Goal: Task Accomplishment & Management: Complete application form

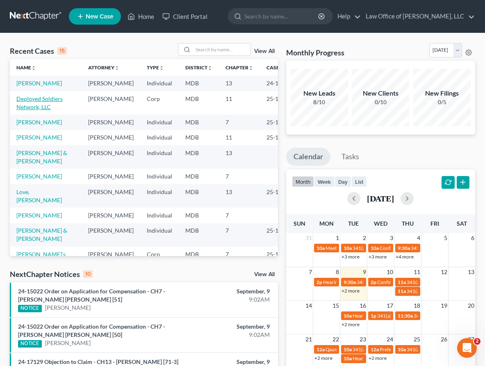
click at [34, 95] on link "Deployed Soldiers Network, LLC" at bounding box center [39, 102] width 46 height 15
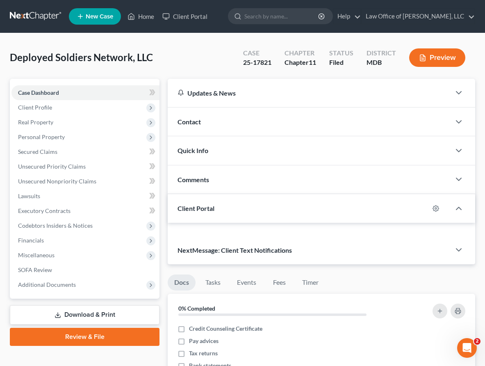
click at [34, 95] on span "Case Dashboard" at bounding box center [38, 92] width 41 height 7
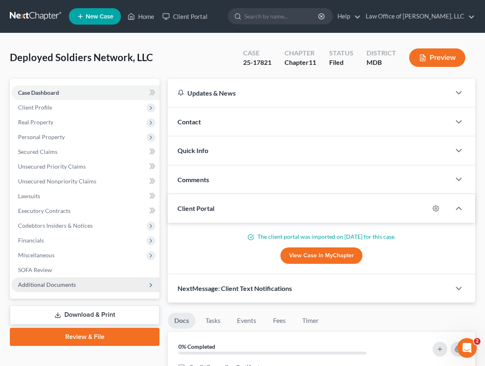
click at [45, 283] on span "Additional Documents" at bounding box center [47, 284] width 58 height 7
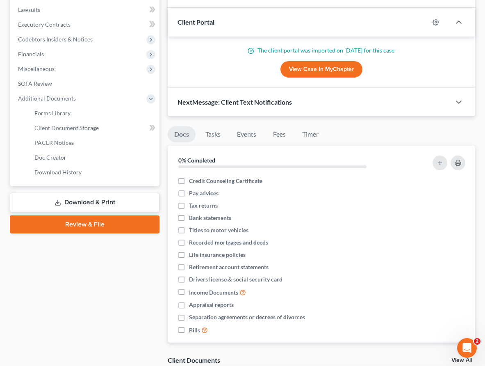
scroll to position [202, 0]
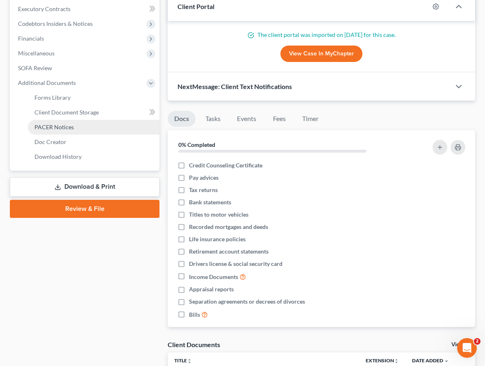
click at [57, 126] on span "PACER Notices" at bounding box center [53, 126] width 39 height 7
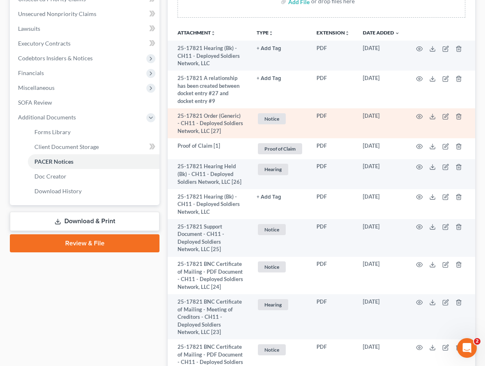
scroll to position [163, 0]
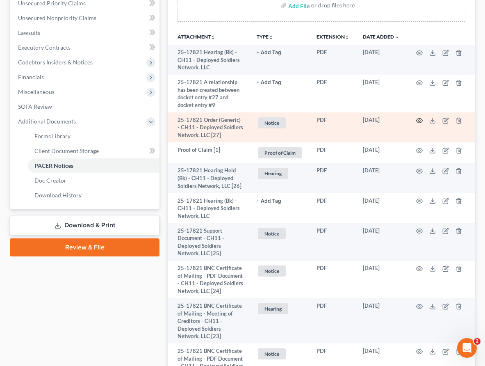
click at [418, 121] on icon "button" at bounding box center [419, 120] width 7 height 7
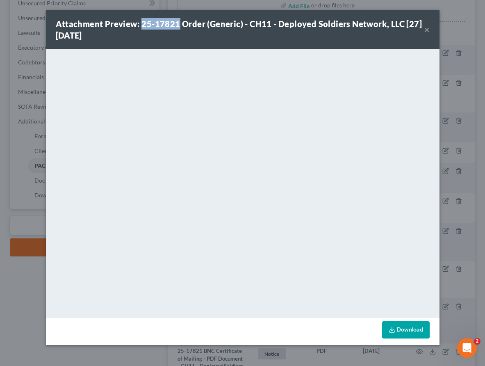
drag, startPoint x: 177, startPoint y: 26, endPoint x: 143, endPoint y: 24, distance: 34.1
click at [143, 24] on strong "Attachment Preview: 25-17821 Order (Generic) - CH11 - Deployed Soldiers Network…" at bounding box center [239, 29] width 367 height 21
copy strong "25-17821"
click at [426, 29] on button "×" at bounding box center [427, 30] width 6 height 10
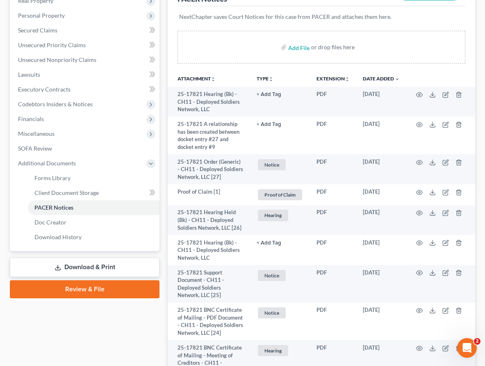
scroll to position [0, 0]
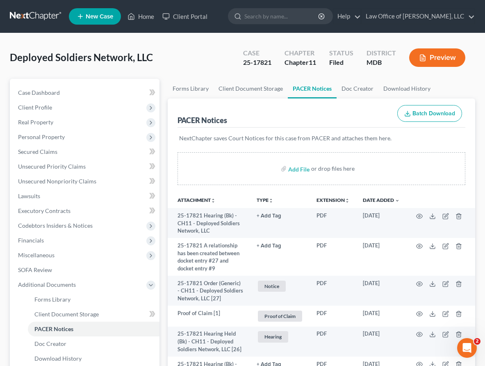
click at [30, 10] on link at bounding box center [36, 16] width 52 height 15
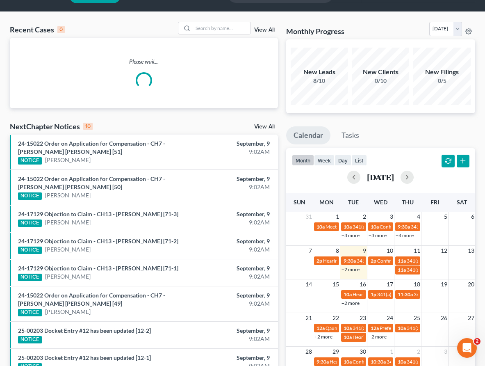
scroll to position [22, 0]
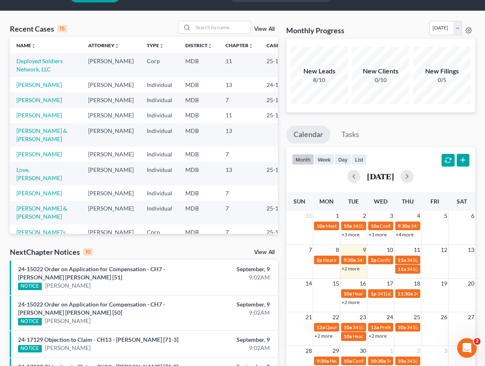
click at [344, 269] on link "+2 more" at bounding box center [351, 268] width 18 height 6
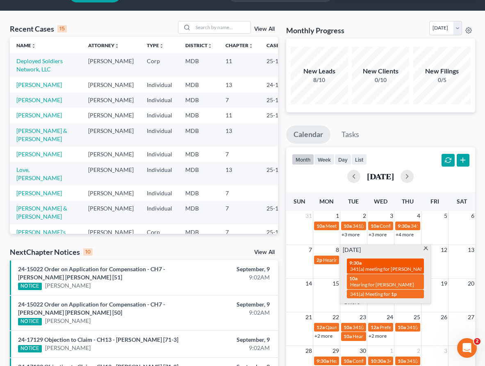
click at [371, 269] on span "341(a) meeting for Kristina Martin & Terrence Martin Jr." at bounding box center [411, 269] width 123 height 6
select select "Days"
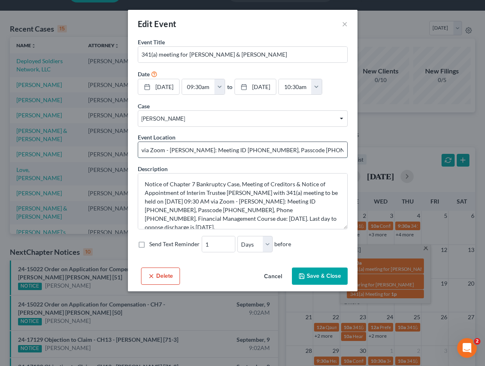
drag, startPoint x: 217, startPoint y: 150, endPoint x: 252, endPoint y: 151, distance: 34.9
click at [252, 151] on input "via Zoom - Cohen: Meeting ID 649 287 3398, Passcode 8582824638, Phone 1-240-829…" at bounding box center [242, 150] width 209 height 16
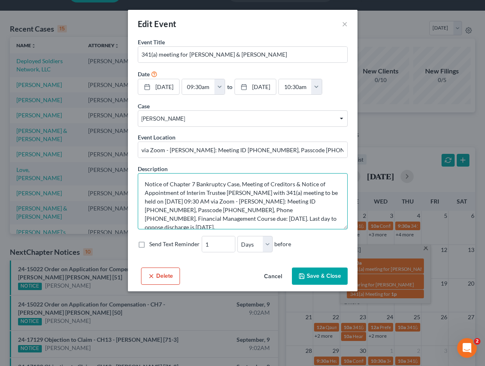
drag, startPoint x: 170, startPoint y: 212, endPoint x: 201, endPoint y: 208, distance: 31.8
click at [201, 208] on textarea "Notice of Chapter 7 Bankruptcy Case, Meeting of Creditors & Notice of Appointme…" at bounding box center [243, 201] width 210 height 56
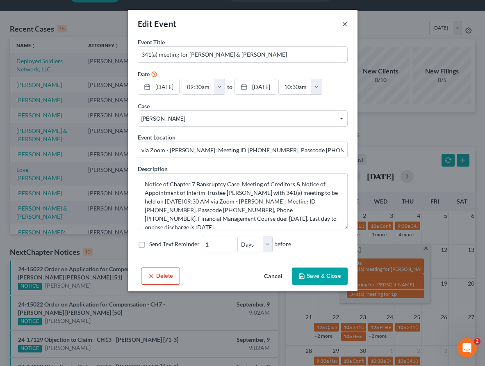
click at [343, 25] on button "×" at bounding box center [345, 24] width 6 height 10
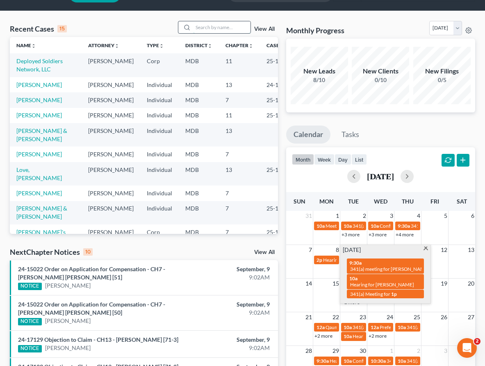
click at [217, 27] on input "search" at bounding box center [221, 27] width 57 height 12
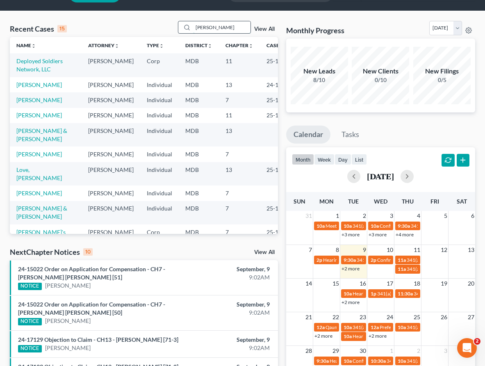
type input "keysha"
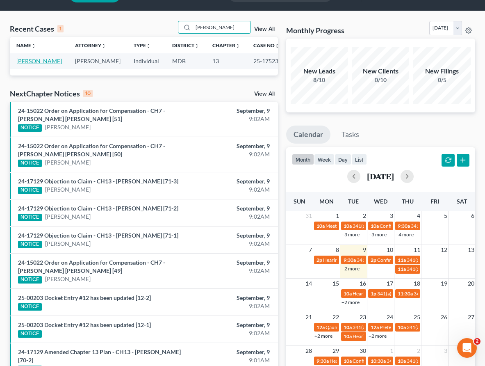
click at [31, 58] on link "[PERSON_NAME]" at bounding box center [39, 60] width 46 height 7
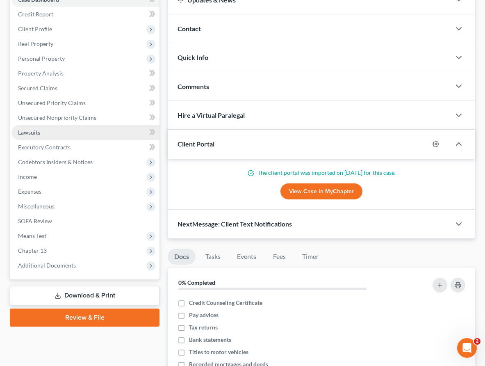
scroll to position [103, 0]
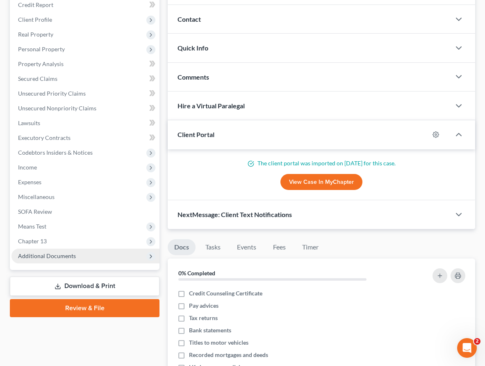
click at [63, 255] on span "Additional Documents" at bounding box center [47, 255] width 58 height 7
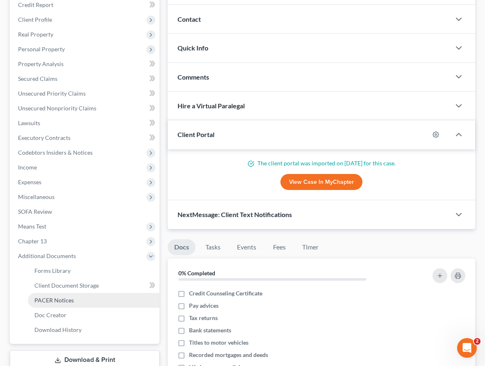
click at [66, 296] on span "PACER Notices" at bounding box center [53, 299] width 39 height 7
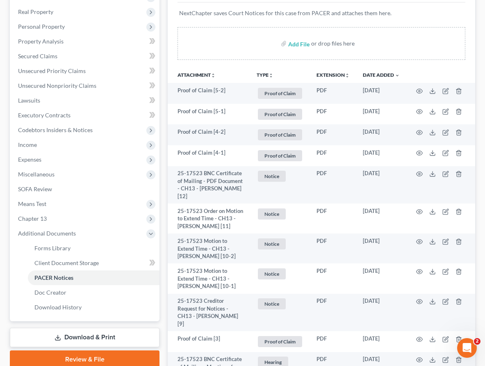
scroll to position [166, 0]
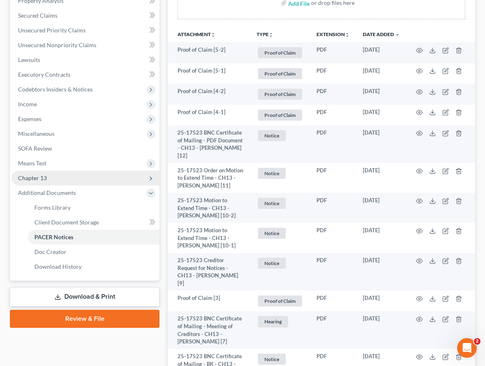
click at [46, 173] on span "Chapter 13" at bounding box center [85, 178] width 148 height 15
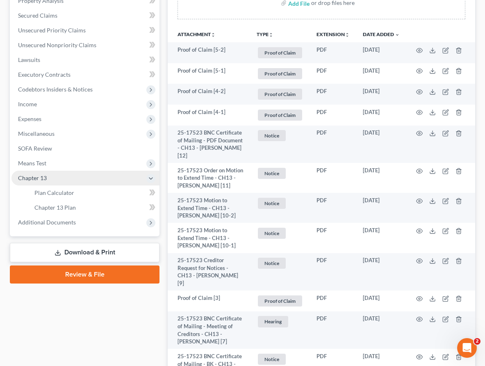
scroll to position [0, 0]
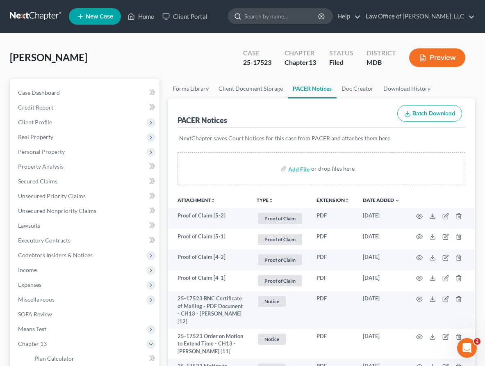
click at [274, 19] on input "search" at bounding box center [281, 16] width 75 height 15
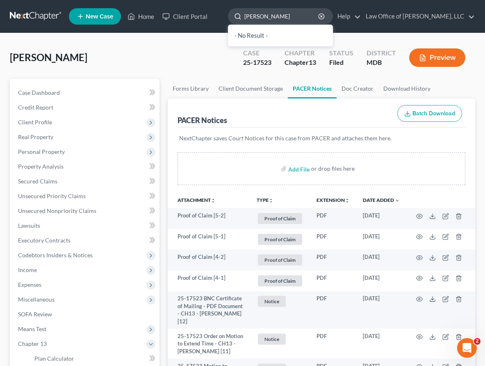
type input "martin"
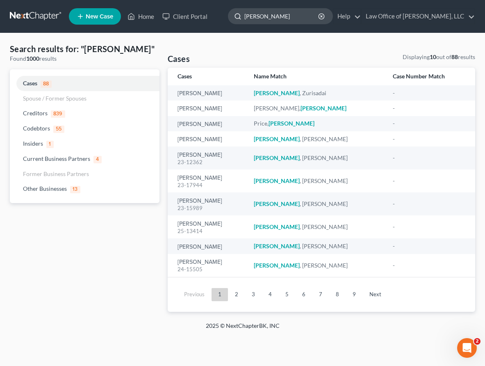
click at [296, 18] on input "martin" at bounding box center [281, 16] width 75 height 15
click at [18, 16] on link at bounding box center [36, 16] width 52 height 15
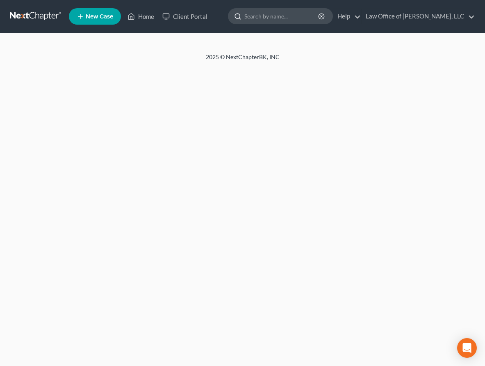
click at [274, 20] on input "search" at bounding box center [281, 16] width 75 height 15
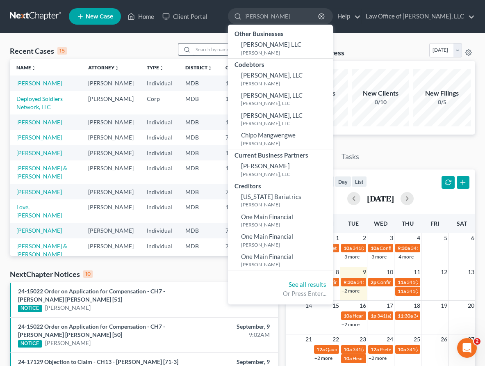
type input "martin"
click at [212, 45] on input "search" at bounding box center [221, 49] width 57 height 12
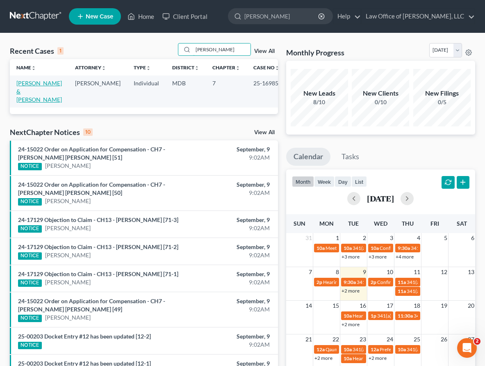
type input "kristina"
click at [29, 86] on link "Martin, Kristina & Terrence" at bounding box center [39, 91] width 46 height 23
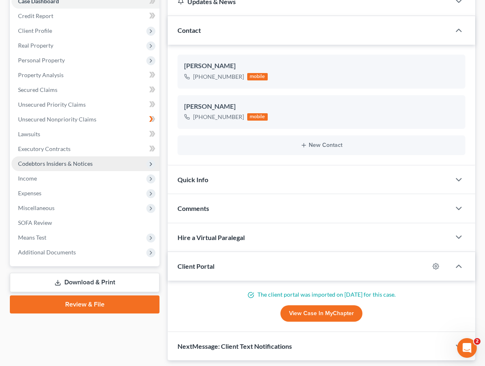
scroll to position [120, 0]
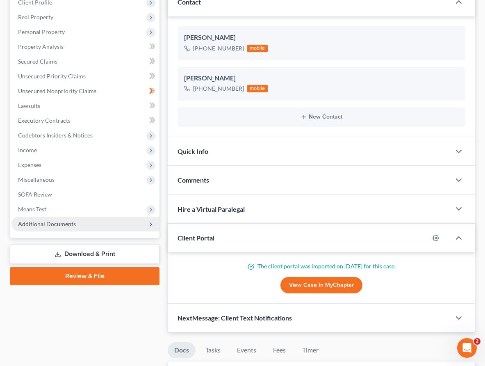
click at [66, 219] on span "Additional Documents" at bounding box center [85, 223] width 148 height 15
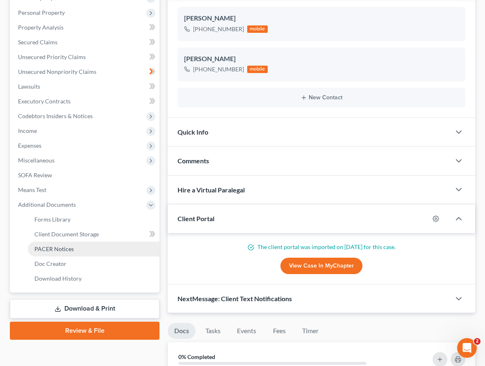
click at [64, 248] on span "PACER Notices" at bounding box center [53, 248] width 39 height 7
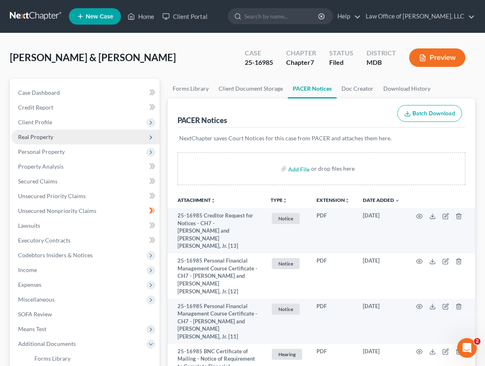
click at [43, 142] on span "Real Property" at bounding box center [85, 137] width 148 height 15
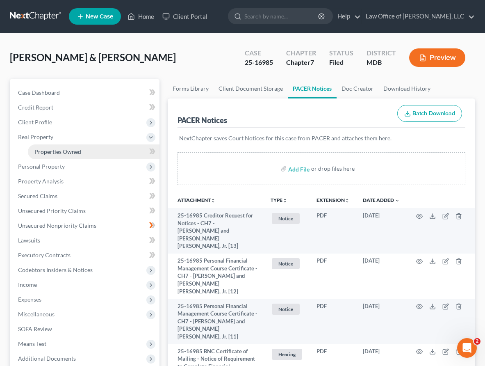
click at [46, 150] on span "Properties Owned" at bounding box center [57, 151] width 47 height 7
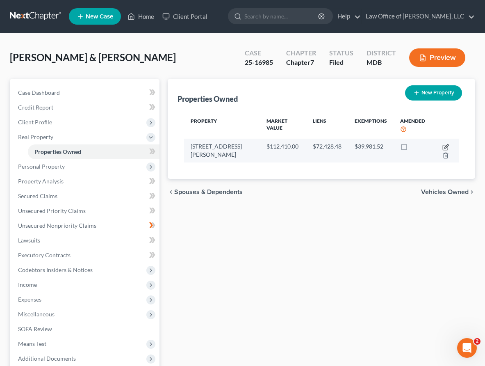
click at [442, 144] on icon "button" at bounding box center [445, 147] width 7 height 7
select select "21"
select select "2"
select select "5"
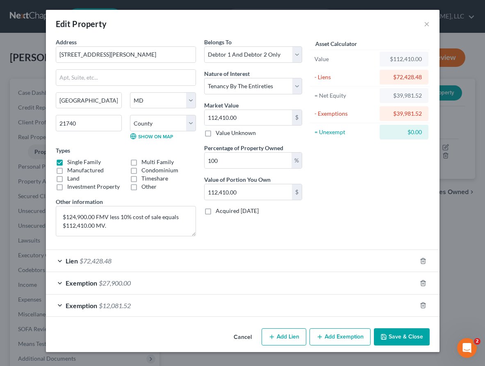
click at [107, 283] on span "$27,900.00" at bounding box center [115, 283] width 32 height 8
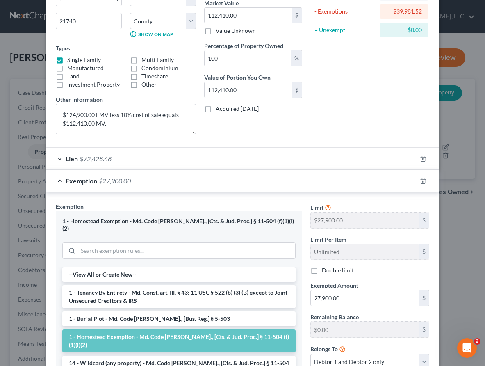
scroll to position [102, 0]
click at [106, 184] on span "$27,900.00" at bounding box center [115, 181] width 32 height 8
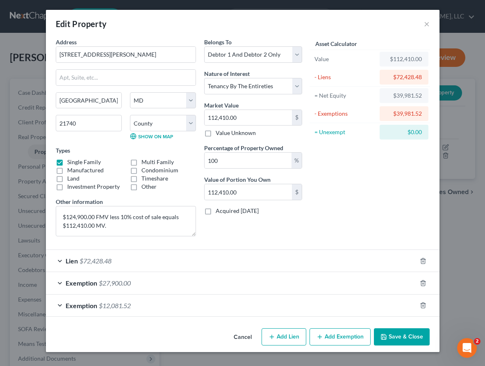
scroll to position [0, 0]
click at [101, 283] on span "$27,900.00" at bounding box center [115, 283] width 32 height 8
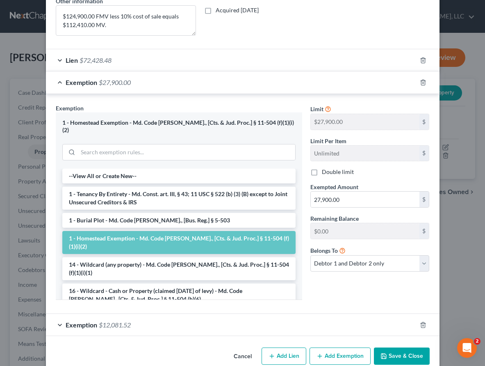
scroll to position [208, 0]
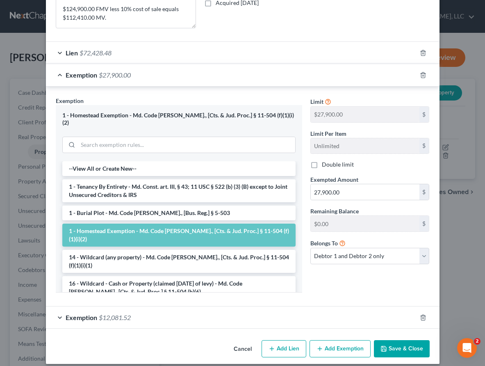
click at [93, 313] on span "Exemption" at bounding box center [82, 317] width 32 height 8
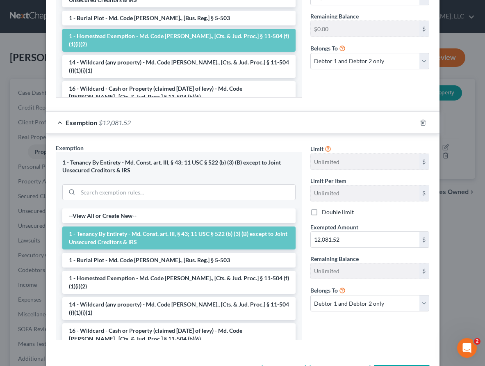
scroll to position [427, 0]
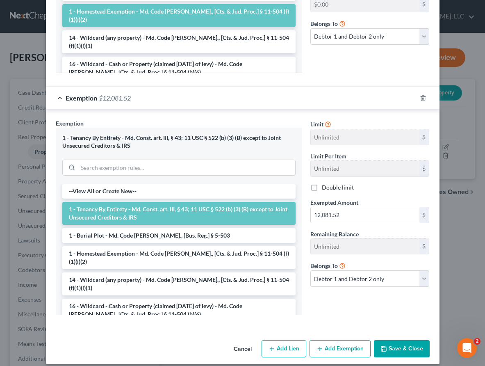
click at [404, 340] on button "Save & Close" at bounding box center [402, 348] width 56 height 17
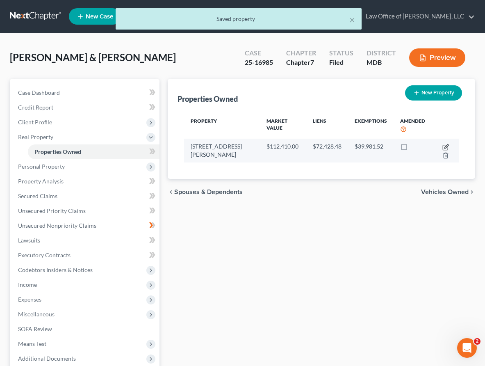
click at [442, 144] on icon "button" at bounding box center [445, 147] width 7 height 7
select select "21"
select select "2"
select select "5"
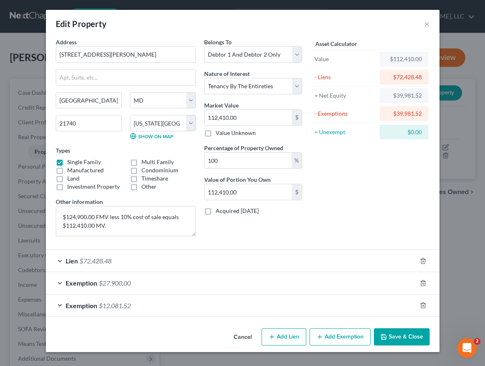
click at [401, 331] on button "Save & Close" at bounding box center [402, 336] width 56 height 17
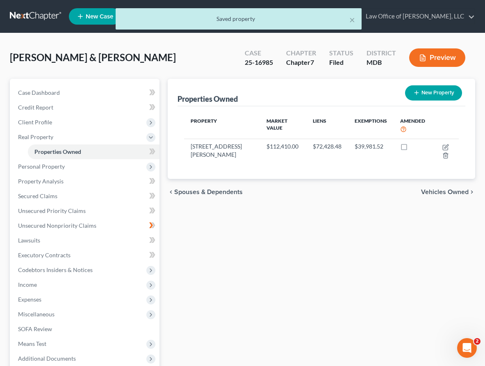
scroll to position [84, 0]
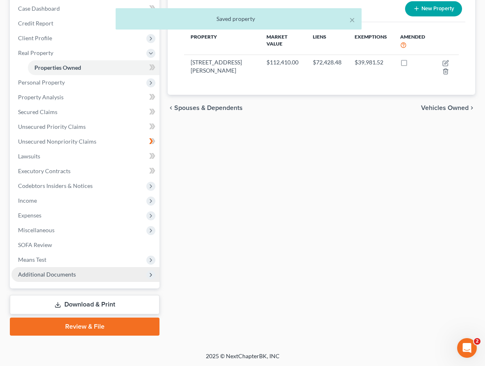
click at [27, 275] on span "Additional Documents" at bounding box center [47, 274] width 58 height 7
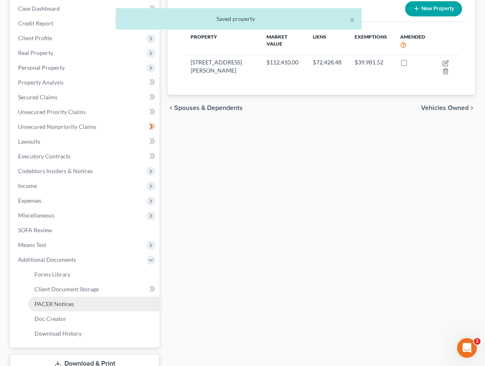
click at [37, 301] on span "PACER Notices" at bounding box center [53, 303] width 39 height 7
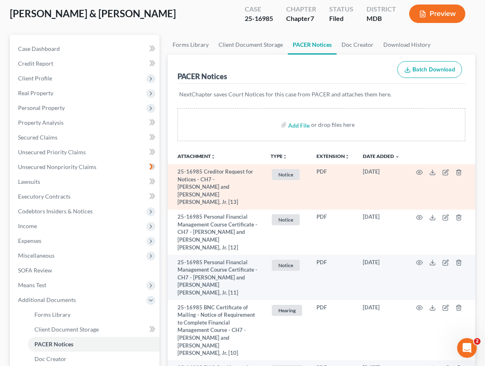
scroll to position [51, 0]
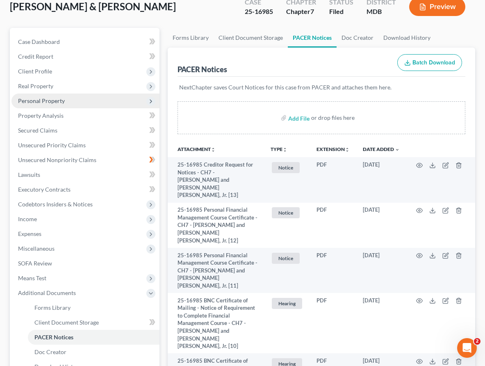
click at [31, 100] on span "Personal Property" at bounding box center [41, 100] width 47 height 7
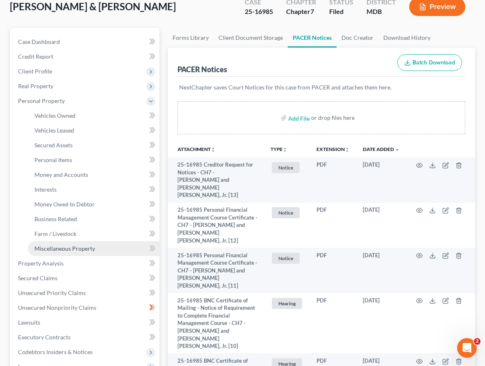
click at [42, 245] on span "Miscellaneous Property" at bounding box center [64, 248] width 61 height 7
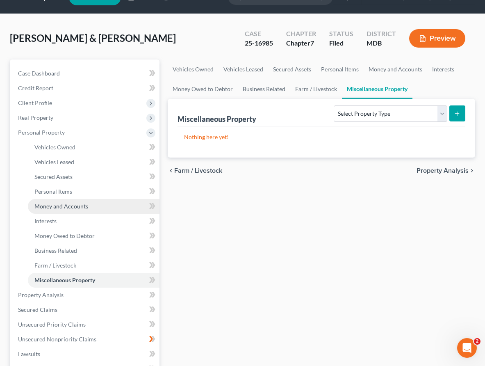
scroll to position [20, 0]
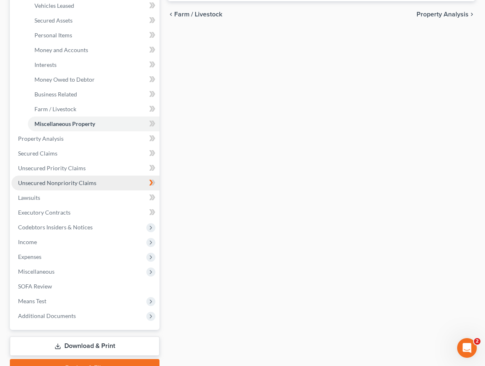
click at [41, 183] on span "Unsecured Nonpriority Claims" at bounding box center [57, 182] width 78 height 7
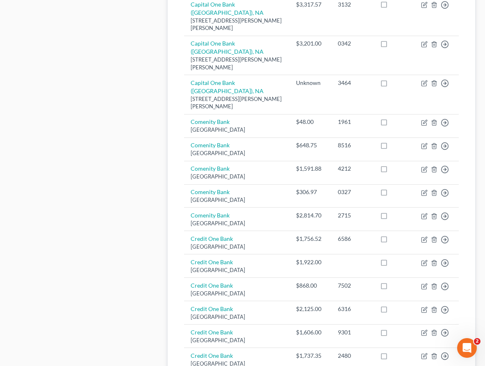
scroll to position [737, 0]
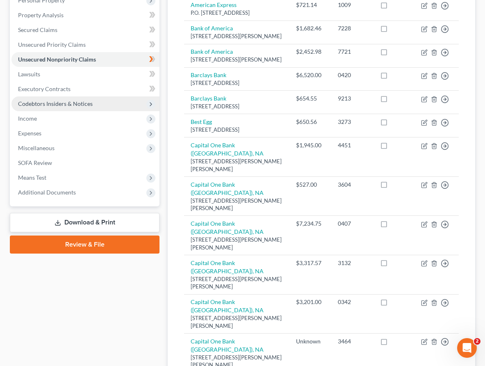
scroll to position [191, 0]
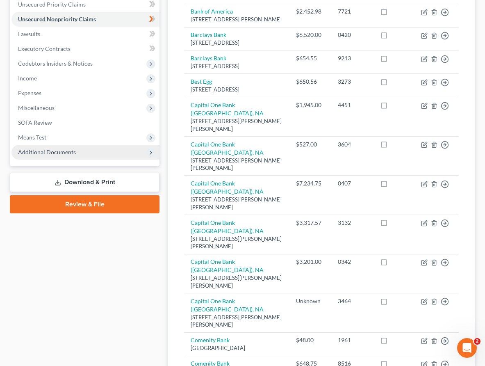
click at [52, 153] on span "Additional Documents" at bounding box center [47, 151] width 58 height 7
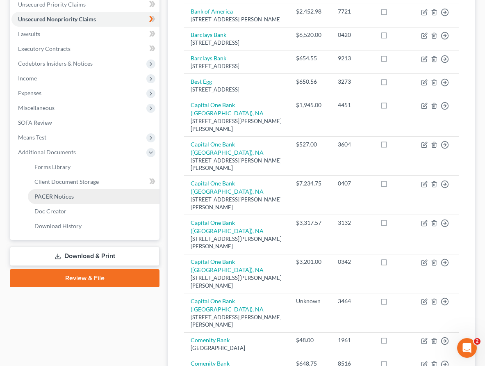
click at [55, 200] on link "PACER Notices" at bounding box center [94, 196] width 132 height 15
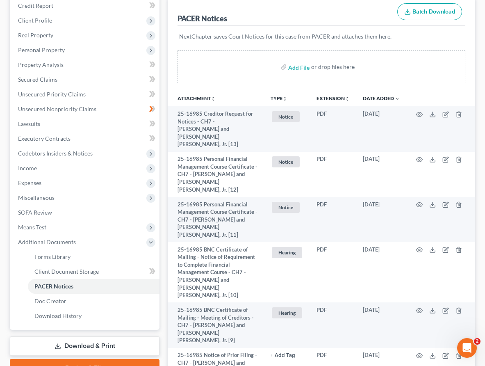
scroll to position [132, 0]
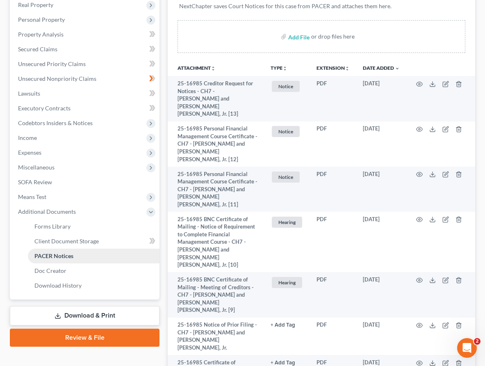
click at [64, 257] on span "PACER Notices" at bounding box center [53, 255] width 39 height 7
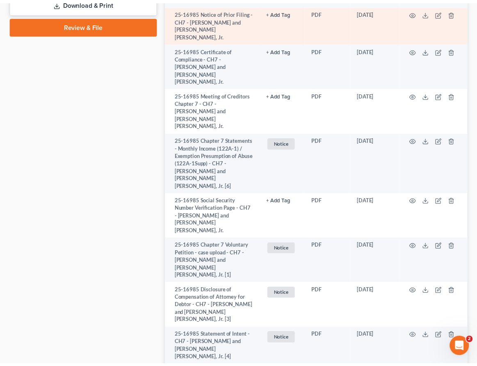
scroll to position [440, 0]
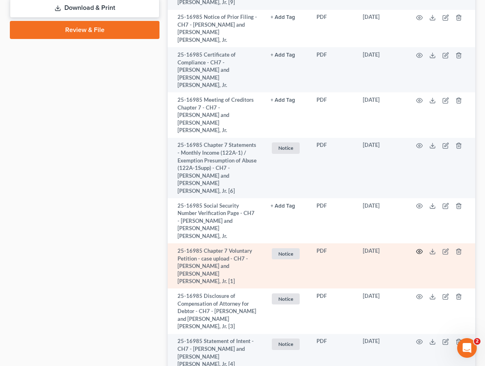
click at [418, 248] on icon "button" at bounding box center [419, 251] width 7 height 7
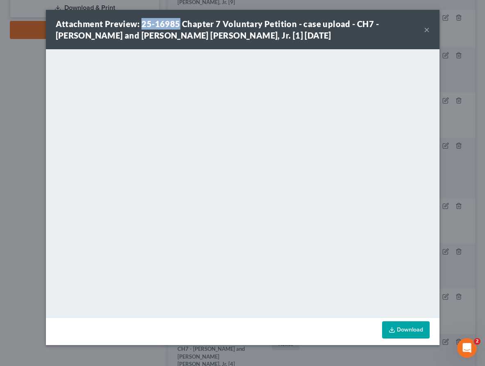
drag, startPoint x: 176, startPoint y: 24, endPoint x: 142, endPoint y: 24, distance: 34.0
click at [142, 24] on strong "Attachment Preview: 25-16985 Chapter 7 Voluntary Petition - case upload - CH7 -…" at bounding box center [218, 29] width 324 height 21
copy strong "25-16985"
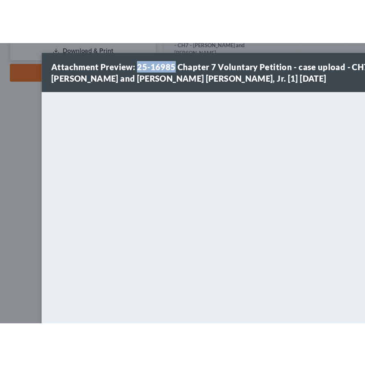
scroll to position [267, 0]
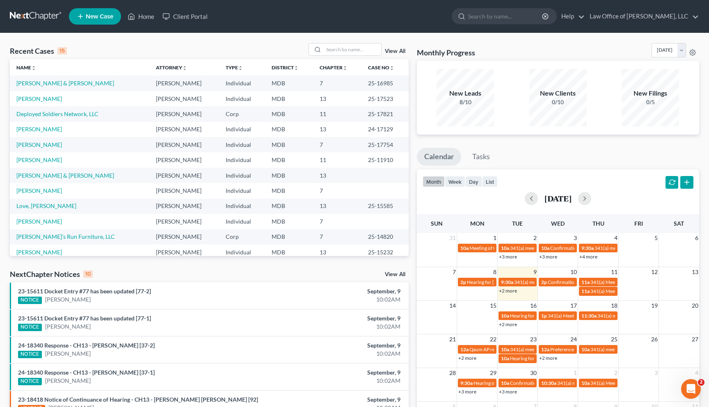
click at [706, 9] on nav "Home New Case Client Portal Law Office of [PERSON_NAME], LLC [PERSON_NAME][EMAI…" at bounding box center [354, 16] width 709 height 33
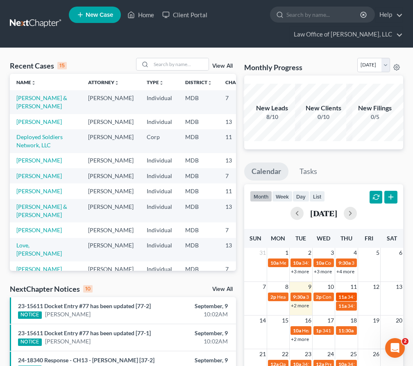
click at [344, 294] on span "11a" at bounding box center [343, 297] width 8 height 6
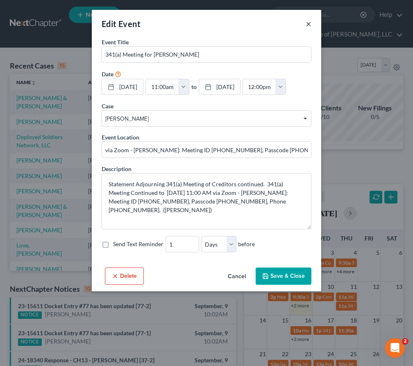
click at [308, 24] on button "×" at bounding box center [309, 24] width 6 height 10
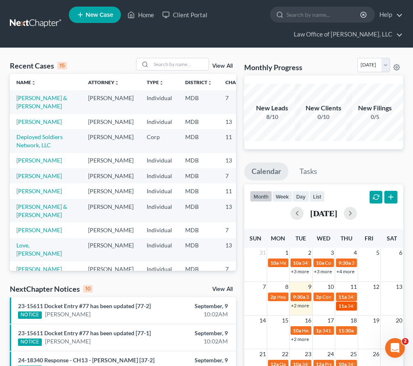
click at [342, 305] on span "11a" at bounding box center [343, 306] width 8 height 6
select select "Days"
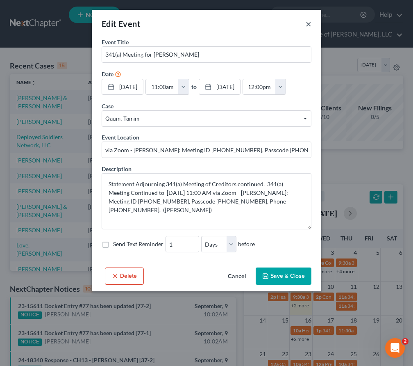
click at [308, 23] on button "×" at bounding box center [309, 24] width 6 height 10
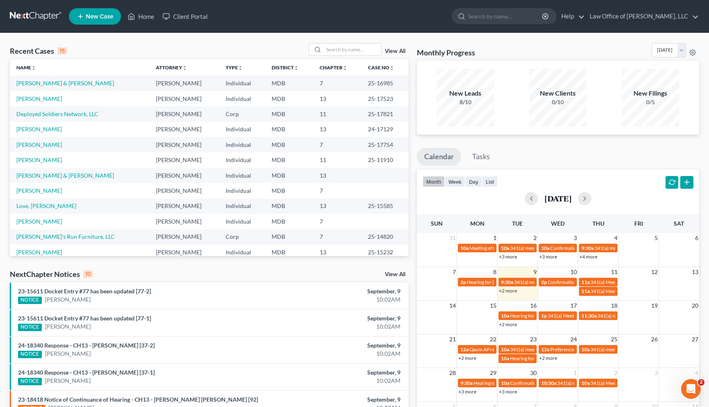
click at [706, 65] on div "Recent Cases 15 View All Name unfold_more expand_more expand_less Attorney unfo…" at bounding box center [354, 324] width 709 height 583
click at [180, 17] on link "Client Portal" at bounding box center [184, 16] width 53 height 15
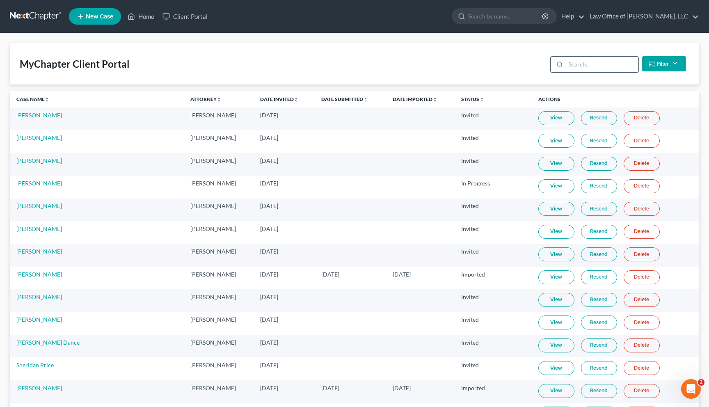
click at [581, 66] on input "search" at bounding box center [601, 65] width 73 height 16
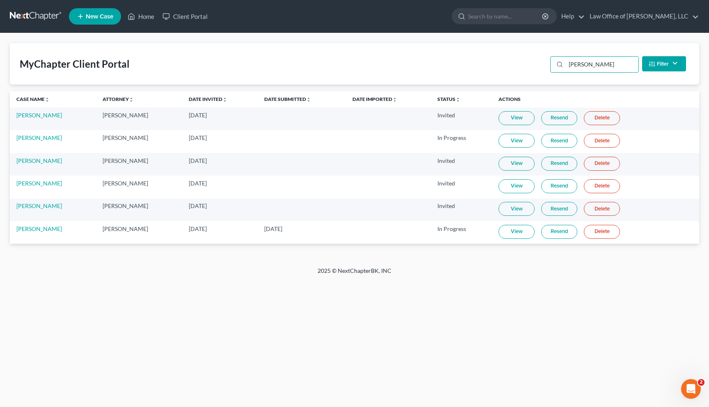
type input "wendy"
click at [503, 235] on link "View" at bounding box center [516, 232] width 36 height 14
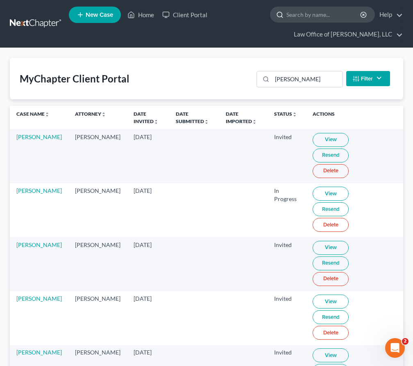
click at [298, 14] on input "search" at bounding box center [324, 14] width 75 height 15
type input "w"
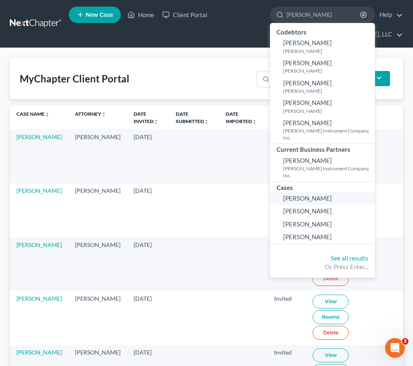
type input "burk"
click at [300, 194] on span "[PERSON_NAME]" at bounding box center [307, 197] width 49 height 7
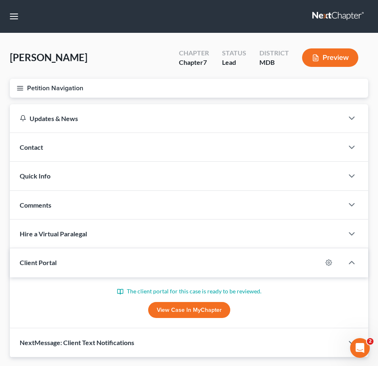
click at [19, 88] on line "button" at bounding box center [20, 88] width 6 height 0
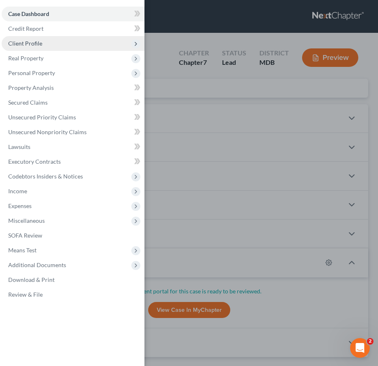
click at [23, 44] on span "Client Profile" at bounding box center [25, 43] width 34 height 7
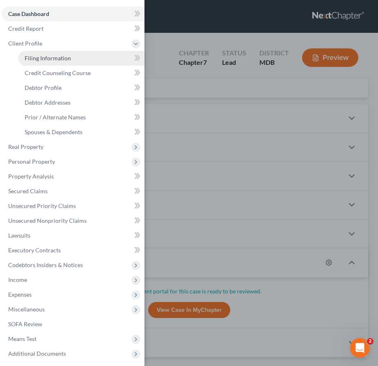
click at [28, 58] on span "Filing Information" at bounding box center [48, 58] width 46 height 7
select select "1"
select select "0"
select select "21"
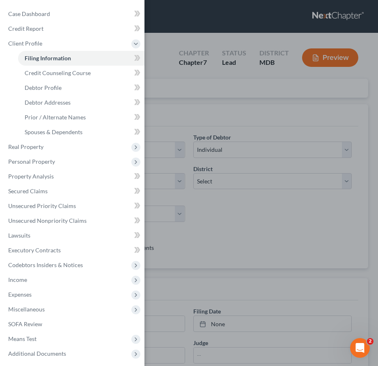
click at [201, 85] on div "Case Dashboard Payments Invoices Payments Payments Credit Report Client Profile" at bounding box center [189, 183] width 378 height 366
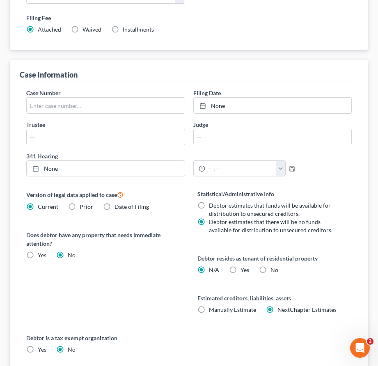
scroll to position [275, 0]
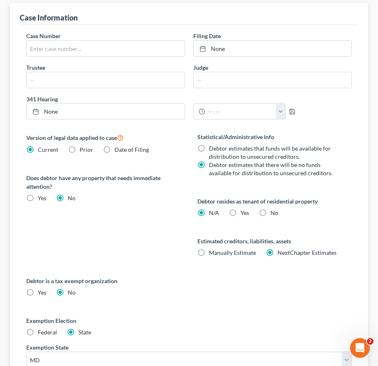
click at [240, 212] on label "Yes Yes" at bounding box center [244, 213] width 9 height 8
click at [244, 212] on input "Yes Yes" at bounding box center [246, 211] width 5 height 5
radio input "true"
radio input "false"
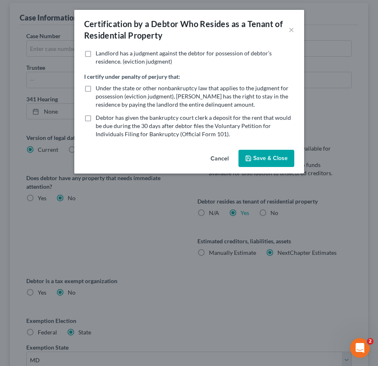
click at [244, 160] on button "Save & Close" at bounding box center [266, 158] width 56 height 17
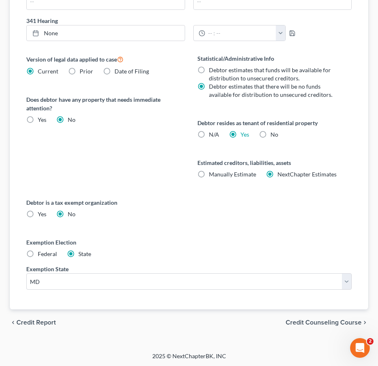
scroll to position [354, 0]
click at [299, 319] on span "Credit Counseling Course" at bounding box center [323, 322] width 76 height 7
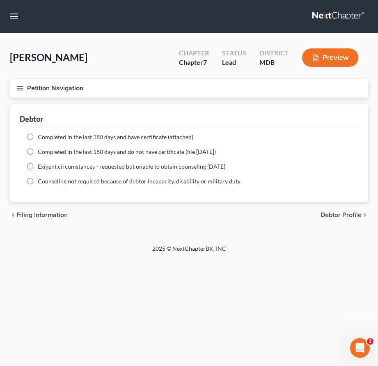
click at [328, 214] on span "Debtor Profile" at bounding box center [340, 215] width 41 height 7
select select "0"
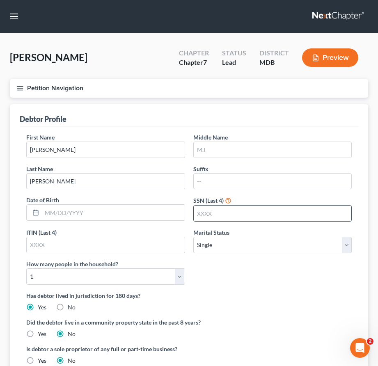
click at [201, 210] on input "text" at bounding box center [273, 213] width 158 height 16
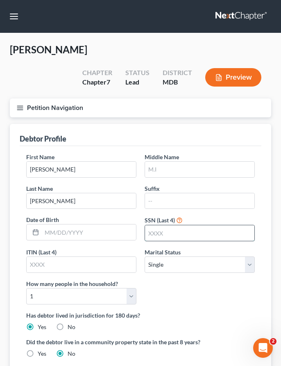
click at [158, 225] on input "text" at bounding box center [199, 233] width 109 height 16
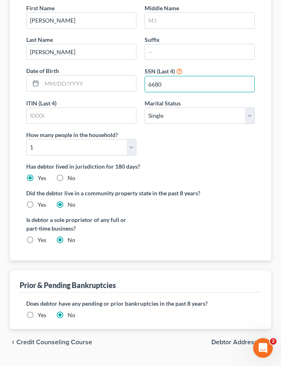
type input "6680"
click at [224, 339] on span "Debtor Addresses" at bounding box center [238, 342] width 53 height 7
select select "0"
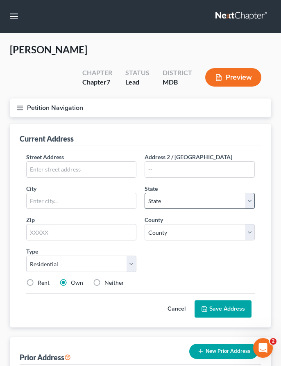
scroll to position [67, 0]
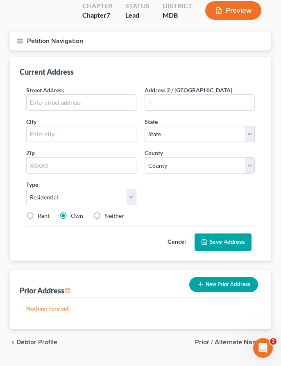
click at [40, 339] on span "Debtor Profile" at bounding box center [36, 342] width 41 height 7
select select "0"
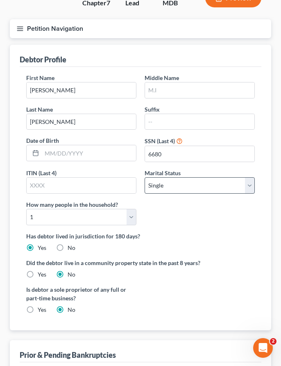
scroll to position [149, 0]
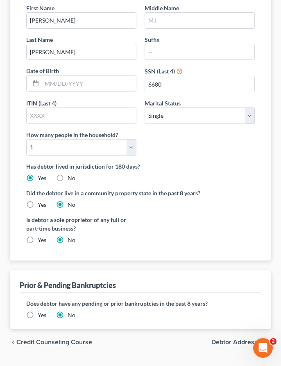
click at [219, 339] on span "Debtor Addresses" at bounding box center [238, 342] width 53 height 7
select select "0"
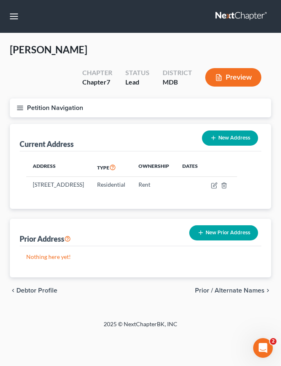
click at [224, 225] on button "New Prior Address" at bounding box center [223, 232] width 69 height 15
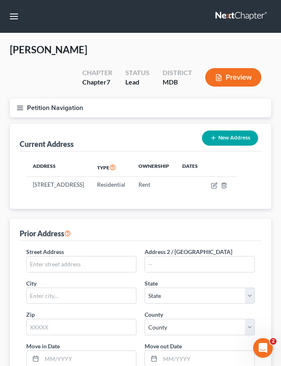
scroll to position [101, 0]
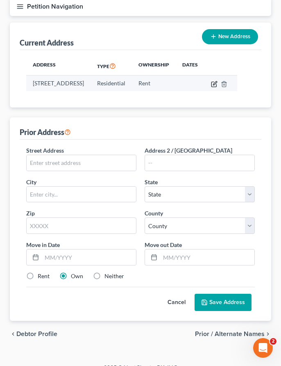
click at [218, 81] on icon "button" at bounding box center [214, 84] width 7 height 7
select select "21"
select select "0"
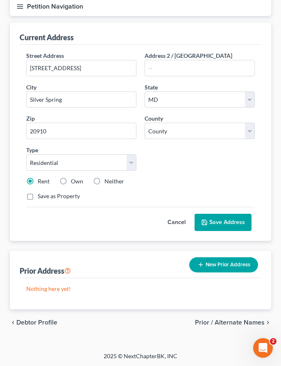
scroll to position [0, 0]
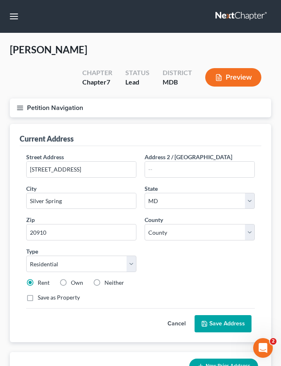
click at [202, 315] on button "Save Address" at bounding box center [223, 323] width 57 height 17
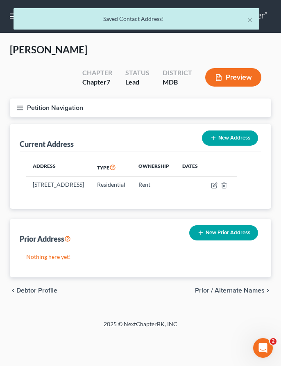
click at [202, 300] on div "× Saved Contact Address! [PERSON_NAME] Upgraded Chapter Chapter 7 Status Lead D…" at bounding box center [140, 176] width 281 height 287
click at [204, 287] on span "Prior / Alternate Names" at bounding box center [230, 290] width 70 height 7
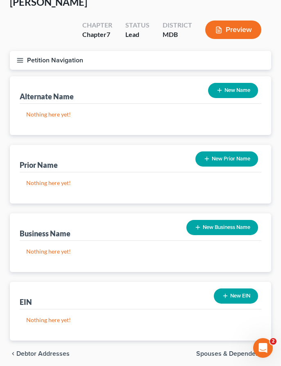
scroll to position [59, 0]
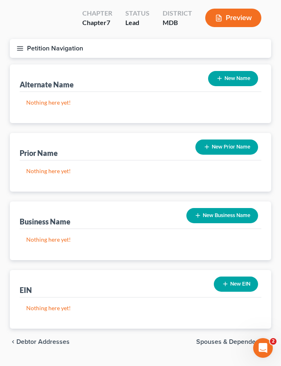
click at [222, 338] on span "Spouses & Dependents" at bounding box center [230, 341] width 68 height 7
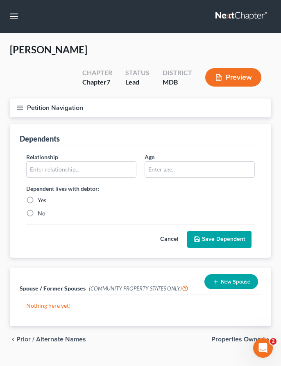
click at [228, 336] on span "Properties Owned" at bounding box center [238, 339] width 53 height 7
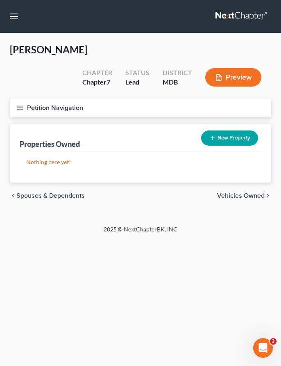
click at [235, 192] on span "Vehicles Owned" at bounding box center [241, 195] width 48 height 7
click at [234, 192] on span "Vehicles Leased" at bounding box center [241, 195] width 48 height 7
click at [234, 192] on span "Secured Assets" at bounding box center [242, 195] width 46 height 7
click at [234, 192] on span "Personal Items" at bounding box center [243, 195] width 44 height 7
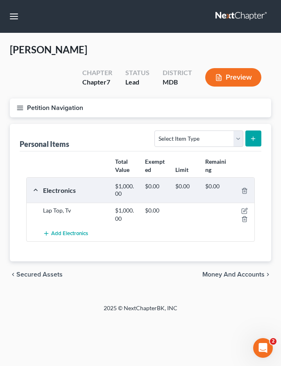
click at [206, 271] on span "Money and Accounts" at bounding box center [234, 274] width 62 height 7
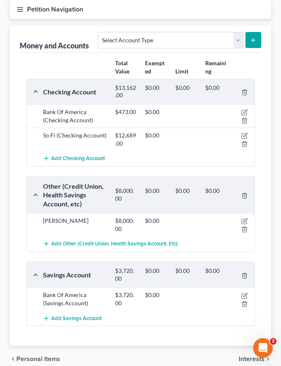
scroll to position [105, 0]
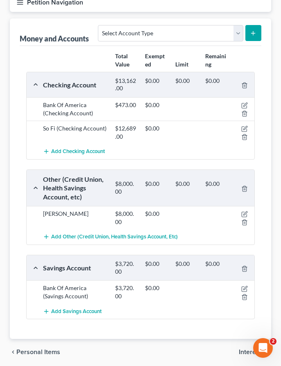
click at [251, 349] on span "Interests" at bounding box center [252, 352] width 26 height 7
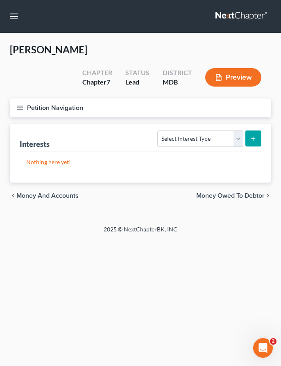
click at [215, 192] on span "Money Owed to Debtor" at bounding box center [230, 195] width 68 height 7
click at [238, 192] on span "Business Related" at bounding box center [239, 195] width 51 height 7
click at [233, 192] on span "Farm / Livestock" at bounding box center [241, 195] width 48 height 7
click at [226, 192] on span "Miscellaneous Property" at bounding box center [230, 195] width 69 height 7
click at [223, 192] on span "Property Analysis" at bounding box center [239, 195] width 52 height 7
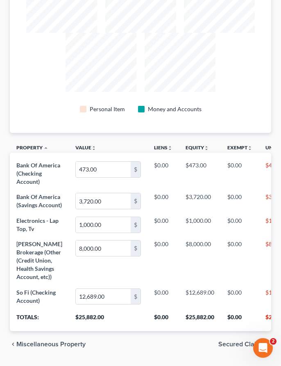
scroll to position [252, 0]
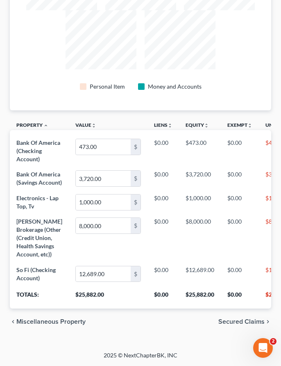
click at [240, 324] on span "Secured Claims" at bounding box center [242, 321] width 46 height 7
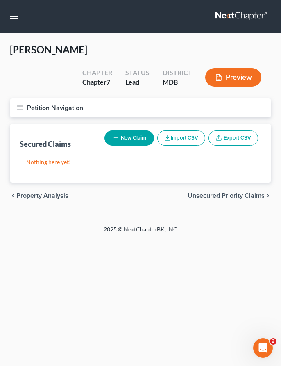
click at [203, 192] on span "Unsecured Priority Claims" at bounding box center [226, 195] width 77 height 7
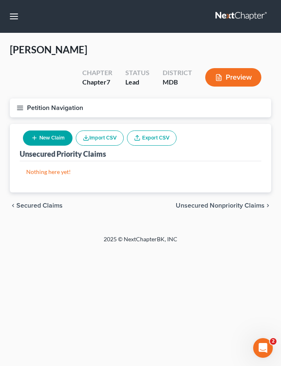
click at [205, 202] on span "Unsecured Nonpriority Claims" at bounding box center [220, 205] width 89 height 7
click at [36, 202] on span "Unsecured Priority Claims" at bounding box center [54, 205] width 77 height 7
click at [36, 202] on span "Secured Claims" at bounding box center [39, 205] width 46 height 7
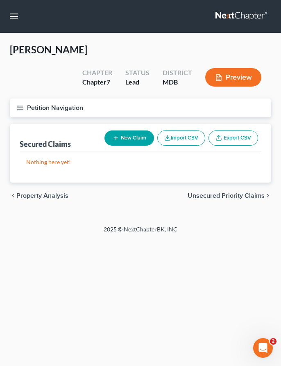
click at [235, 192] on span "Unsecured Priority Claims" at bounding box center [226, 195] width 77 height 7
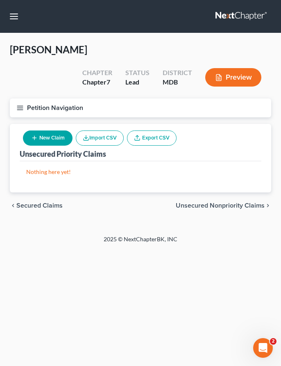
click at [235, 192] on div "chevron_left Secured Claims Unsecured Nonpriority Claims chevron_right" at bounding box center [141, 205] width 262 height 26
click at [230, 192] on div "chevron_left Secured Claims Unsecured Nonpriority Claims chevron_right" at bounding box center [141, 205] width 262 height 26
click at [221, 202] on span "Unsecured Nonpriority Claims" at bounding box center [220, 205] width 89 height 7
click at [44, 130] on button "New Claim" at bounding box center [48, 137] width 50 height 15
select select "0"
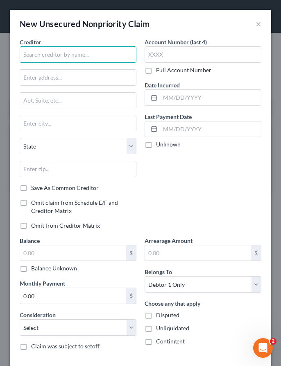
click at [36, 53] on input "text" at bounding box center [78, 54] width 117 height 16
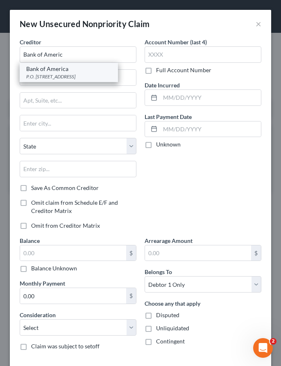
click at [38, 70] on div "Bank of America" at bounding box center [68, 69] width 85 height 8
type input "Bank of America"
type input "P.O. Box 15284"
type input "Wilmington"
select select "7"
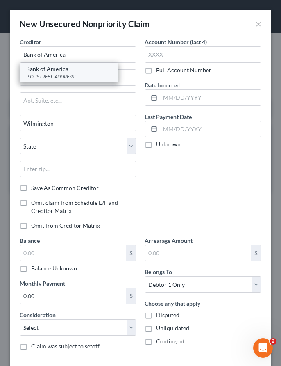
type input "19850"
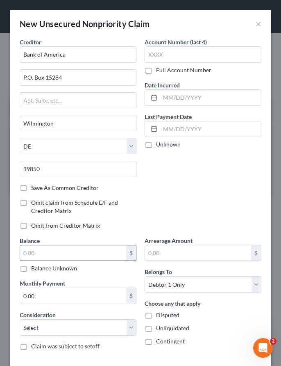
click at [51, 251] on input "text" at bounding box center [73, 253] width 106 height 16
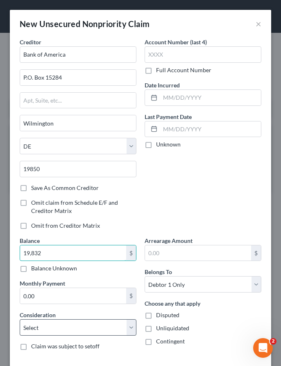
type input "19,832"
click at [105, 326] on select "Select Cable / Satellite Services Collection Agency Credit Card Debt Debt Couns…" at bounding box center [78, 327] width 117 height 16
select select "2"
click at [20, 319] on select "Select Cable / Satellite Services Collection Agency Credit Card Debt Debt Couns…" at bounding box center [78, 327] width 117 height 16
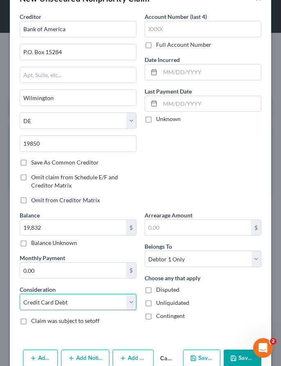
scroll to position [43, 0]
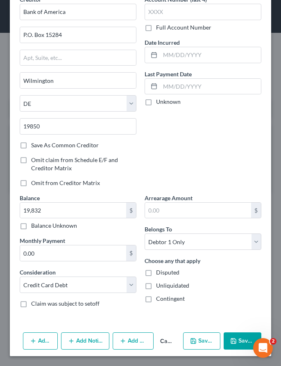
click at [194, 339] on polyline "button" at bounding box center [193, 338] width 2 height 1
select select "0"
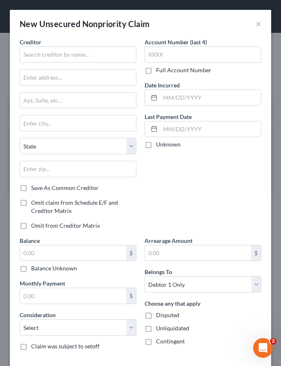
type input "19,832.00"
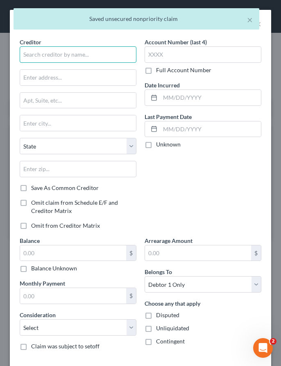
click at [36, 54] on input "text" at bounding box center [78, 54] width 117 height 16
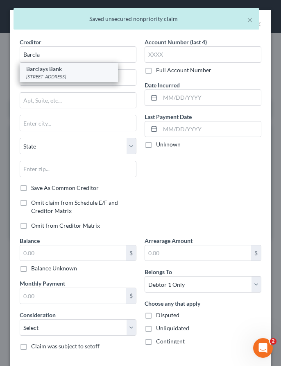
click at [40, 70] on div "Barclays Bank" at bounding box center [68, 69] width 85 height 8
type input "Barclays Bank"
type input "125 South West St."
type input "Wilmington"
select select "7"
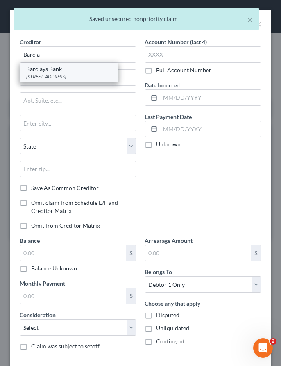
type input "19801"
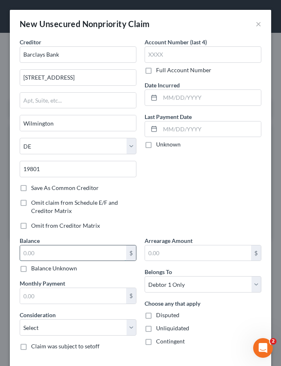
click at [43, 252] on input "text" at bounding box center [73, 253] width 106 height 16
paste input "$13,980"
type input "$13,980"
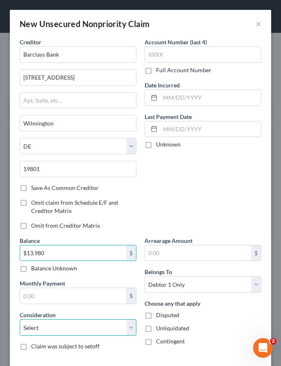
click at [55, 331] on select "Select Cable / Satellite Services Collection Agency Credit Card Debt Debt Couns…" at bounding box center [78, 327] width 117 height 16
select select "2"
click at [20, 319] on select "Select Cable / Satellite Services Collection Agency Credit Card Debt Debt Couns…" at bounding box center [78, 327] width 117 height 16
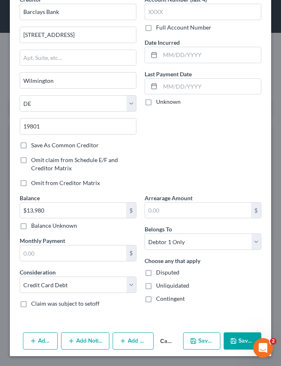
click at [201, 347] on button "Save & New" at bounding box center [201, 340] width 37 height 17
select select "0"
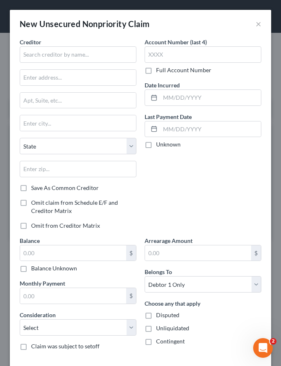
type input "13,980.00"
type input "0.00"
click at [47, 58] on input "text" at bounding box center [78, 54] width 117 height 16
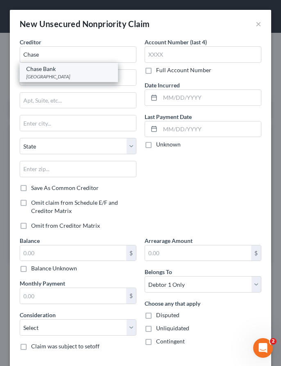
click at [42, 73] on div "PO Box 36520, Louisville, KY 40233" at bounding box center [68, 76] width 85 height 7
type input "Chase Bank"
type input "PO Box 36520"
type input "Louisville"
select select "18"
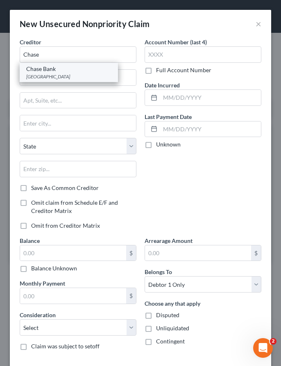
type input "40233"
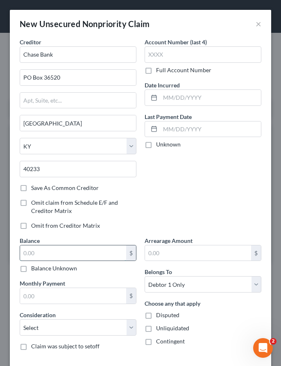
click at [37, 250] on input "text" at bounding box center [73, 253] width 106 height 16
click at [36, 251] on input "text" at bounding box center [73, 253] width 106 height 16
type input "8,417"
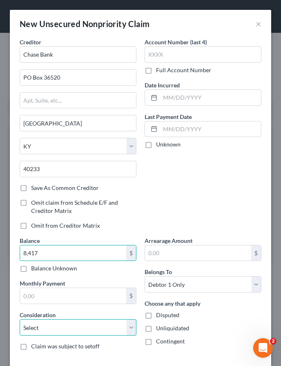
click at [44, 328] on select "Select Cable / Satellite Services Collection Agency Credit Card Debt Debt Couns…" at bounding box center [78, 327] width 117 height 16
select select "2"
click at [20, 319] on select "Select Cable / Satellite Services Collection Agency Credit Card Debt Debt Couns…" at bounding box center [78, 327] width 117 height 16
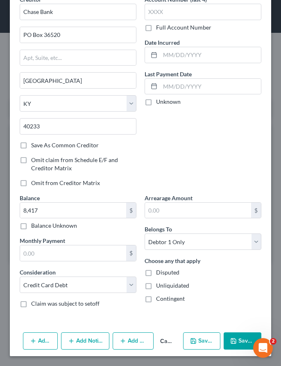
click at [201, 340] on button "Save & New" at bounding box center [201, 340] width 37 height 17
select select "0"
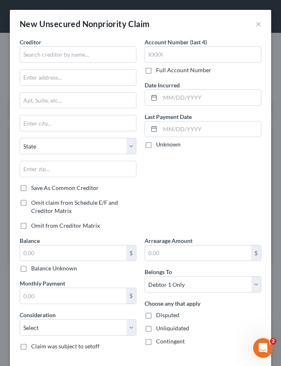
type input "8,417.00"
type input "0.00"
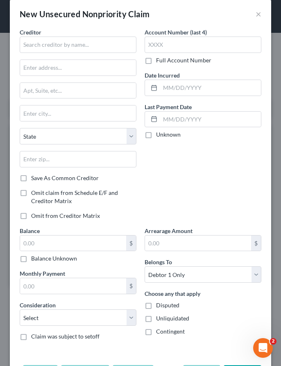
scroll to position [0, 0]
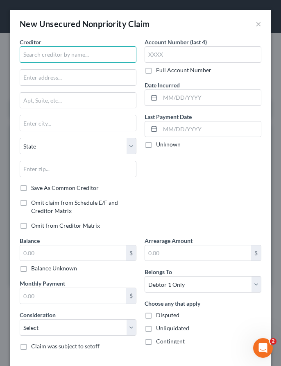
click at [32, 52] on input "text" at bounding box center [78, 54] width 117 height 16
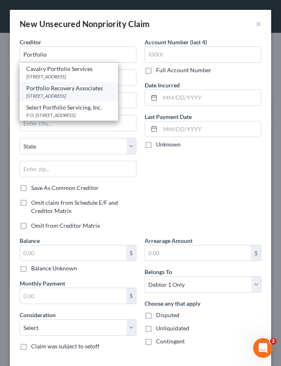
click at [46, 91] on div "Portfolio Recovery Associates" at bounding box center [68, 88] width 85 height 8
type input "Portfolio Recovery Associates"
type input "120 Corporate Blvd."
type input "Norfolk"
select select "48"
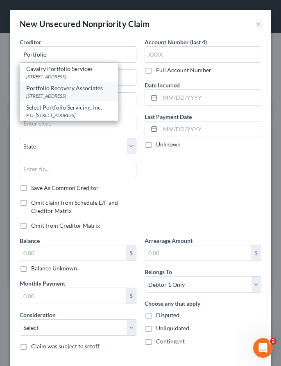
type input "23502"
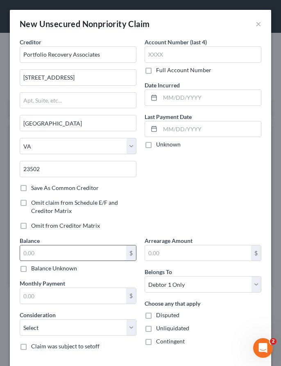
click at [52, 255] on input "text" at bounding box center [73, 253] width 106 height 16
type input "15,165"
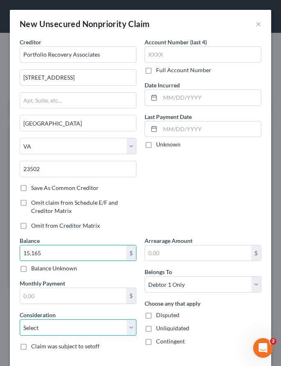
click at [75, 328] on select "Select Cable / Satellite Services Collection Agency Credit Card Debt Debt Couns…" at bounding box center [78, 327] width 117 height 16
select select "1"
click at [20, 319] on select "Select Cable / Satellite Services Collection Agency Credit Card Debt Debt Couns…" at bounding box center [78, 327] width 117 height 16
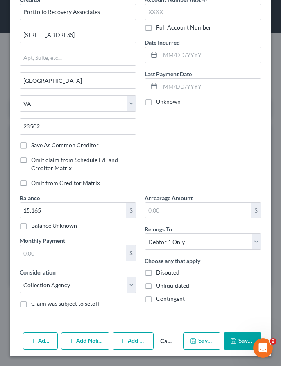
click at [205, 339] on button "Save & New" at bounding box center [201, 340] width 37 height 17
select select "0"
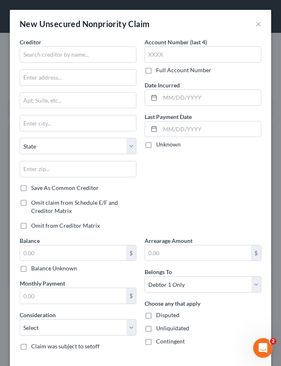
type input "15,165.00"
type input "0.00"
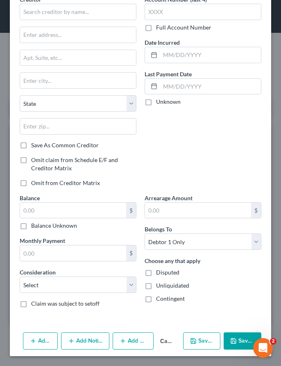
click at [228, 340] on button "Save & Close" at bounding box center [243, 340] width 38 height 17
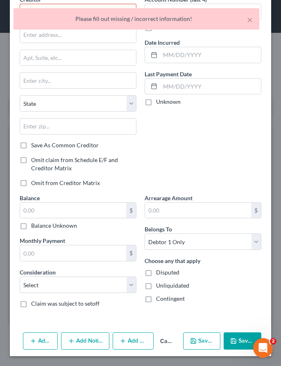
click at [167, 341] on button "Cancel" at bounding box center [167, 341] width 26 height 16
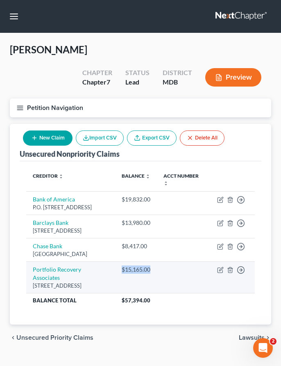
drag, startPoint x: 155, startPoint y: 272, endPoint x: 124, endPoint y: 271, distance: 30.8
click at [124, 271] on td "$15,165.00" at bounding box center [136, 277] width 42 height 32
copy div "$15,165.00"
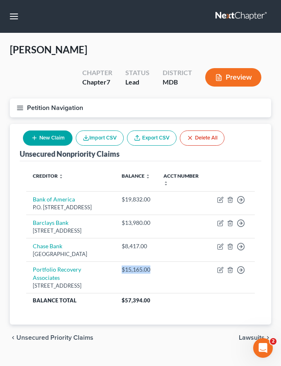
click at [243, 338] on span "Lawsuits" at bounding box center [252, 337] width 26 height 7
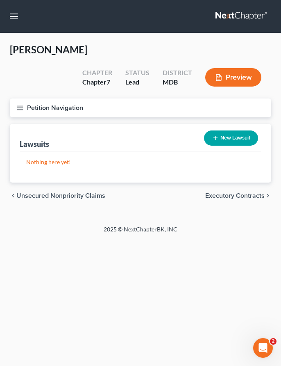
click at [228, 130] on button "New Lawsuit" at bounding box center [231, 137] width 54 height 15
select select "0"
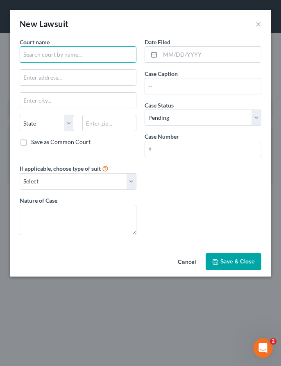
click at [37, 51] on input "text" at bounding box center [78, 54] width 117 height 16
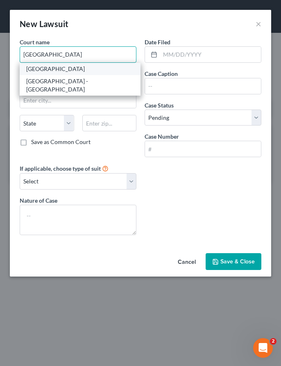
type input "Montgomery County District Court"
click at [40, 69] on div "Montgomery County District Court" at bounding box center [80, 69] width 108 height 8
type input "8552 Second Ave."
type input "Silver Spring"
select select "21"
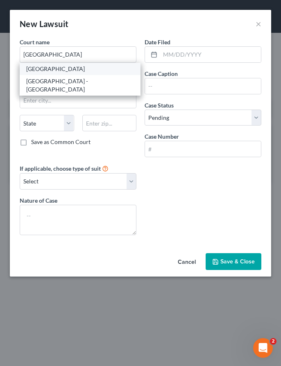
type input "20910"
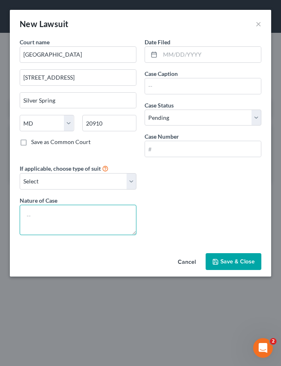
click at [77, 222] on textarea at bounding box center [78, 220] width 117 height 30
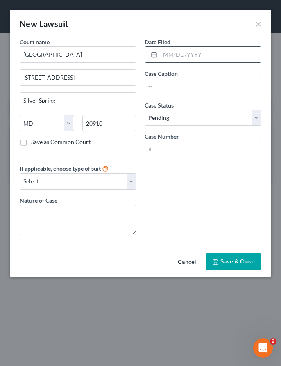
click at [167, 50] on input "text" at bounding box center [210, 55] width 101 height 16
type input "06/19/2025"
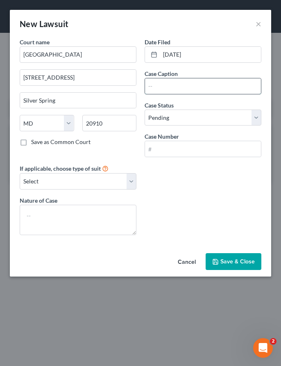
click at [153, 84] on input "text" at bounding box center [203, 86] width 116 height 16
paste input "Bank Of America, N.A. vs. Wendy Burke"
type input "Bank Of America, N.A. vs. Wendy Burke"
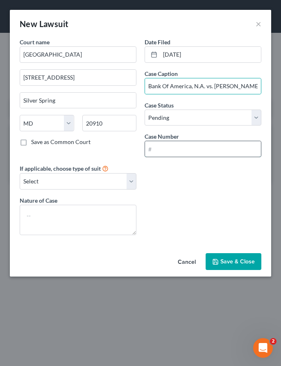
click at [173, 143] on input "text" at bounding box center [203, 149] width 116 height 16
paste input "D-06-CV-25-018472"
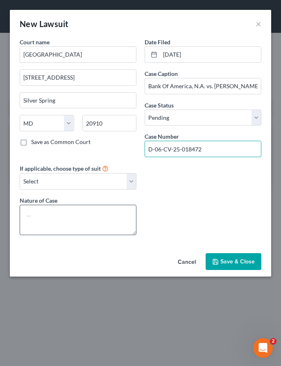
type input "D-06-CV-25-018472"
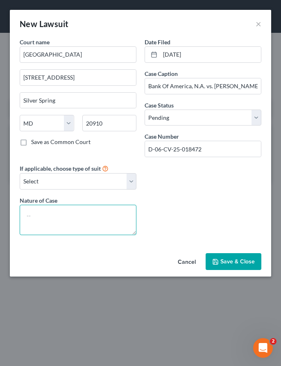
click at [41, 224] on textarea at bounding box center [78, 220] width 117 height 30
type textarea "c"
type textarea "Contract"
click at [206, 263] on div "Cancel Save & Close" at bounding box center [141, 263] width 262 height 27
click at [218, 264] on icon "button" at bounding box center [215, 261] width 7 height 7
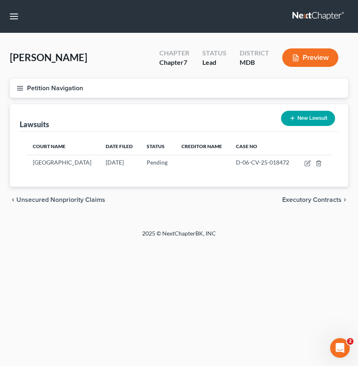
click at [281, 56] on button "Preview" at bounding box center [311, 57] width 56 height 18
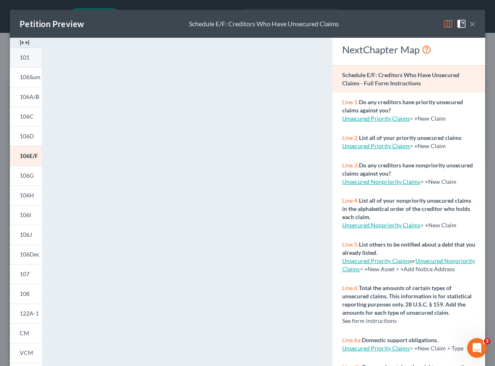
click at [25, 62] on link "101" at bounding box center [26, 58] width 32 height 20
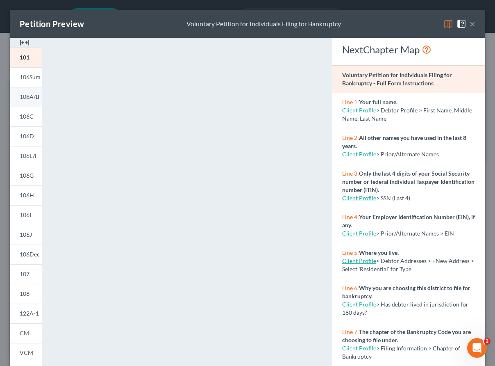
click at [24, 99] on span "106A/B" at bounding box center [30, 96] width 20 height 7
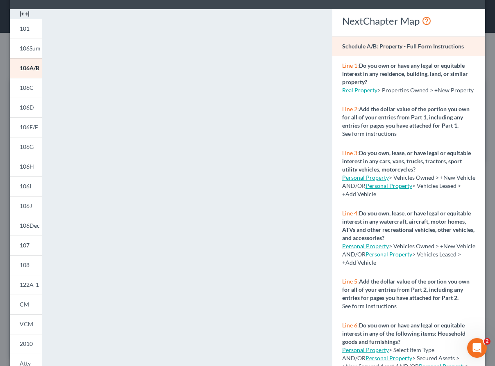
scroll to position [96, 0]
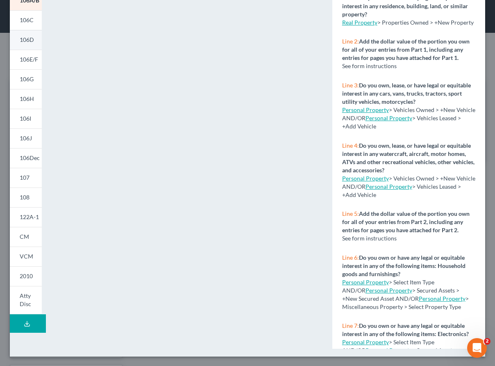
click at [29, 39] on span "106D" at bounding box center [27, 39] width 14 height 7
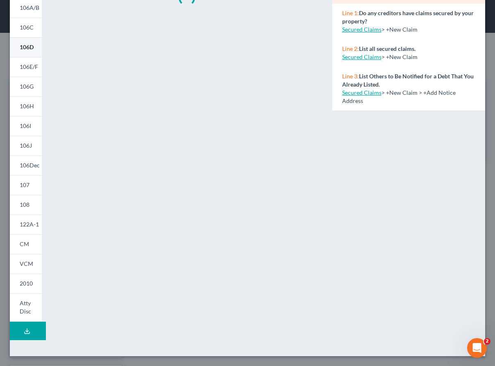
scroll to position [89, 0]
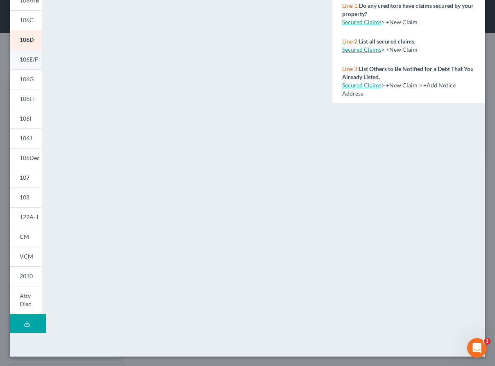
click at [24, 68] on link "106E/F" at bounding box center [26, 60] width 32 height 20
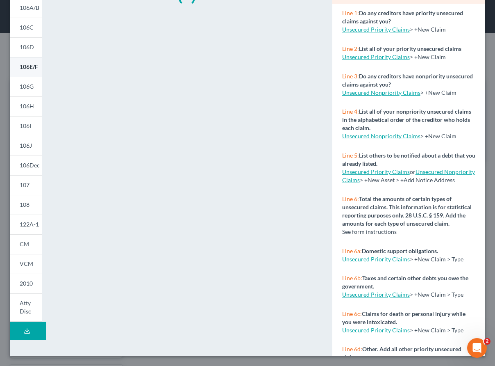
scroll to position [96, 0]
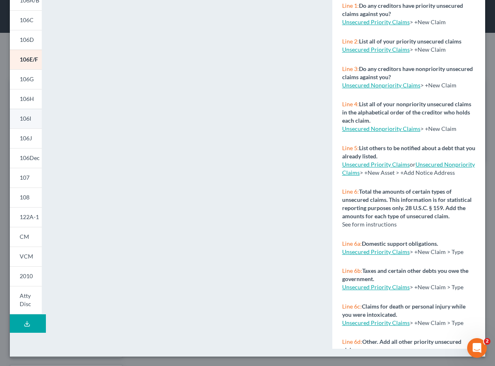
click at [25, 118] on span "106I" at bounding box center [25, 118] width 11 height 7
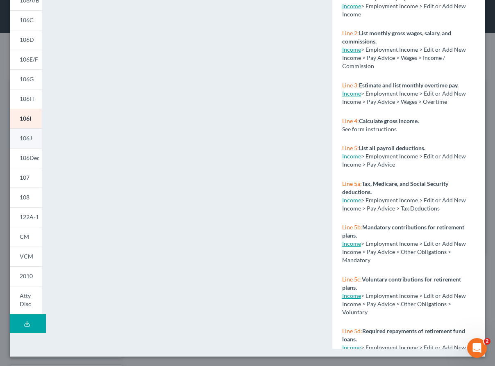
click at [29, 133] on link "106J" at bounding box center [26, 138] width 32 height 20
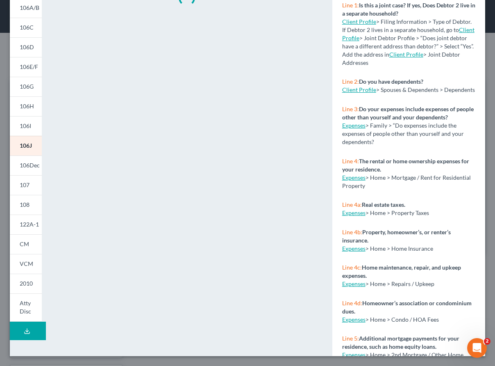
scroll to position [96, 0]
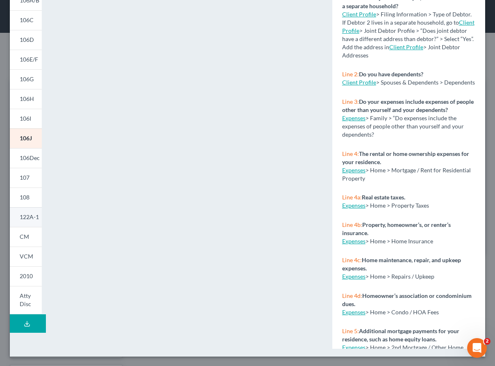
click at [25, 219] on span "122A-1" at bounding box center [29, 216] width 19 height 7
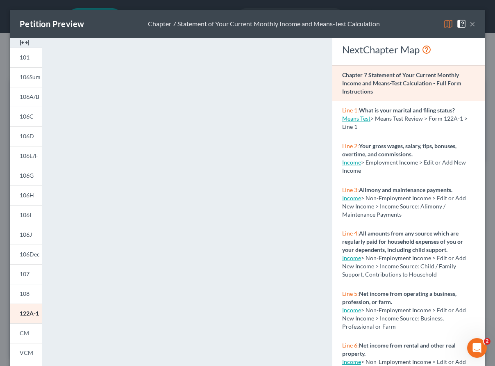
click at [281, 24] on button "×" at bounding box center [473, 24] width 6 height 10
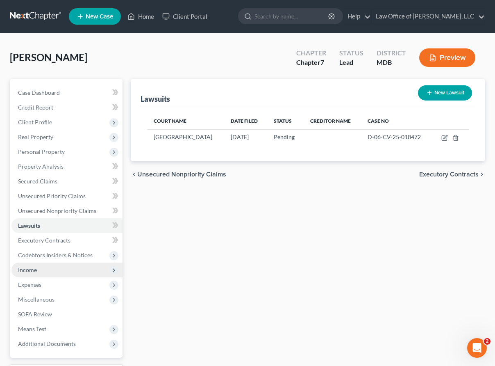
click at [33, 268] on span "Income" at bounding box center [27, 269] width 19 height 7
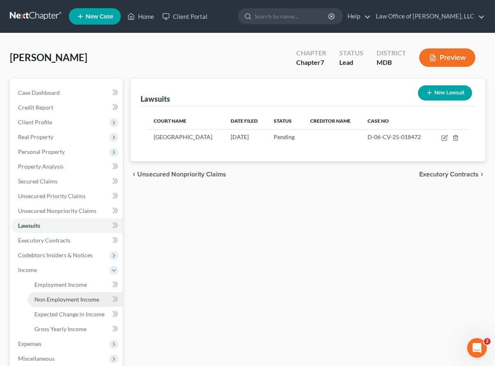
click at [50, 296] on span "Non Employment Income" at bounding box center [66, 299] width 65 height 7
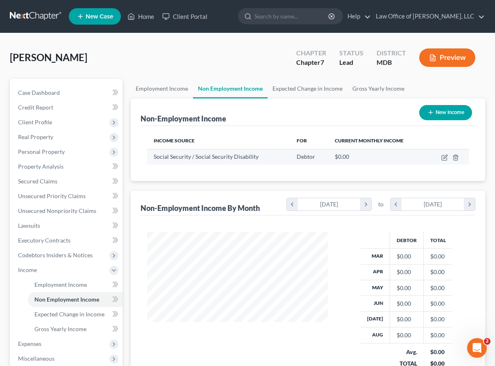
scroll to position [147, 197]
click at [281, 159] on icon "button" at bounding box center [445, 157] width 7 height 7
select select "4"
select select "0"
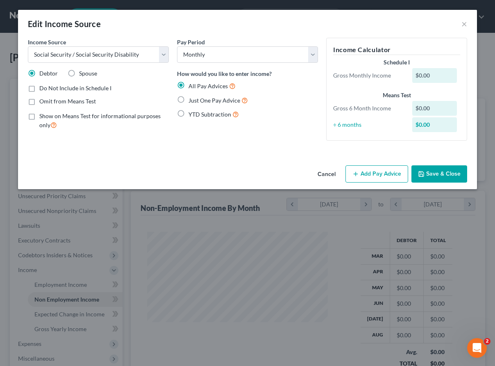
click at [39, 101] on label "Omit from Means Test" at bounding box center [67, 101] width 57 height 8
click at [43, 101] on input "Omit from Means Test" at bounding box center [45, 99] width 5 height 5
click at [39, 104] on label "Omit from Means Test" at bounding box center [67, 101] width 57 height 8
click at [43, 103] on input "Omit from Means Test" at bounding box center [45, 99] width 5 height 5
checkbox input "false"
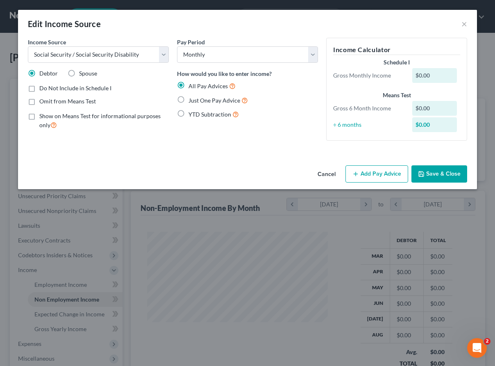
click at [39, 116] on label "Show on Means Test for informational purposes only" at bounding box center [104, 121] width 130 height 18
click at [43, 116] on input "Show on Means Test for informational purposes only" at bounding box center [45, 114] width 5 height 5
checkbox input "true"
click at [281, 177] on button "Save & Close" at bounding box center [440, 173] width 56 height 17
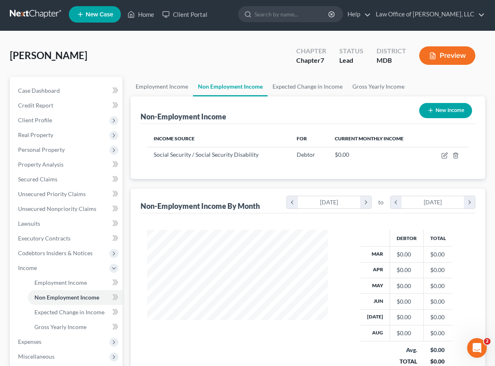
scroll to position [0, 0]
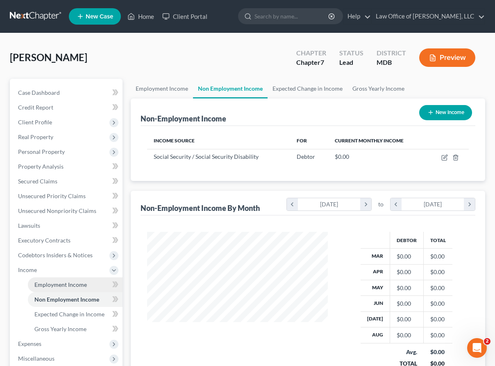
click at [43, 282] on span "Employment Income" at bounding box center [60, 284] width 52 height 7
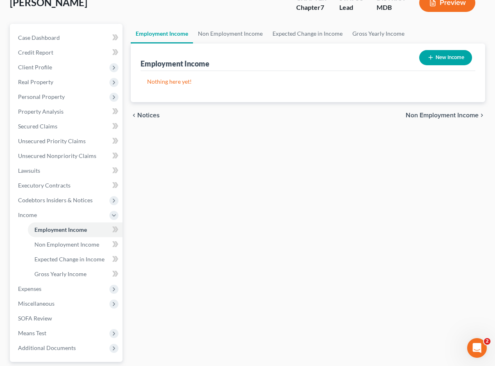
scroll to position [47, 0]
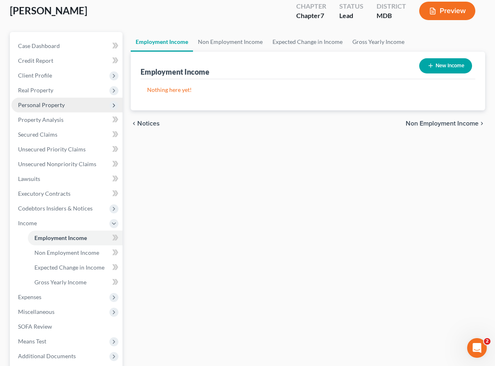
click at [33, 103] on span "Personal Property" at bounding box center [41, 104] width 47 height 7
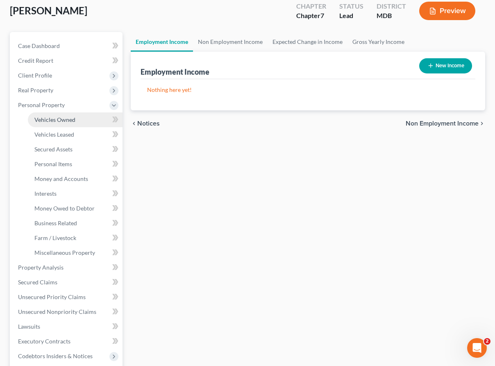
click at [47, 116] on span "Vehicles Owned" at bounding box center [54, 119] width 41 height 7
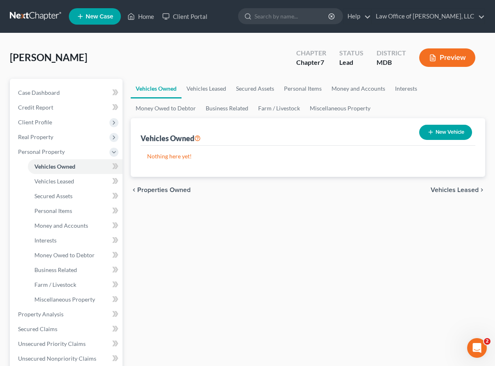
click at [281, 187] on span "Vehicles Leased" at bounding box center [455, 190] width 48 height 7
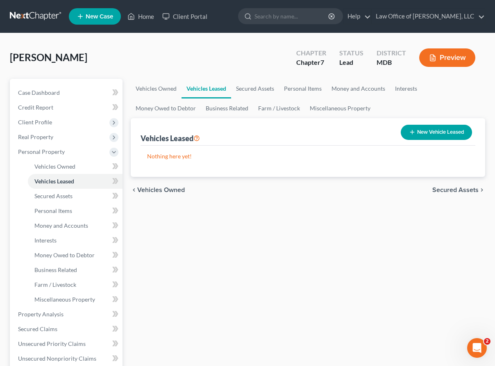
click at [281, 191] on span "Secured Assets" at bounding box center [456, 190] width 46 height 7
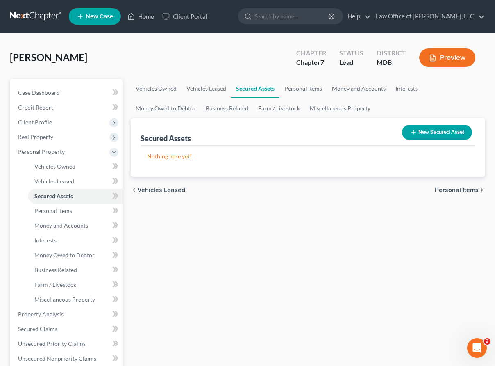
click at [281, 187] on span "Personal Items" at bounding box center [457, 190] width 44 height 7
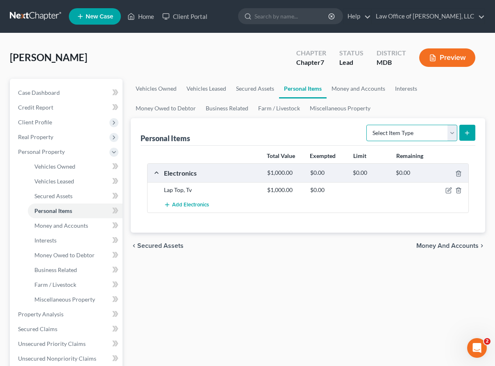
click at [281, 127] on select "Select Item Type Clothing Collectibles Of Value Electronics Firearms Household …" at bounding box center [412, 133] width 91 height 16
click at [281, 245] on span "Money and Accounts" at bounding box center [448, 245] width 62 height 7
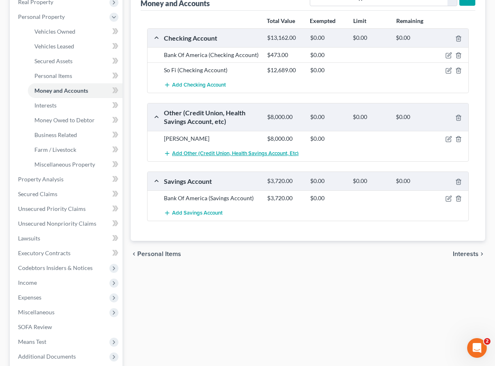
scroll to position [131, 0]
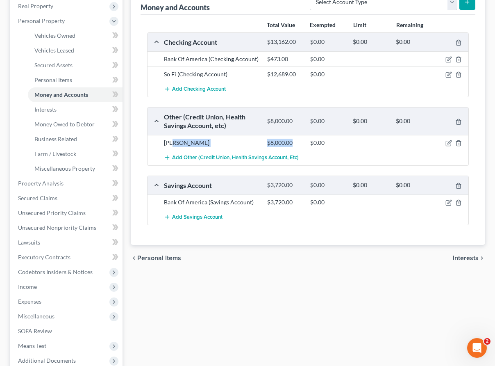
drag, startPoint x: 293, startPoint y: 143, endPoint x: 255, endPoint y: 143, distance: 37.7
click at [255, 143] on div "Ira $8,000.00 $0.00" at bounding box center [315, 143] width 310 height 8
copy div "$8,000.00"
click at [233, 21] on div "Total Value Exempted Limit Remaining" at bounding box center [308, 25] width 330 height 14
click at [156, 258] on span "Personal Items" at bounding box center [159, 258] width 44 height 7
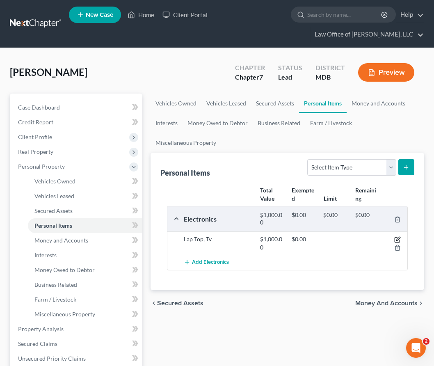
click at [281, 237] on icon "button" at bounding box center [397, 239] width 7 height 7
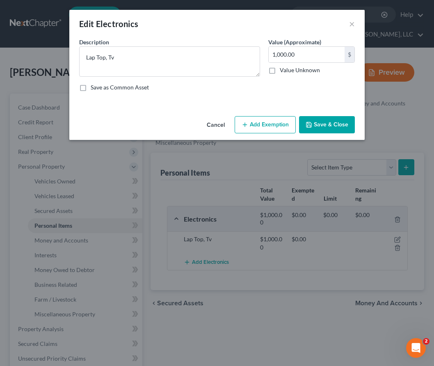
click at [242, 165] on div "Edit Electronics × An exemption set must first be selected from the Filing Info…" at bounding box center [217, 183] width 434 height 366
click at [214, 126] on button "Cancel" at bounding box center [215, 125] width 31 height 16
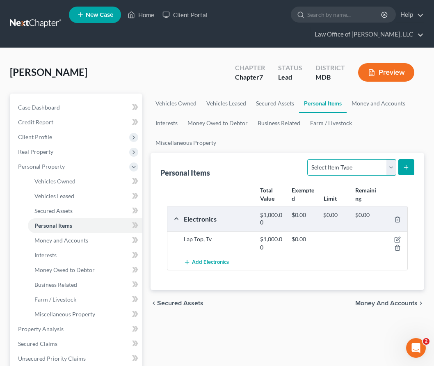
click at [281, 170] on select "Select Item Type Clothing Collectibles Of Value Electronics Firearms Household …" at bounding box center [351, 167] width 89 height 16
select select "clothing"
click at [281, 159] on select "Select Item Type Clothing Collectibles Of Value Electronics Firearms Household …" at bounding box center [351, 167] width 89 height 16
click at [281, 165] on line "submit" at bounding box center [406, 167] width 0 height 4
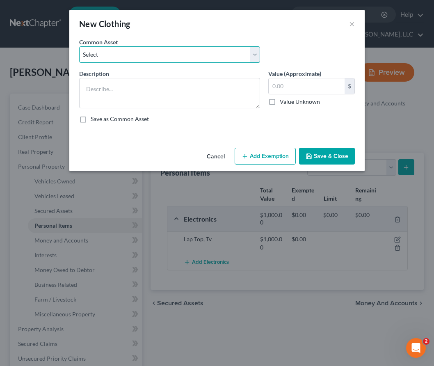
click at [115, 54] on select "Select Misc. used clothing" at bounding box center [169, 54] width 181 height 16
select select "0"
click at [79, 46] on select "Select Misc. used clothing" at bounding box center [169, 54] width 181 height 16
type textarea "Misc. used clothing"
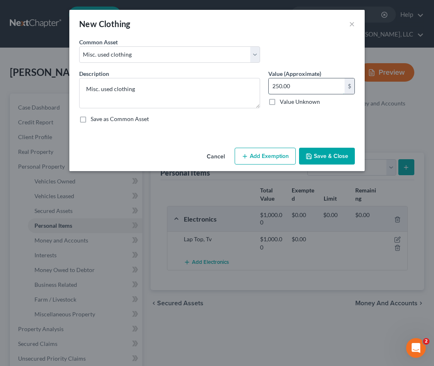
click at [276, 88] on input "250.00" at bounding box center [307, 86] width 76 height 16
type input "150.00"
click at [262, 164] on button "Add Exemption" at bounding box center [265, 156] width 61 height 17
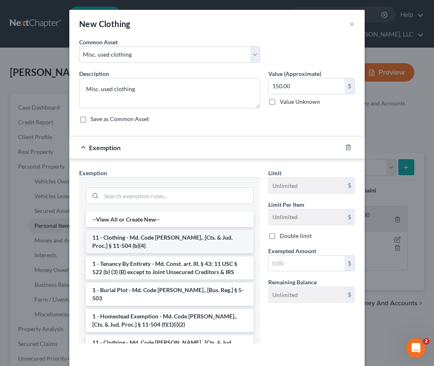
click at [138, 237] on li "11 - Clothing - Md. Code Ann., [Cts. & Jud. Proc.] § 11-504 (b)(4)" at bounding box center [170, 241] width 168 height 23
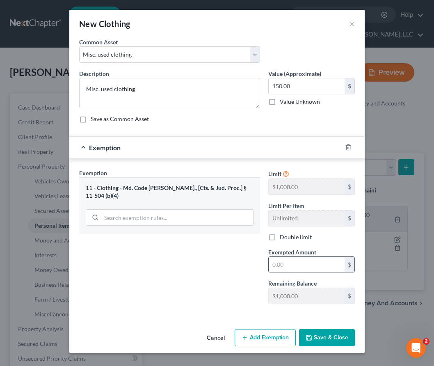
click at [272, 259] on input "text" at bounding box center [307, 265] width 76 height 16
type input "150"
click at [151, 191] on div "11 - Clothing - Md. Code Ann., [Cts. & Jud. Proc.] § 11-504 (b)(4)" at bounding box center [170, 191] width 168 height 15
click at [281, 337] on button "Save & Close" at bounding box center [327, 337] width 56 height 17
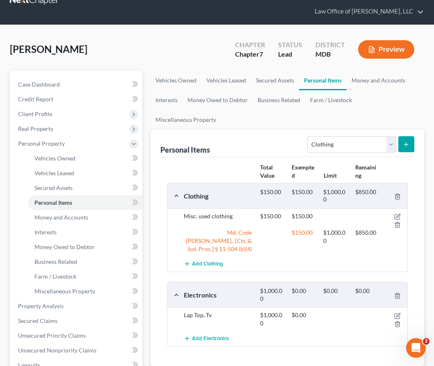
scroll to position [21, 0]
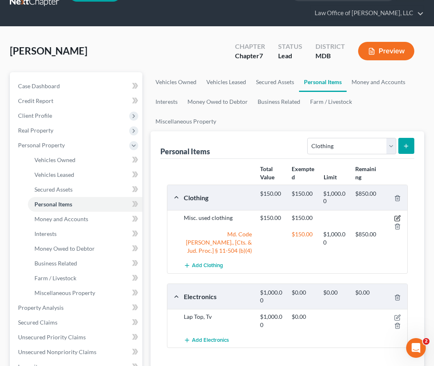
click at [281, 220] on icon "button" at bounding box center [396, 218] width 5 height 5
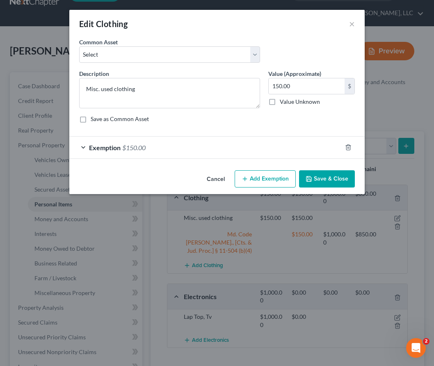
click at [255, 175] on button "Add Exemption" at bounding box center [265, 178] width 61 height 17
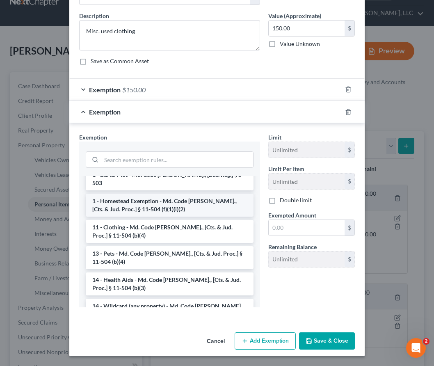
scroll to position [80, 0]
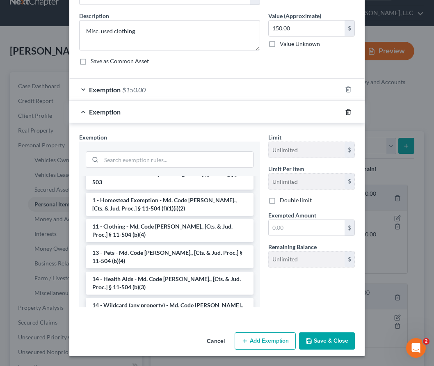
click at [281, 112] on icon "button" at bounding box center [348, 112] width 7 height 7
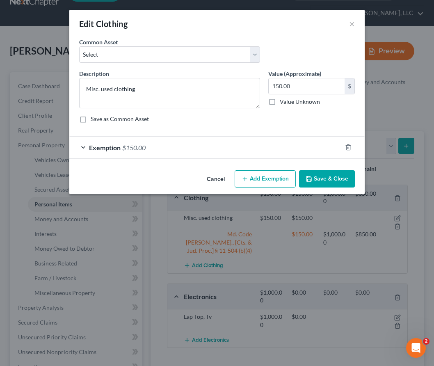
click at [281, 174] on button "Save & Close" at bounding box center [327, 178] width 56 height 17
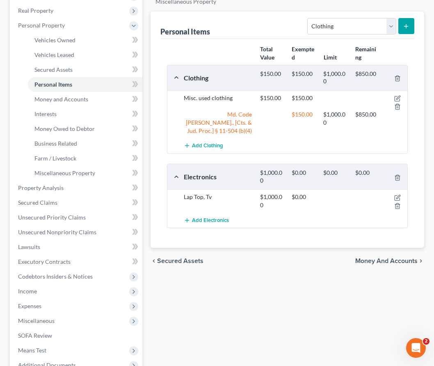
scroll to position [137, 0]
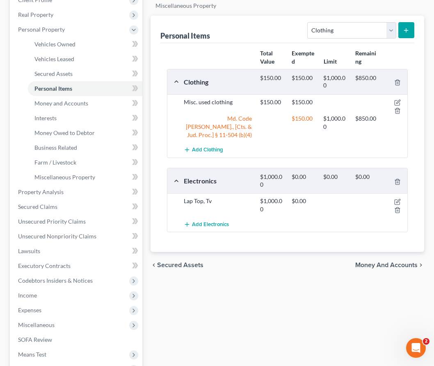
click at [281, 262] on span "Money and Accounts" at bounding box center [386, 265] width 62 height 7
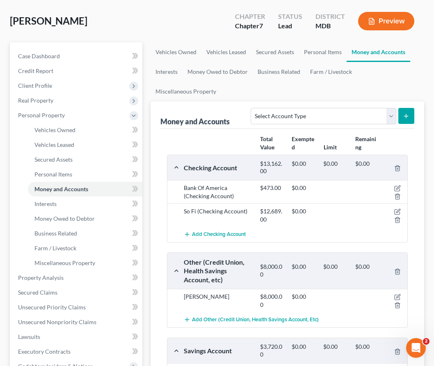
scroll to position [71, 0]
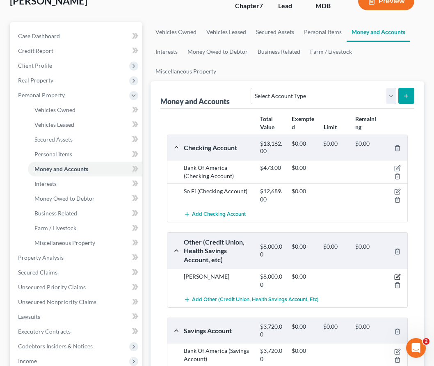
click at [281, 275] on icon "button" at bounding box center [397, 276] width 7 height 7
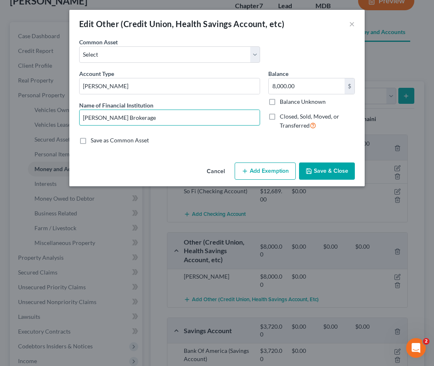
drag, startPoint x: 144, startPoint y: 122, endPoint x: 45, endPoint y: 122, distance: 98.8
click at [45, 122] on div "Edit Other (Credit Union, Health Savings Account, etc) × An exemption set must …" at bounding box center [217, 183] width 434 height 366
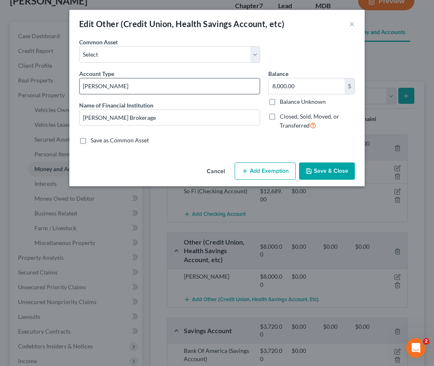
click at [101, 89] on input "Ira" at bounding box center [170, 86] width 180 height 16
type input "IRAo"
click at [275, 171] on button "Add Exemption" at bounding box center [265, 170] width 61 height 17
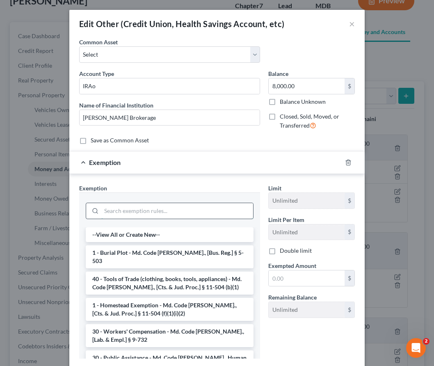
click at [133, 215] on input "search" at bounding box center [177, 211] width 152 height 16
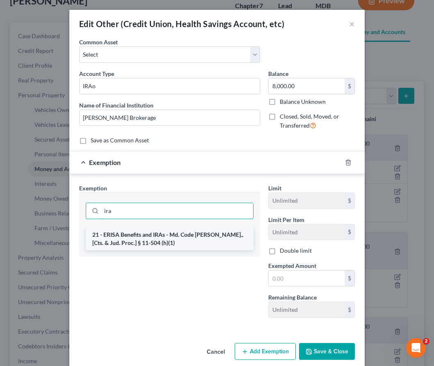
type input "ira"
click at [138, 241] on li "21 - ERISA Benefits and IRAs - Md. Code Ann., [Cts. & Jud. Proc.] § 11-504 (h)(…" at bounding box center [170, 238] width 168 height 23
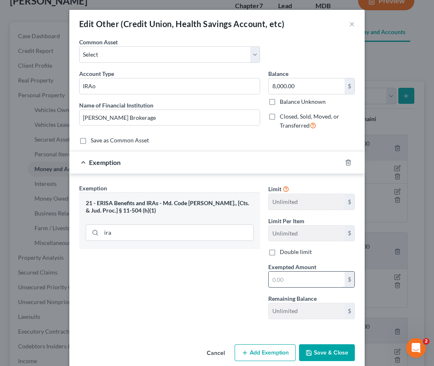
click at [276, 280] on input "text" at bounding box center [307, 279] width 76 height 16
type input "8,000"
click at [281, 349] on button "Save & Close" at bounding box center [327, 352] width 56 height 17
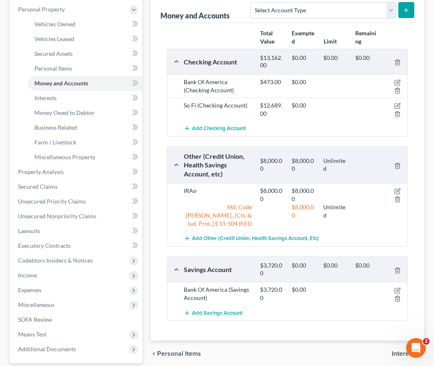
scroll to position [172, 0]
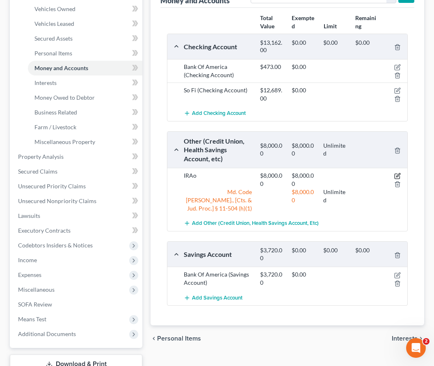
click at [281, 177] on icon "button" at bounding box center [397, 176] width 7 height 7
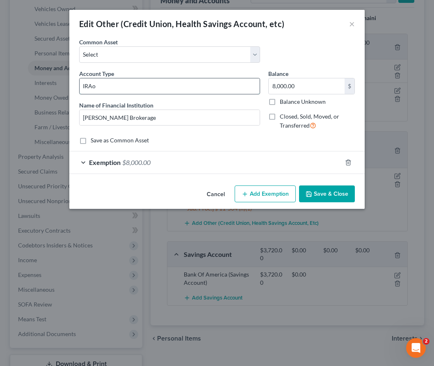
click at [100, 88] on input "IRAo" at bounding box center [170, 86] width 180 height 16
type input "IRA"
click at [281, 199] on button "Save & Close" at bounding box center [327, 193] width 56 height 17
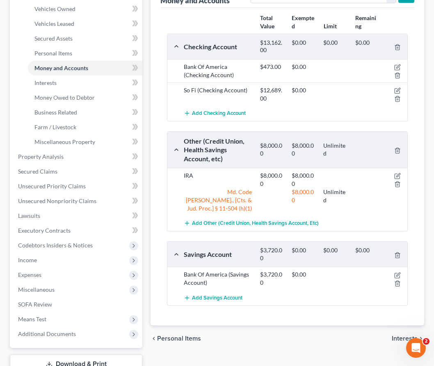
click at [281, 335] on span "Interests" at bounding box center [405, 338] width 26 height 7
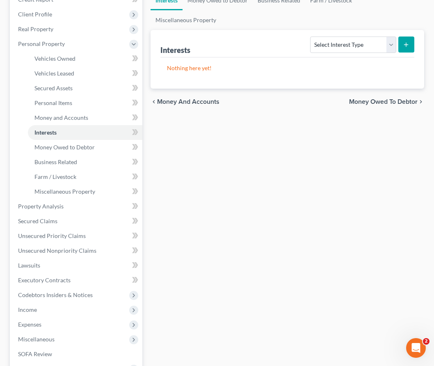
scroll to position [167, 0]
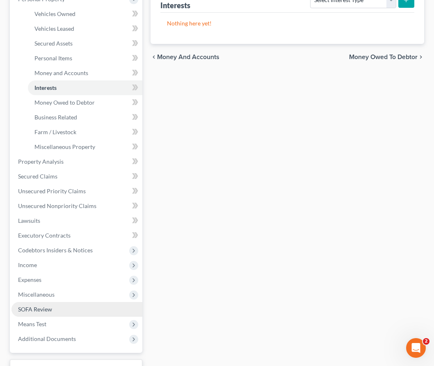
click at [32, 305] on span "SOFA Review" at bounding box center [35, 308] width 34 height 7
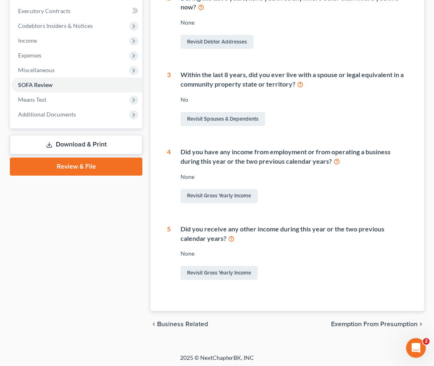
scroll to position [245, 0]
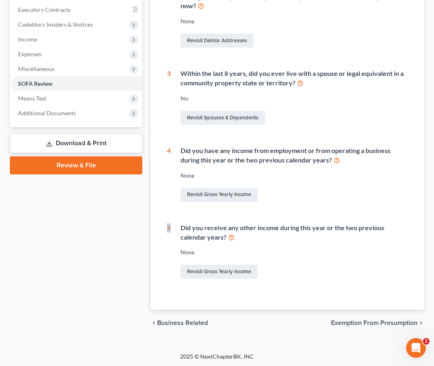
drag, startPoint x: 170, startPoint y: 228, endPoint x: 165, endPoint y: 228, distance: 4.9
click at [165, 228] on div "1 What is your current marital status? Single Revisit Debtor Profile 2 During t…" at bounding box center [287, 109] width 254 height 402
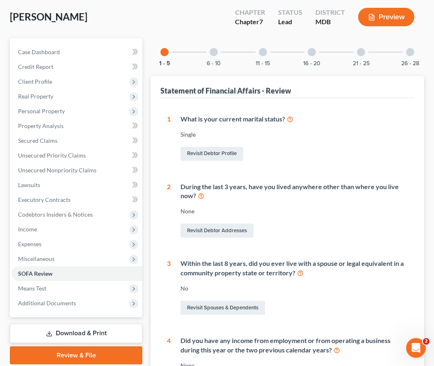
scroll to position [0, 0]
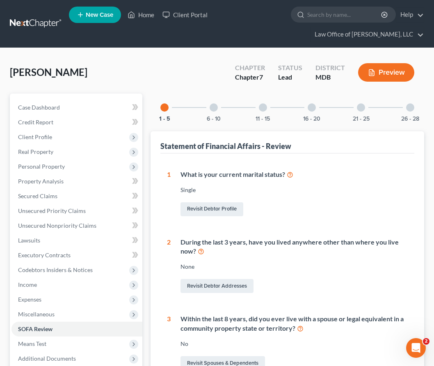
click at [216, 107] on div at bounding box center [214, 107] width 8 height 8
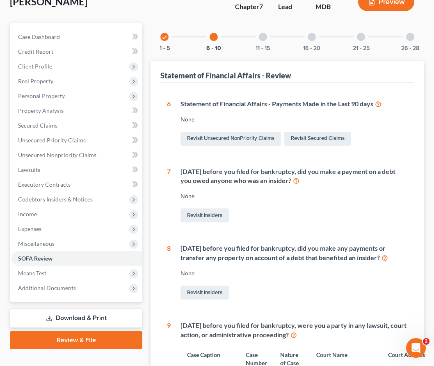
scroll to position [74, 0]
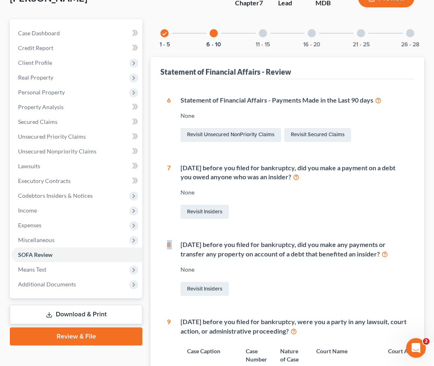
drag, startPoint x: 171, startPoint y: 244, endPoint x: 158, endPoint y: 244, distance: 12.7
click at [158, 244] on div "Statement of Financial Affairs - Review 1 What is your current marital status? …" at bounding box center [286, 302] width 273 height 491
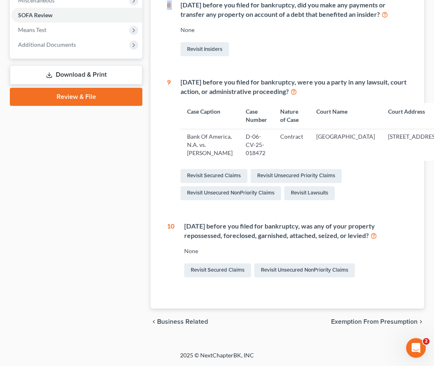
scroll to position [0, 0]
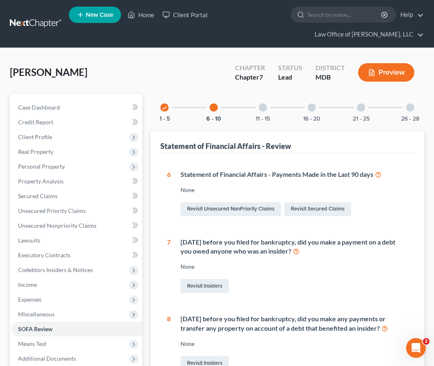
click at [264, 105] on div at bounding box center [263, 107] width 8 height 8
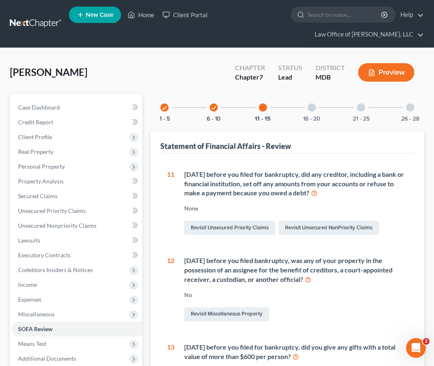
click at [281, 107] on div at bounding box center [312, 107] width 8 height 8
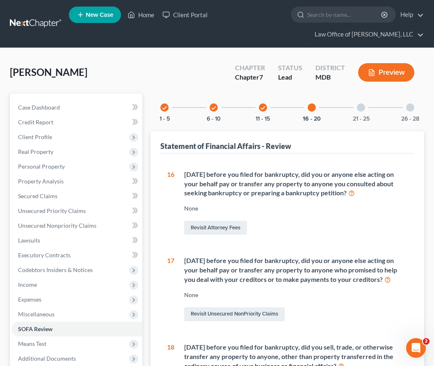
click at [280, 242] on div "16 Within 1 year before you filed for bankruptcy, did you or anyone else acting…" at bounding box center [287, 371] width 241 height 403
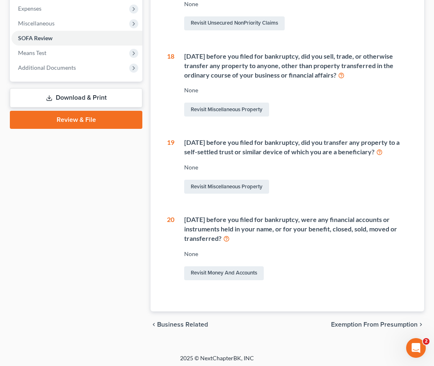
scroll to position [302, 0]
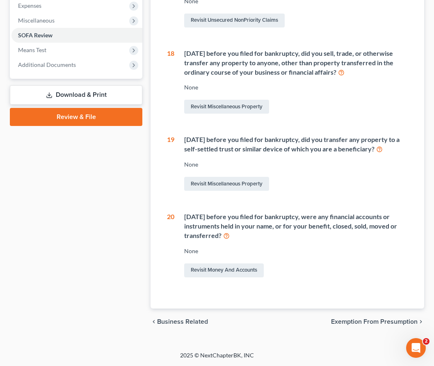
click at [169, 198] on div "16 Within 1 year before you filed for bankruptcy, did you or anyone else acting…" at bounding box center [287, 77] width 241 height 403
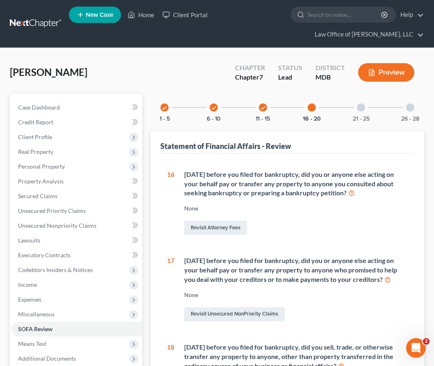
click at [281, 105] on div at bounding box center [361, 107] width 8 height 8
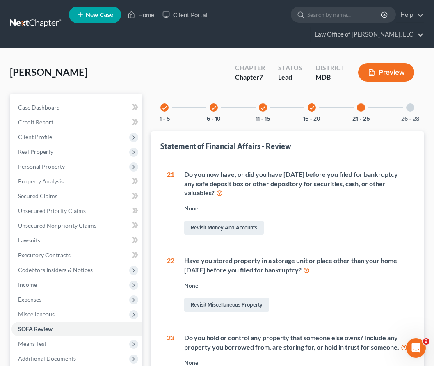
click at [281, 108] on div at bounding box center [410, 107] width 8 height 8
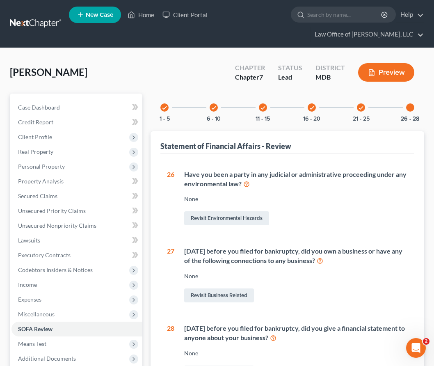
drag, startPoint x: 167, startPoint y: 248, endPoint x: 383, endPoint y: 264, distance: 216.6
click at [281, 264] on div "27 Within 4 years before you filed for bankruptcy, did you own a business or ha…" at bounding box center [287, 274] width 241 height 57
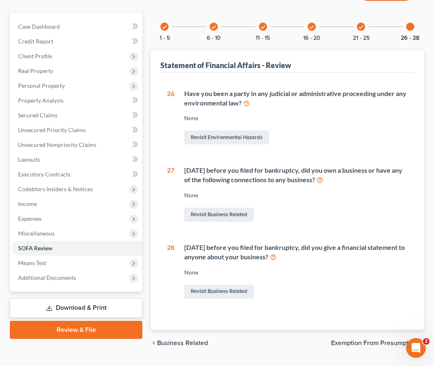
scroll to position [102, 0]
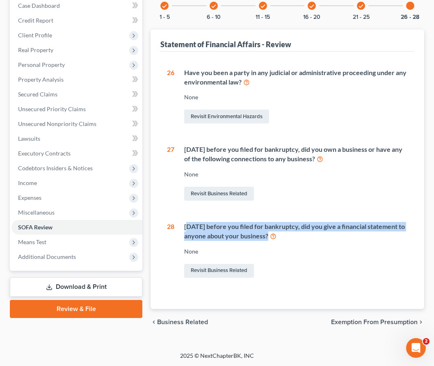
drag, startPoint x: 191, startPoint y: 224, endPoint x: 369, endPoint y: 241, distance: 178.7
click at [281, 241] on div "Within 2 years before you filed for bankruptcy, did you give a financial statem…" at bounding box center [290, 250] width 233 height 57
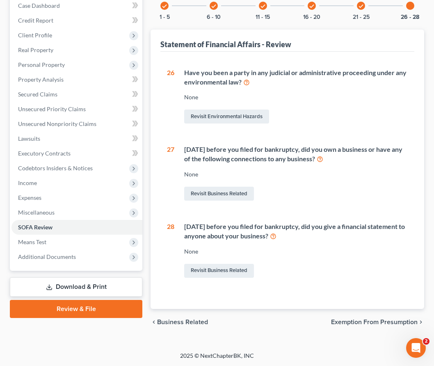
click at [270, 214] on div "26 Have you been a party in any judicial or administrative proceeding under any…" at bounding box center [287, 173] width 241 height 211
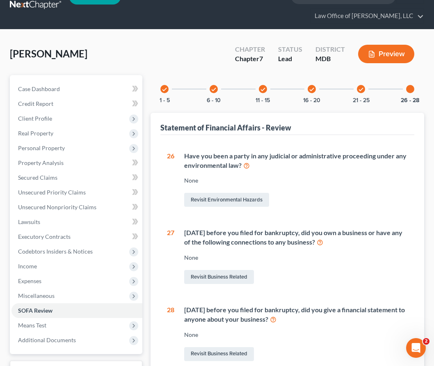
scroll to position [0, 0]
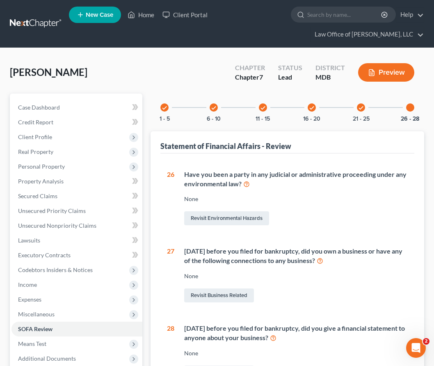
click at [281, 75] on button "Preview" at bounding box center [386, 72] width 56 height 18
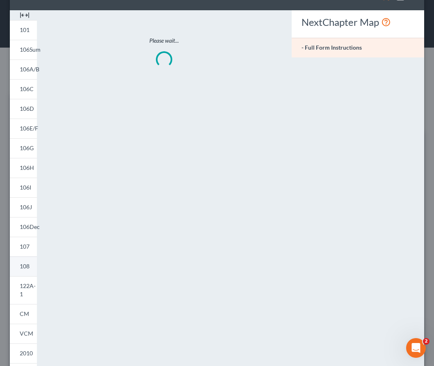
scroll to position [32, 0]
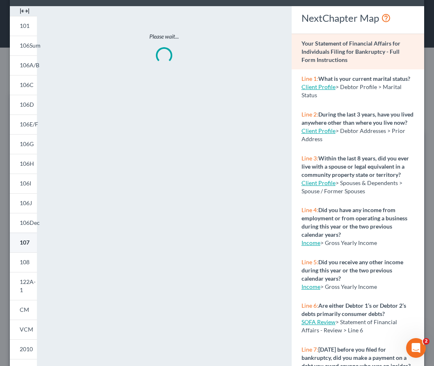
click at [22, 240] on span "107" at bounding box center [25, 242] width 10 height 7
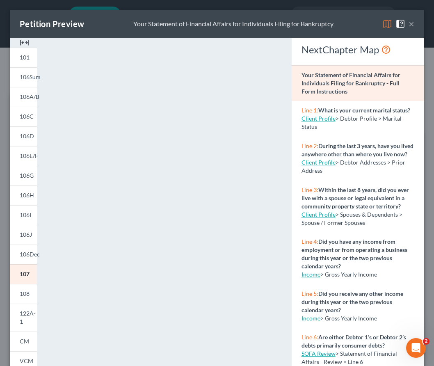
click at [281, 23] on button "×" at bounding box center [411, 24] width 6 height 10
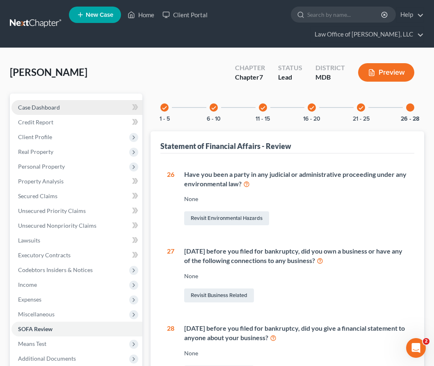
click at [33, 105] on span "Case Dashboard" at bounding box center [39, 107] width 42 height 7
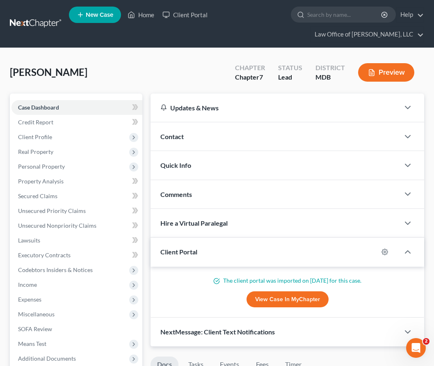
click at [170, 134] on span "Contact" at bounding box center [171, 136] width 23 height 8
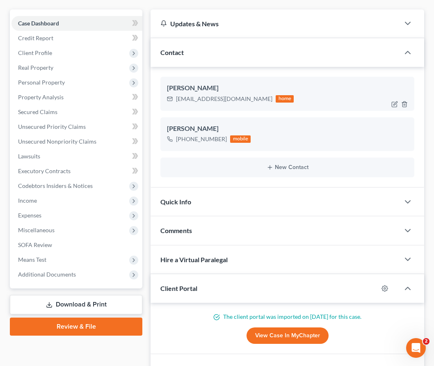
scroll to position [77, 0]
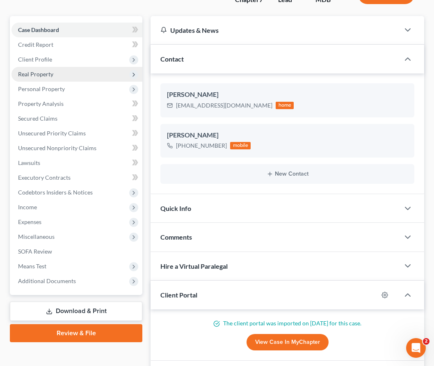
click at [43, 76] on span "Real Property" at bounding box center [35, 74] width 35 height 7
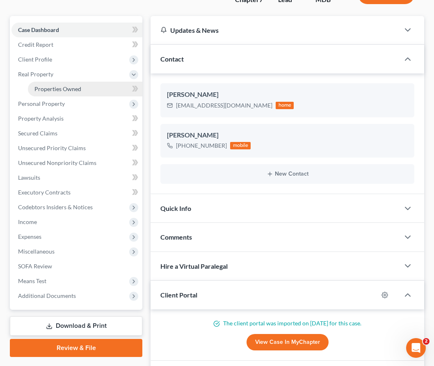
click at [48, 93] on link "Properties Owned" at bounding box center [85, 89] width 114 height 15
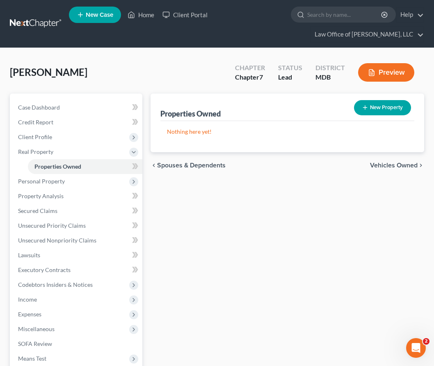
click at [281, 165] on span "Vehicles Owned" at bounding box center [394, 165] width 48 height 7
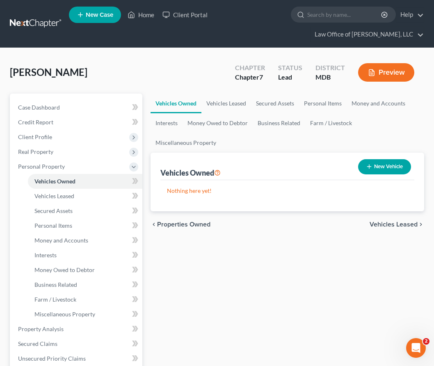
click at [281, 222] on span "Vehicles Leased" at bounding box center [393, 224] width 48 height 7
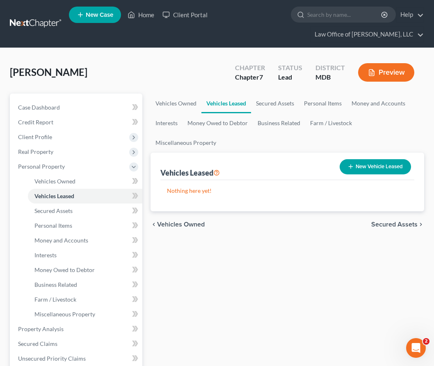
click at [281, 224] on span "Secured Assets" at bounding box center [394, 224] width 46 height 7
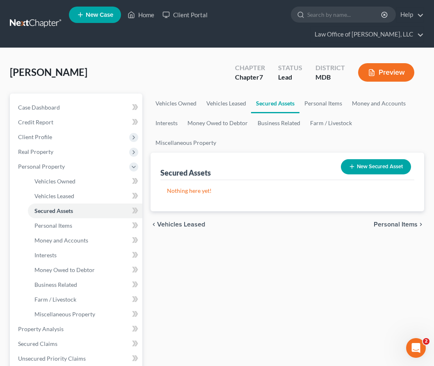
click at [281, 224] on span "Personal Items" at bounding box center [396, 224] width 44 height 7
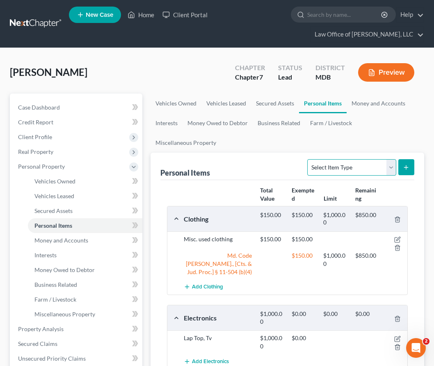
click at [281, 165] on select "Select Item Type Clothing Collectibles Of Value Electronics Firearms Household …" at bounding box center [351, 167] width 89 height 16
click at [281, 166] on select "Select Item Type Clothing Collectibles Of Value Electronics Firearms Household …" at bounding box center [351, 167] width 89 height 16
click at [281, 335] on icon "button" at bounding box center [397, 338] width 7 height 7
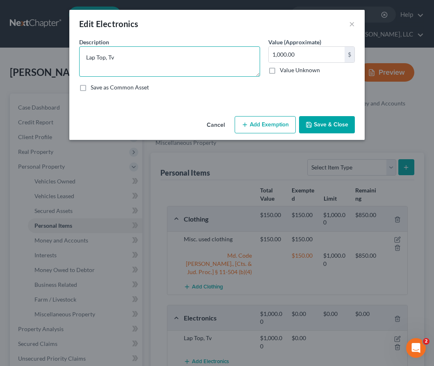
drag, startPoint x: 120, startPoint y: 59, endPoint x: 39, endPoint y: 49, distance: 81.0
click at [39, 49] on div "Edit Electronics × An exemption set must first be selected from the Filing Info…" at bounding box center [217, 183] width 434 height 366
click at [111, 56] on textarea "Computer, TV's," at bounding box center [169, 61] width 181 height 30
click at [133, 57] on textarea "Computers, TV's," at bounding box center [169, 61] width 181 height 30
click at [179, 57] on textarea "Computers, TV's, iPod, gaming system, cell phone" at bounding box center [169, 61] width 181 height 30
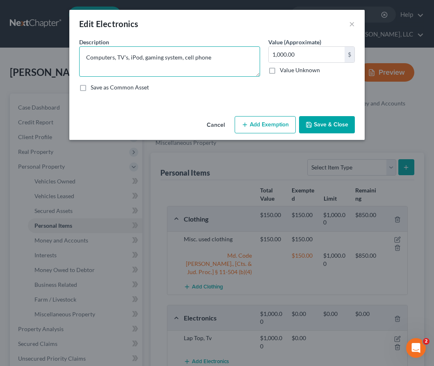
click at [183, 59] on textarea "Computers, TV's, iPod, gaming system, cell phone" at bounding box center [169, 61] width 181 height 30
click at [239, 57] on textarea "Computers, TV's, iPod, gaming system, tablets, and cell phone" at bounding box center [169, 61] width 181 height 30
click at [116, 57] on textarea "Computers, TV's, iPod, gaming system, tablets, and cell phone." at bounding box center [169, 61] width 181 height 30
click at [92, 65] on textarea "Computers, TV's, iPod, gaming system, tablets, and cell phone." at bounding box center [169, 61] width 181 height 30
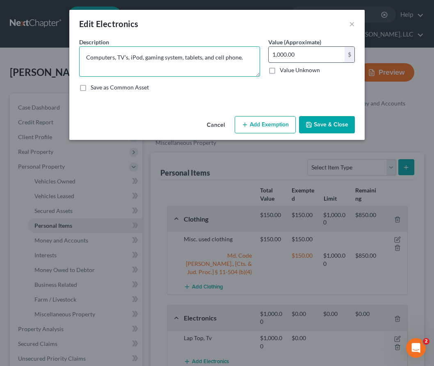
type textarea "Computers, TV's, iPod, gaming system, tablets, and cell phone."
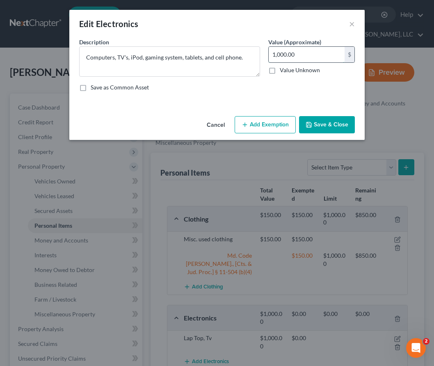
click at [281, 54] on input "1,000.00" at bounding box center [307, 55] width 76 height 16
click at [281, 57] on input "1,000.00" at bounding box center [307, 55] width 76 height 16
click at [281, 122] on icon "button" at bounding box center [308, 124] width 5 height 5
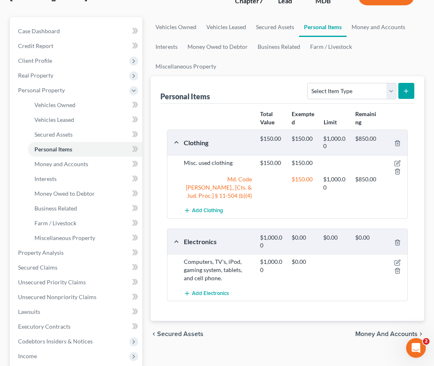
scroll to position [77, 0]
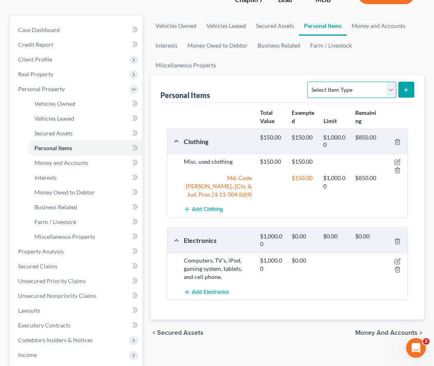
click at [281, 84] on select "Select Item Type Clothing Collectibles Of Value Electronics Firearms Household …" at bounding box center [351, 90] width 89 height 16
click at [281, 258] on icon "button" at bounding box center [398, 260] width 4 height 4
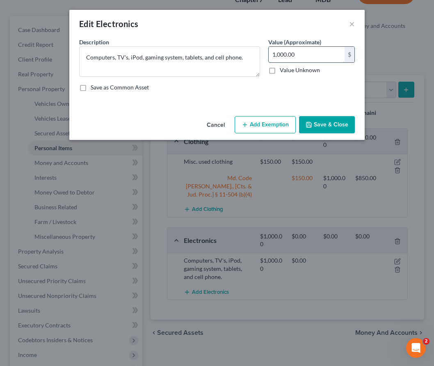
click at [281, 54] on input "1,000.00" at bounding box center [307, 55] width 76 height 16
drag, startPoint x: 283, startPoint y: 54, endPoint x: 268, endPoint y: 54, distance: 14.8
click at [268, 54] on div "1,000.00 $" at bounding box center [311, 54] width 87 height 16
type input "750.00"
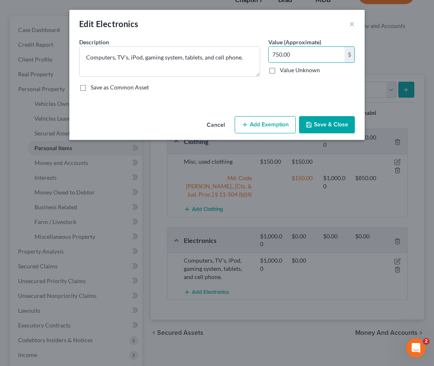
click at [281, 121] on button "Save & Close" at bounding box center [327, 124] width 56 height 17
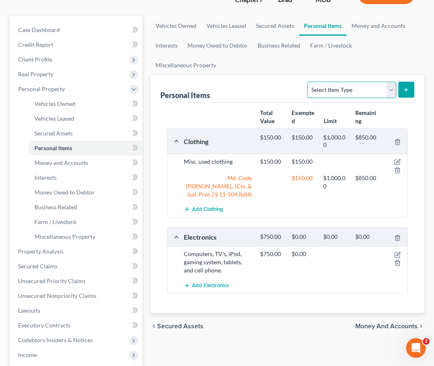
click at [281, 89] on select "Select Item Type Clothing Collectibles Of Value Electronics Firearms Household …" at bounding box center [351, 90] width 89 height 16
select select "household_goods"
click at [281, 82] on select "Select Item Type Clothing Collectibles Of Value Electronics Firearms Household …" at bounding box center [351, 90] width 89 height 16
click at [281, 89] on icon "submit" at bounding box center [406, 90] width 7 height 7
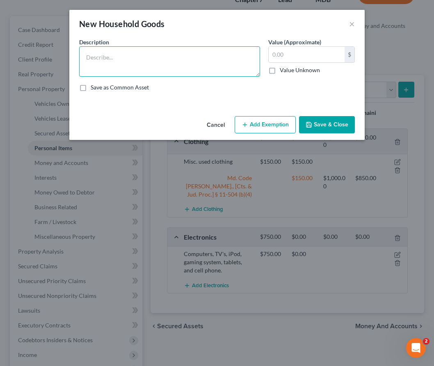
click at [187, 68] on textarea at bounding box center [169, 61] width 181 height 30
click at [139, 62] on textarea at bounding box center [169, 61] width 181 height 30
type textarea "C"
click at [180, 58] on textarea "Chairs, end tables, kitchen table, bed, dresser." at bounding box center [169, 61] width 181 height 30
click at [105, 59] on textarea "Chairs, end tables, kitchen table, bed, desk, dresser." at bounding box center [169, 61] width 181 height 30
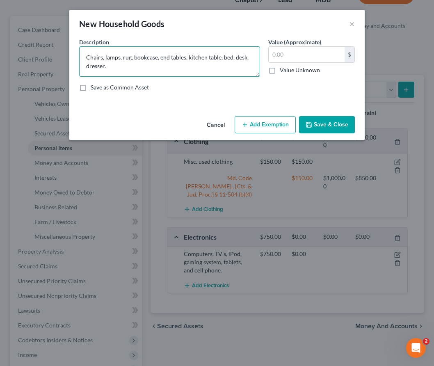
click at [219, 58] on textarea "Chairs, lamps, rug, bookcase, end tables, kitchen table, bed, desk, dresser." at bounding box center [169, 61] width 181 height 30
click at [132, 57] on textarea "Chairs, lamps, rug, bookcase, end tables, kitchen table with chairs, , bed, des…" at bounding box center [169, 61] width 181 height 30
click at [250, 58] on textarea "Chairs, lamps, rug, bookcase, end tables, kitchen table with chairs, , bed, des…" at bounding box center [169, 61] width 181 height 30
click at [104, 65] on textarea "Chairs, lamps, rug, bookcase, end tables, kitchen table with chairs, bench, bed…" at bounding box center [169, 61] width 181 height 30
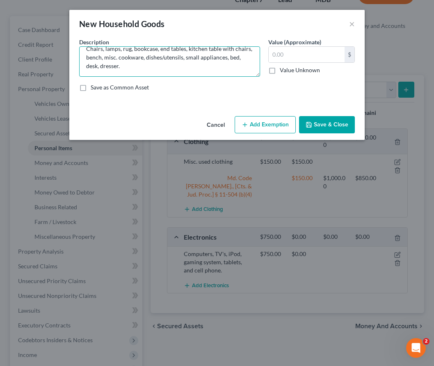
click at [239, 57] on textarea "Chairs, lamps, rug, bookcase, end tables, kitchen table with chairs, bench, mis…" at bounding box center [169, 61] width 181 height 30
click at [118, 64] on textarea "Chairs, lamps, rug, bookcase, end tables, kitchen table with chairs, bench, mis…" at bounding box center [169, 61] width 181 height 30
click at [136, 66] on textarea "Chairs, lamps, rug, bookcase, end tables, kitchen table with chairs, bench, mis…" at bounding box center [169, 61] width 181 height 30
click at [138, 67] on textarea "Chairs, lamps, rug, bookcase, end tables, kitchen table with chairs, bench, mis…" at bounding box center [169, 61] width 181 height 30
type textarea "Chairs, lamps, rug, bookcase, end tables, kitchen table with chairs, bench, mis…"
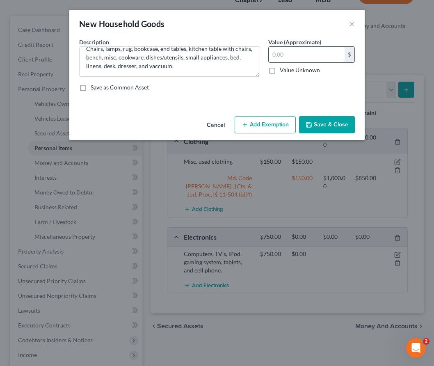
click at [281, 53] on input "text" at bounding box center [307, 55] width 76 height 16
click at [281, 128] on button "Save & Close" at bounding box center [327, 124] width 56 height 17
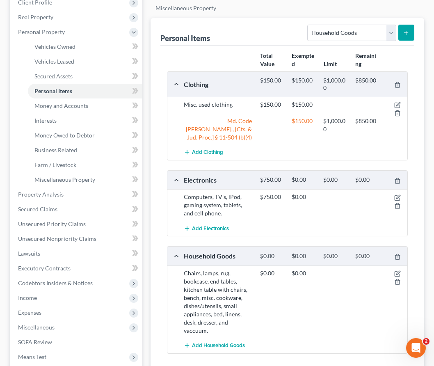
scroll to position [232, 0]
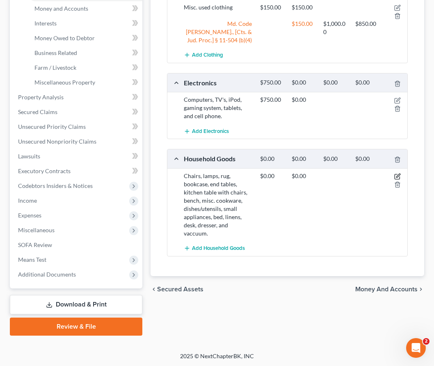
click at [281, 173] on icon "button" at bounding box center [397, 176] width 7 height 7
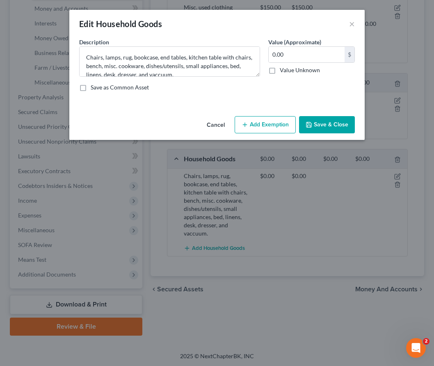
click at [281, 116] on button "Save & Close" at bounding box center [327, 124] width 56 height 17
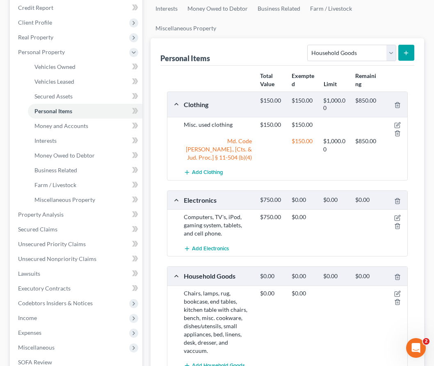
scroll to position [91, 0]
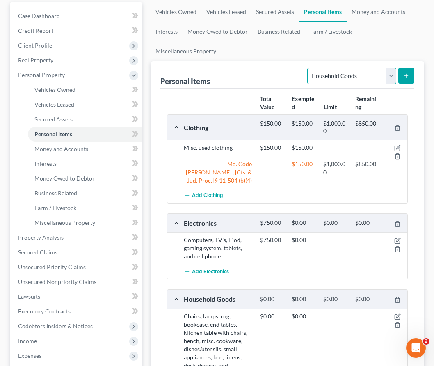
click at [281, 70] on select "Select Item Type Clothing Collectibles Of Value Electronics Firearms Household …" at bounding box center [351, 76] width 89 height 16
select select "jewelry"
click at [281, 68] on select "Select Item Type Clothing Collectibles Of Value Electronics Firearms Household …" at bounding box center [351, 76] width 89 height 16
click at [281, 74] on icon "submit" at bounding box center [406, 76] width 7 height 7
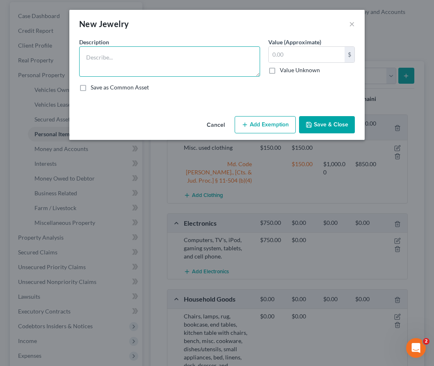
click at [200, 55] on textarea at bounding box center [169, 61] width 181 height 30
type textarea "m"
drag, startPoint x: 156, startPoint y: 58, endPoint x: 86, endPoint y: 49, distance: 70.3
click at [86, 49] on textarea "Misc. costume jewelry." at bounding box center [169, 61] width 181 height 30
type textarea "Rings"
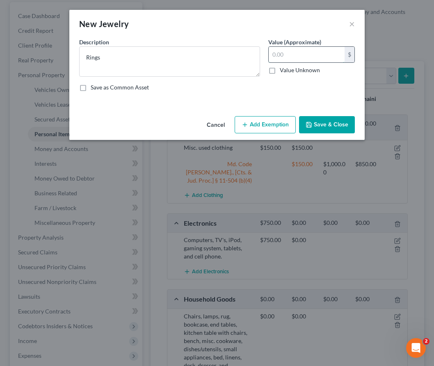
click at [281, 55] on input "text" at bounding box center [307, 55] width 76 height 16
click at [281, 53] on input "50" at bounding box center [307, 55] width 76 height 16
type input "50"
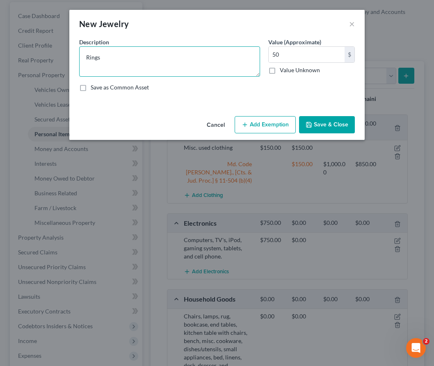
click at [100, 57] on textarea "Rings" at bounding box center [169, 61] width 181 height 30
type textarea "Rings and watch."
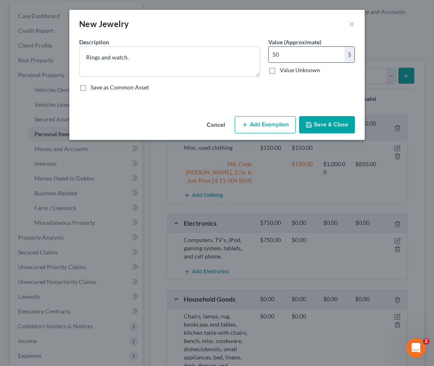
click at [281, 53] on input "50" at bounding box center [307, 55] width 76 height 16
type input "150"
click at [281, 124] on button "Save & Close" at bounding box center [327, 124] width 56 height 17
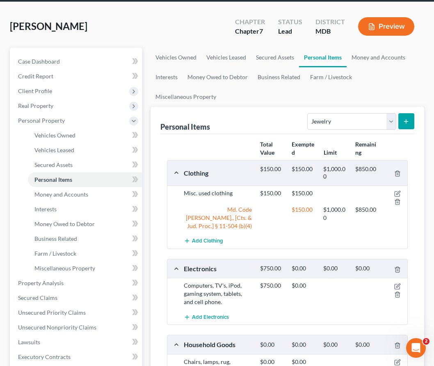
scroll to position [5, 0]
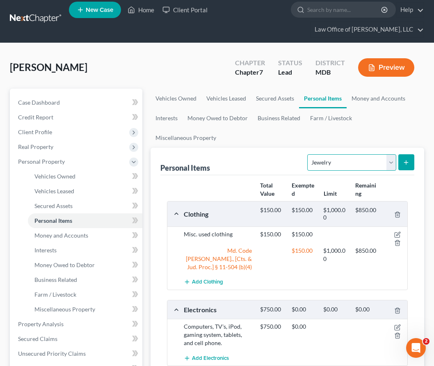
click at [281, 158] on select "Select Item Type Clothing Collectibles Of Value Electronics Firearms Household …" at bounding box center [351, 162] width 89 height 16
select select "pets"
click at [281, 154] on select "Select Item Type Clothing Collectibles Of Value Electronics Firearms Household …" at bounding box center [351, 162] width 89 height 16
click at [281, 159] on icon "submit" at bounding box center [406, 162] width 7 height 7
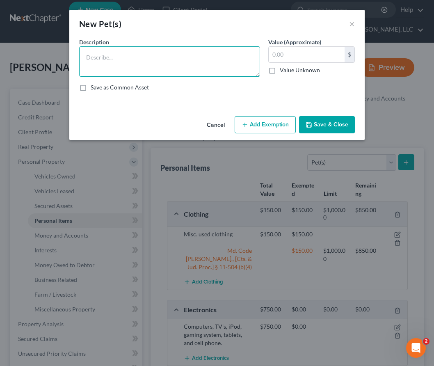
click at [137, 57] on textarea at bounding box center [169, 61] width 181 height 30
type textarea "Dogs"
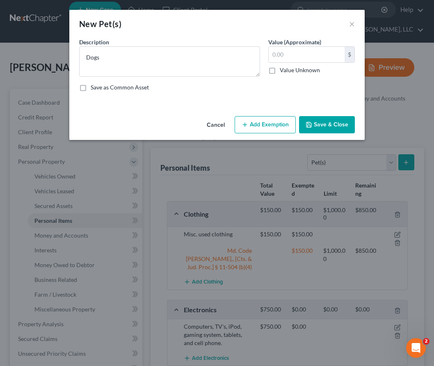
click at [281, 122] on button "Save & Close" at bounding box center [327, 124] width 56 height 17
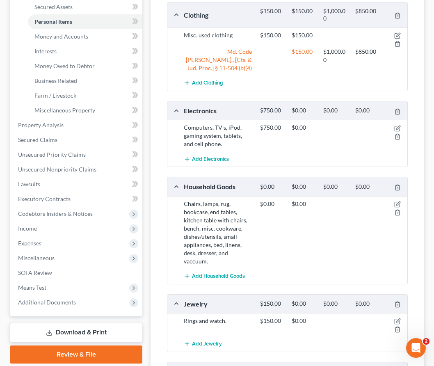
scroll to position [326, 0]
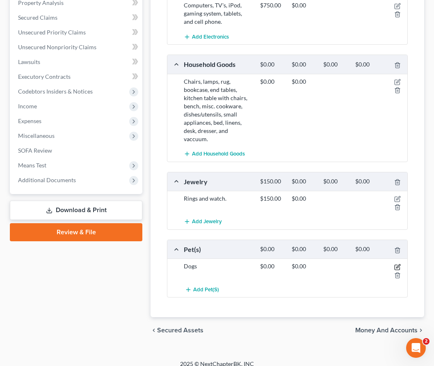
click at [281, 264] on icon "button" at bounding box center [396, 266] width 5 height 5
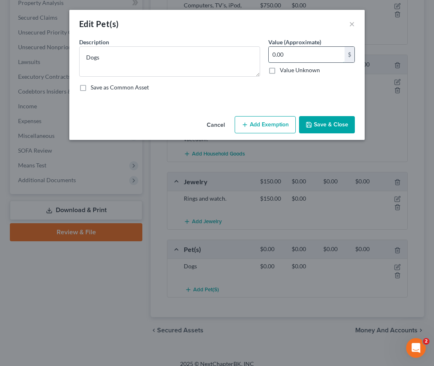
click at [281, 52] on input "0.00" at bounding box center [307, 55] width 76 height 16
type input "50"
click at [281, 123] on button "Save & Close" at bounding box center [327, 124] width 56 height 17
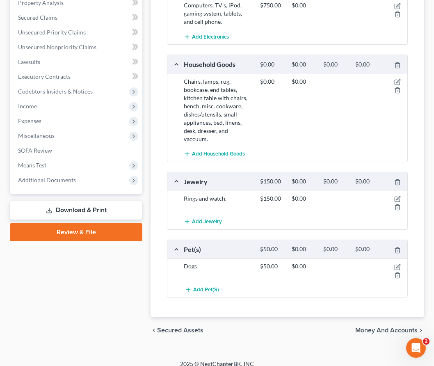
click at [281, 327] on span "Money and Accounts" at bounding box center [386, 330] width 62 height 7
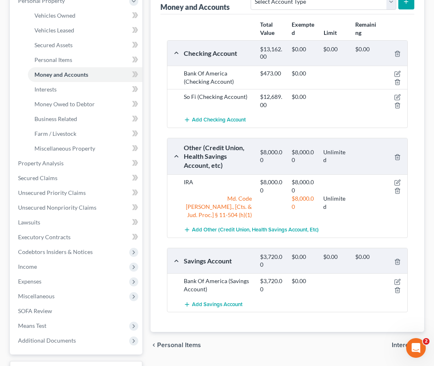
scroll to position [161, 0]
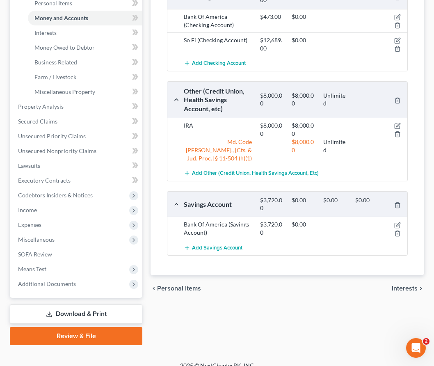
click at [281, 285] on span "Interests" at bounding box center [405, 288] width 26 height 7
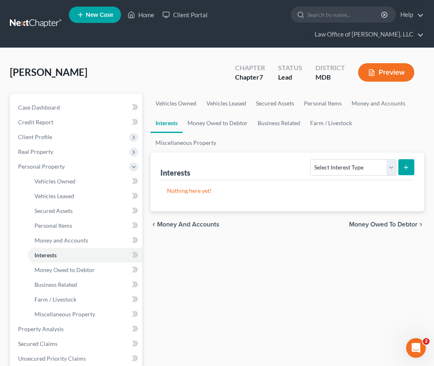
click at [281, 223] on span "Money Owed to Debtor" at bounding box center [383, 224] width 68 height 7
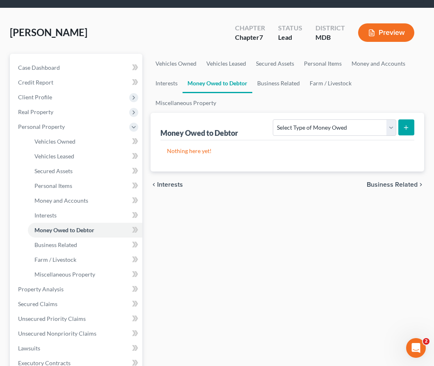
scroll to position [13, 0]
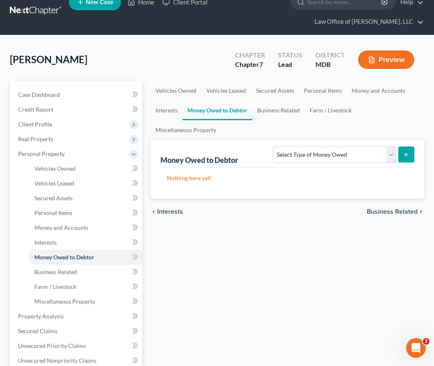
click at [281, 209] on span "Business Related" at bounding box center [392, 211] width 51 height 7
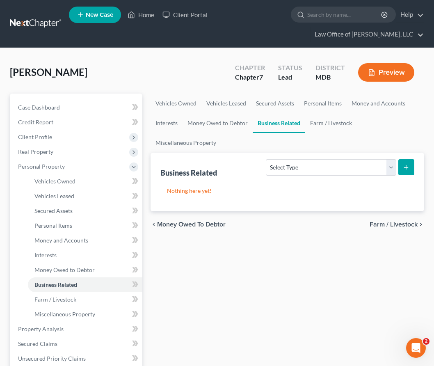
click at [281, 225] on span "Farm / Livestock" at bounding box center [393, 224] width 48 height 7
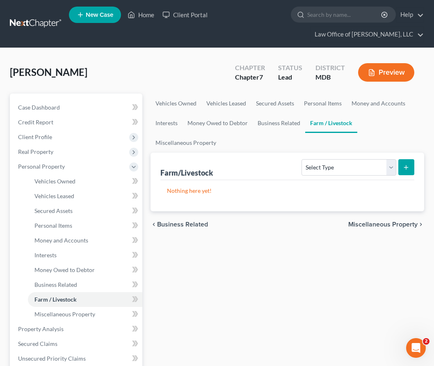
click at [281, 225] on span "Miscellaneous Property" at bounding box center [382, 224] width 69 height 7
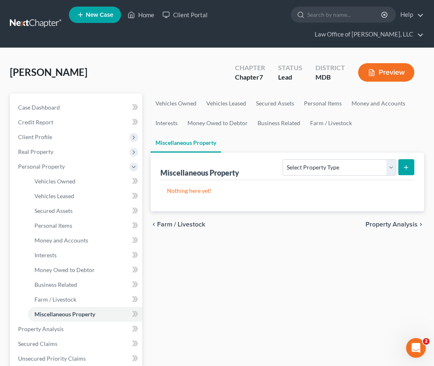
click at [281, 225] on span "Property Analysis" at bounding box center [391, 224] width 52 height 7
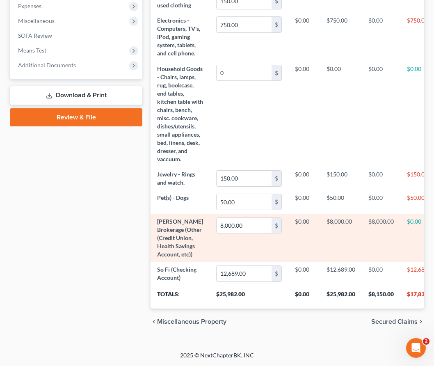
scroll to position [367, 0]
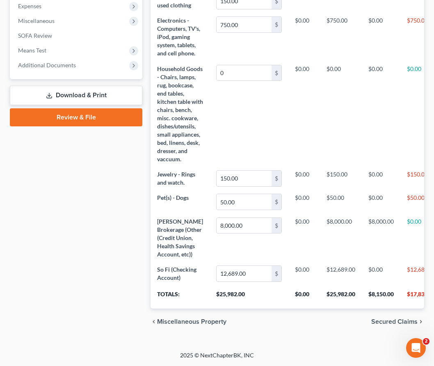
click at [281, 323] on span "Secured Claims" at bounding box center [394, 321] width 46 height 7
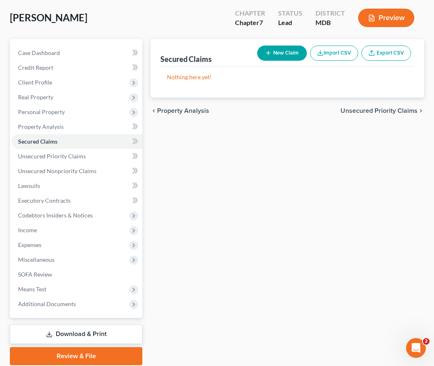
scroll to position [76, 0]
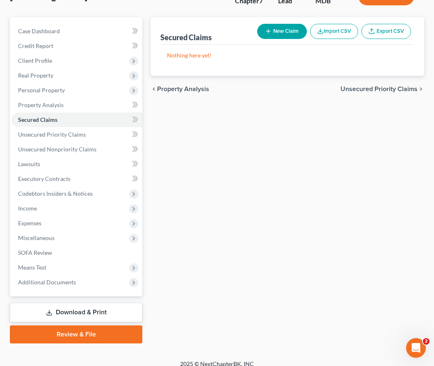
click at [281, 93] on div "chevron_left Property Analysis Unsecured Priority Claims chevron_right" at bounding box center [286, 89] width 273 height 26
click at [281, 89] on span "Unsecured Priority Claims" at bounding box center [378, 89] width 77 height 7
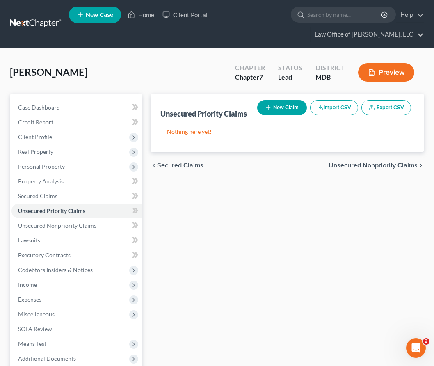
click at [281, 169] on div "chevron_left Secured Claims Unsecured Nonpriority Claims chevron_right" at bounding box center [286, 165] width 273 height 26
click at [281, 168] on span "Unsecured Nonpriority Claims" at bounding box center [372, 165] width 89 height 7
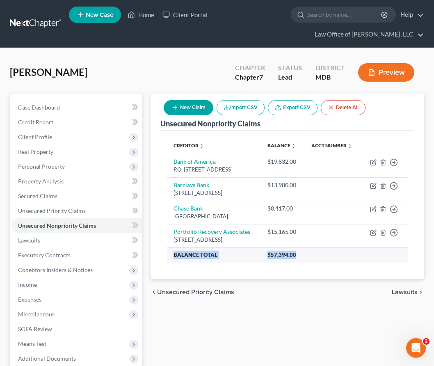
drag, startPoint x: 305, startPoint y: 285, endPoint x: 171, endPoint y: 287, distance: 133.3
click at [171, 262] on tr "Balance Total $57,394.00" at bounding box center [287, 254] width 241 height 15
click at [171, 262] on th "Balance Total" at bounding box center [214, 254] width 94 height 15
drag, startPoint x: 174, startPoint y: 283, endPoint x: 326, endPoint y: 287, distance: 152.6
click at [281, 262] on tr "Balance Total $57,394.00" at bounding box center [287, 254] width 241 height 15
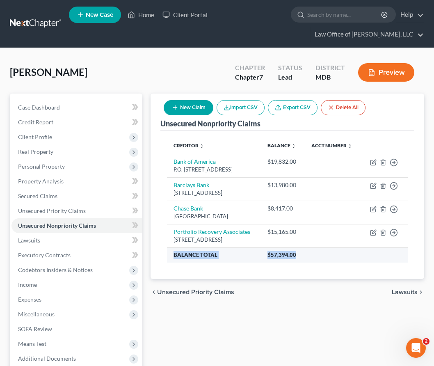
click at [281, 262] on th "$57,394.00" at bounding box center [334, 254] width 147 height 15
drag, startPoint x: 309, startPoint y: 284, endPoint x: 171, endPoint y: 286, distance: 138.2
click at [171, 262] on tr "Balance Total $57,394.00" at bounding box center [287, 254] width 241 height 15
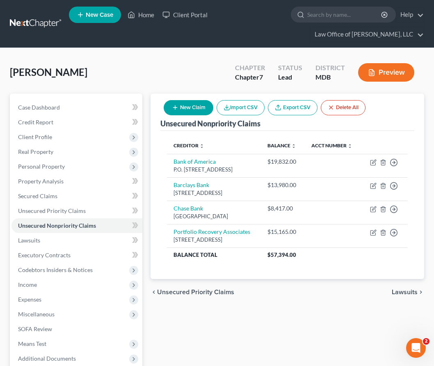
click at [159, 279] on div "Unsecured Nonpriority Claims New Claim Import CSV Export CSV Delete All Credito…" at bounding box center [286, 185] width 273 height 185
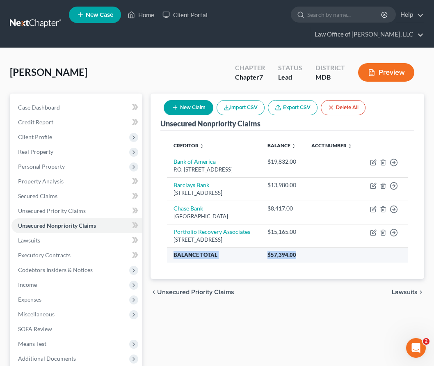
drag, startPoint x: 173, startPoint y: 285, endPoint x: 309, endPoint y: 283, distance: 135.7
click at [281, 262] on tr "Balance Total $57,394.00" at bounding box center [287, 254] width 241 height 15
click at [281, 295] on span "Lawsuits" at bounding box center [405, 292] width 26 height 7
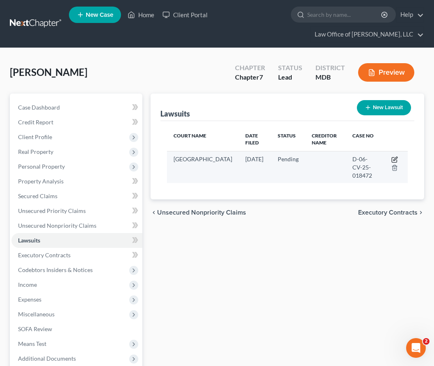
click at [281, 157] on icon "button" at bounding box center [395, 159] width 4 height 4
select select "21"
select select "0"
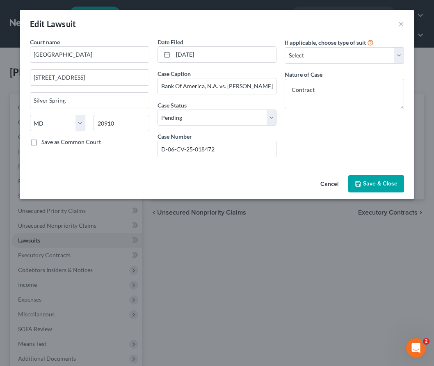
click at [281, 180] on span "Save & Close" at bounding box center [380, 183] width 34 height 7
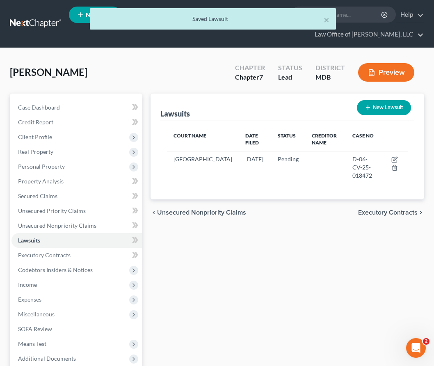
click at [281, 211] on span "Executory Contracts" at bounding box center [387, 212] width 59 height 7
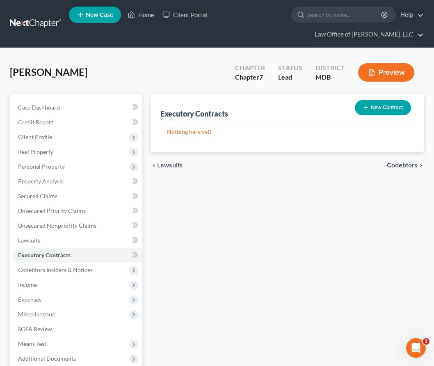
click at [281, 162] on span "Codebtors" at bounding box center [402, 165] width 31 height 7
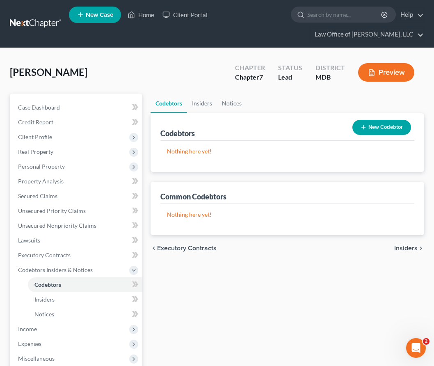
click at [281, 247] on span "Insiders" at bounding box center [405, 248] width 23 height 7
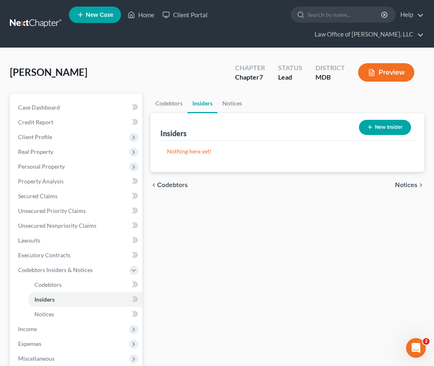
click at [281, 182] on span "Notices" at bounding box center [406, 185] width 23 height 7
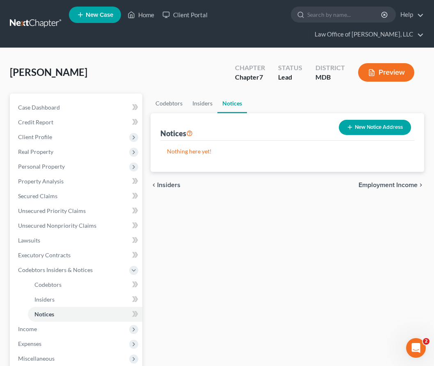
click at [281, 183] on span "Employment Income" at bounding box center [387, 185] width 59 height 7
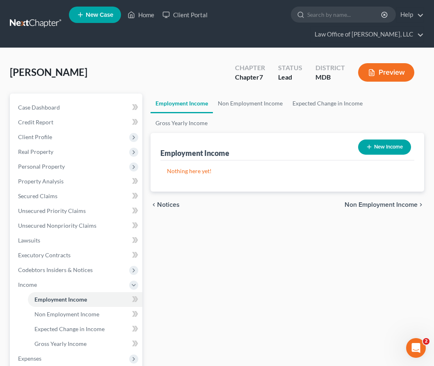
click at [281, 207] on span "Non Employment Income" at bounding box center [380, 204] width 73 height 7
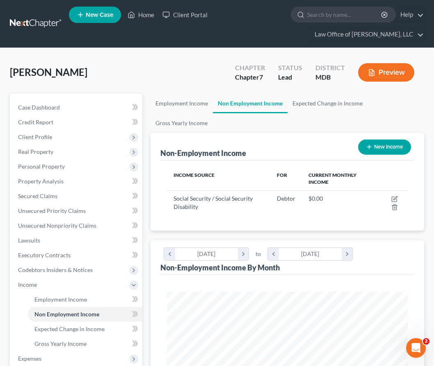
scroll to position [120, 257]
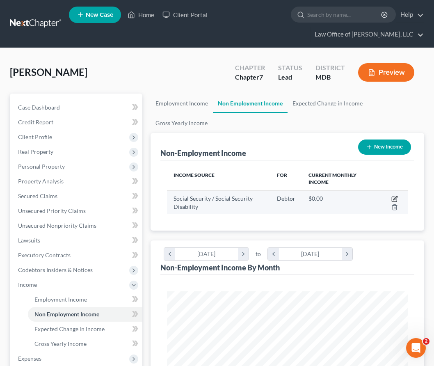
click at [281, 198] on icon "button" at bounding box center [395, 198] width 4 height 4
select select "4"
select select "0"
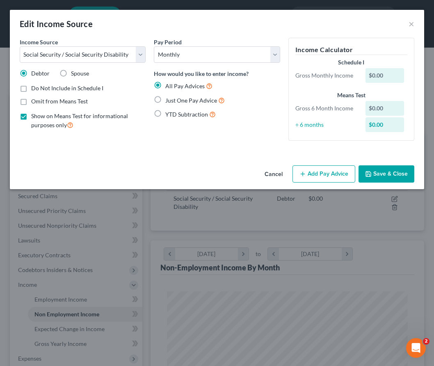
click at [281, 175] on icon "button" at bounding box center [302, 174] width 7 height 7
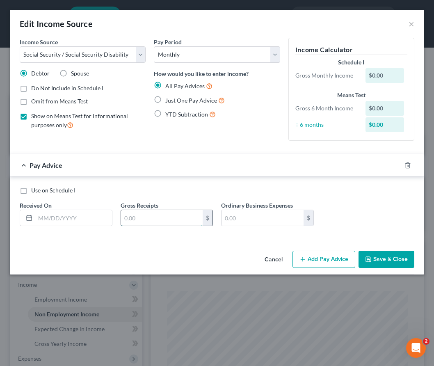
click at [148, 219] on input "text" at bounding box center [162, 218] width 82 height 16
click at [31, 191] on label "Use on Schedule I" at bounding box center [53, 190] width 44 height 8
click at [34, 191] on input "Use on Schedule I" at bounding box center [36, 188] width 5 height 5
checkbox input "true"
click at [239, 215] on input "text" at bounding box center [262, 218] width 82 height 16
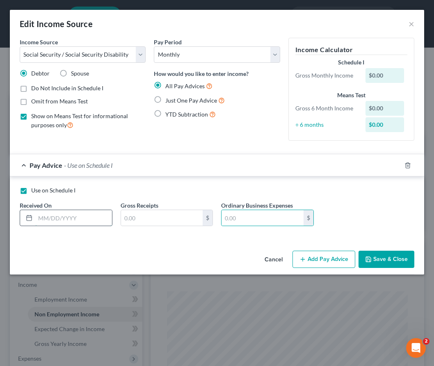
click at [49, 217] on input "text" at bounding box center [73, 218] width 77 height 16
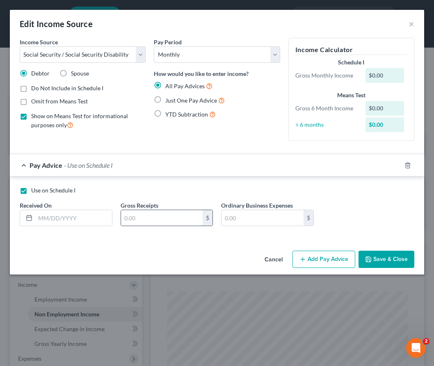
click at [149, 219] on input "text" at bounding box center [162, 218] width 82 height 16
click at [124, 218] on input "text" at bounding box center [162, 218] width 82 height 16
click at [130, 220] on input "text" at bounding box center [162, 218] width 82 height 16
paste input "565.3"
type input "3,565.30"
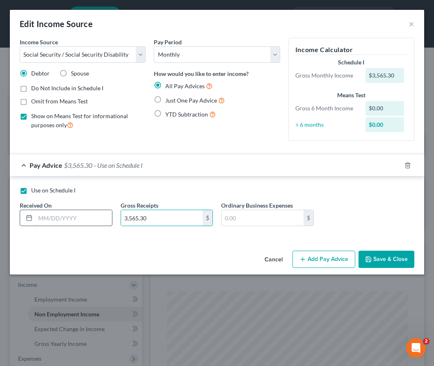
click at [51, 216] on input "text" at bounding box center [73, 218] width 77 height 16
type input "8/16/2025"
click at [160, 222] on input "3,565.30" at bounding box center [162, 218] width 82 height 16
drag, startPoint x: 159, startPoint y: 218, endPoint x: 77, endPoint y: 216, distance: 81.2
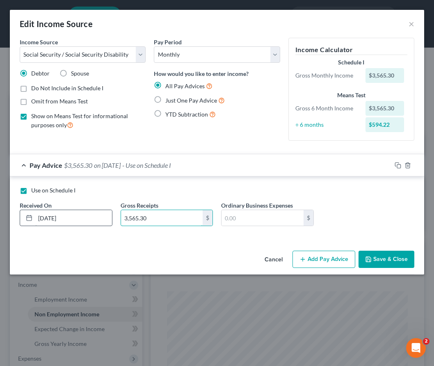
click at [77, 216] on div "Use on Schedule I Received On * 8/16/2025 Gross Receipts 3,565.30 $ Ordinary Bu…" at bounding box center [217, 209] width 403 height 46
type input "3,838.00"
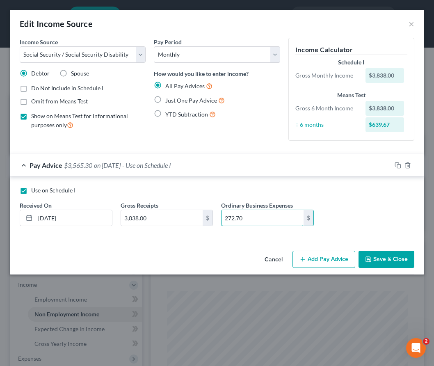
type input "272.70"
click at [165, 100] on label "Just One Pay Advice" at bounding box center [194, 100] width 59 height 9
click at [169, 100] on input "Just One Pay Advice" at bounding box center [171, 98] width 5 height 5
radio input "true"
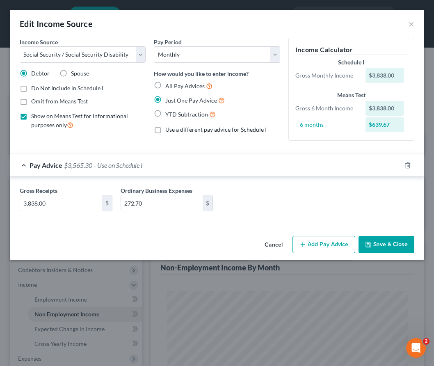
click at [281, 243] on button "Save & Close" at bounding box center [386, 244] width 56 height 17
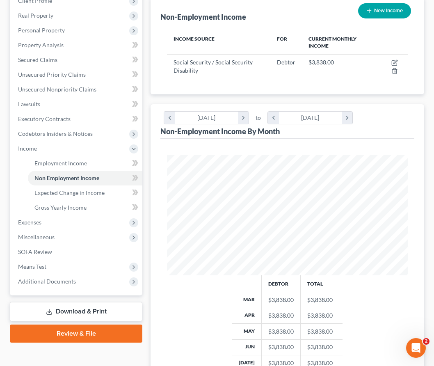
scroll to position [183, 0]
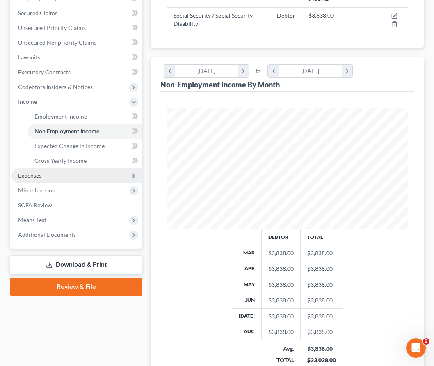
click at [27, 173] on span "Expenses" at bounding box center [29, 175] width 23 height 7
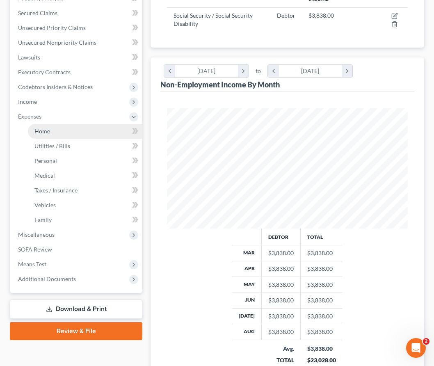
click at [44, 134] on link "Home" at bounding box center [85, 131] width 114 height 15
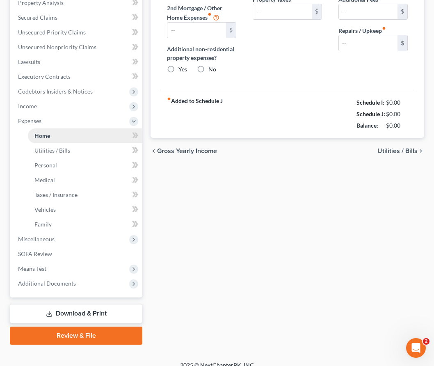
type input "3,300.00"
type input "0.00"
radio input "true"
type input "0.00"
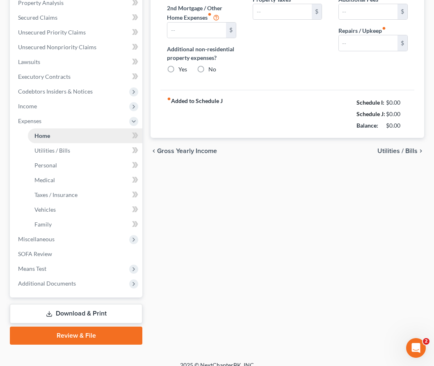
type input "0.00"
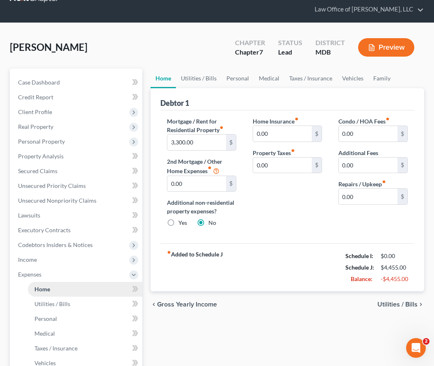
click at [44, 134] on ul "Case Dashboard Payments Invoices Payments Payments Credit Report Client Profile" at bounding box center [76, 259] width 131 height 369
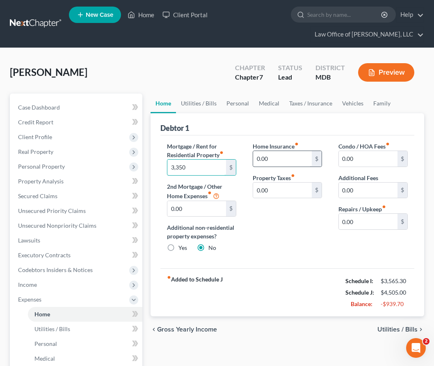
type input "3,350"
click at [273, 157] on input "0.00" at bounding box center [282, 159] width 59 height 16
type input "5"
click at [281, 224] on input "0.00" at bounding box center [368, 222] width 59 height 16
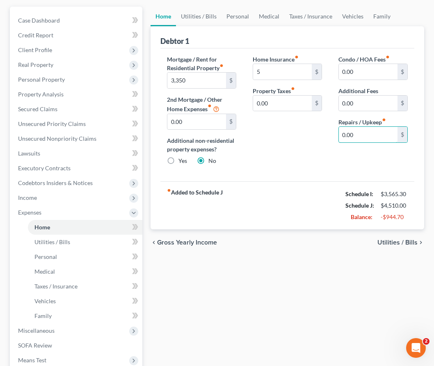
scroll to position [91, 0]
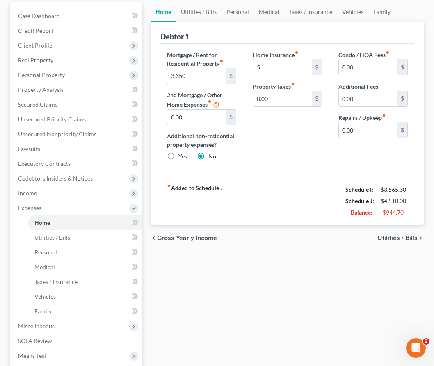
click at [281, 237] on span "Utilities / Bills" at bounding box center [397, 238] width 40 height 7
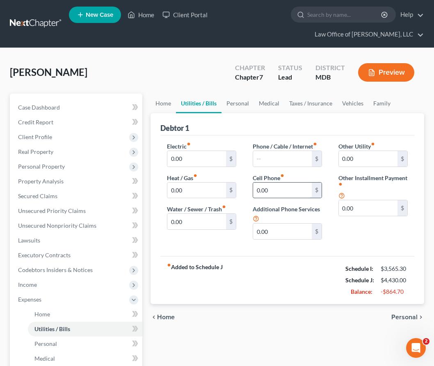
click at [275, 193] on input "0.00" at bounding box center [282, 190] width 59 height 16
paste input "8"
type input "80.00"
click at [281, 194] on input "80.00" at bounding box center [282, 190] width 59 height 16
click at [281, 266] on div "fiber_manual_record Added to Schedule J Schedule I: $3,565.30 Schedule J: $4,43…" at bounding box center [287, 280] width 254 height 48
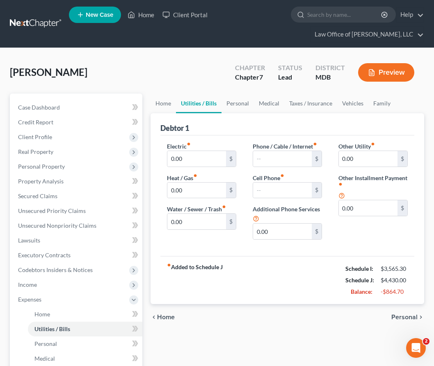
click at [281, 317] on span "Personal" at bounding box center [404, 317] width 26 height 7
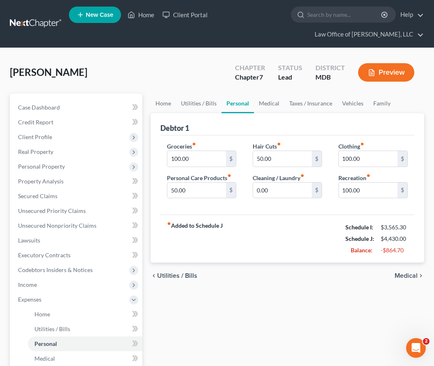
click at [281, 276] on span "Medical" at bounding box center [405, 275] width 23 height 7
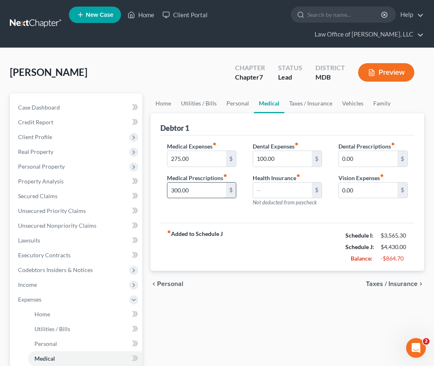
click at [177, 189] on input "300.00" at bounding box center [196, 190] width 59 height 16
click at [192, 191] on input "330.00" at bounding box center [196, 190] width 59 height 16
click at [181, 190] on input "330.00" at bounding box center [196, 190] width 59 height 16
drag, startPoint x: 175, startPoint y: 190, endPoint x: 180, endPoint y: 190, distance: 4.9
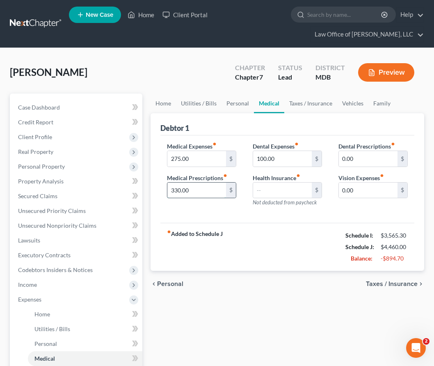
click at [180, 190] on input "330.00" at bounding box center [196, 190] width 59 height 16
type input "354.00"
click at [191, 161] on input "275.00" at bounding box center [196, 159] width 59 height 16
click at [190, 159] on input "275.00" at bounding box center [196, 159] width 59 height 16
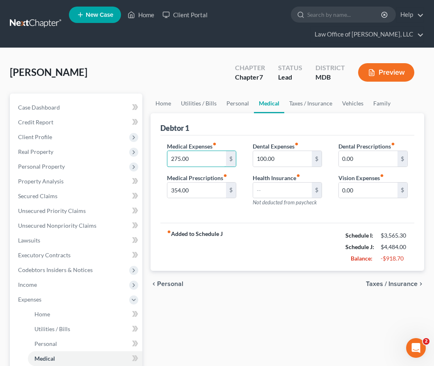
drag, startPoint x: 190, startPoint y: 159, endPoint x: 165, endPoint y: 155, distance: 25.8
click at [165, 155] on div "Medical Expenses fiber_manual_record 275.00 $ Medical Prescriptions fiber_manua…" at bounding box center [202, 177] width 86 height 71
click at [273, 158] on input "100.00" at bounding box center [282, 159] width 59 height 16
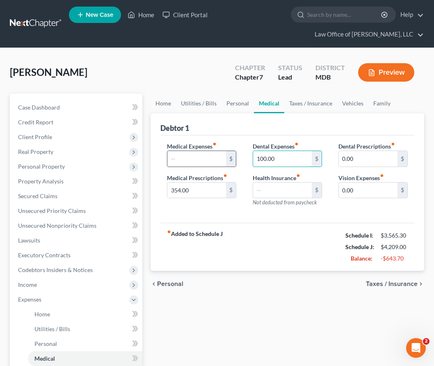
drag, startPoint x: 273, startPoint y: 158, endPoint x: 228, endPoint y: 159, distance: 45.1
click at [228, 159] on div "Medical Expenses fiber_manual_record $ Medical Prescriptions fiber_manual_recor…" at bounding box center [287, 177] width 257 height 71
type input "20"
click at [281, 283] on span "Taxes / Insurance" at bounding box center [392, 283] width 52 height 7
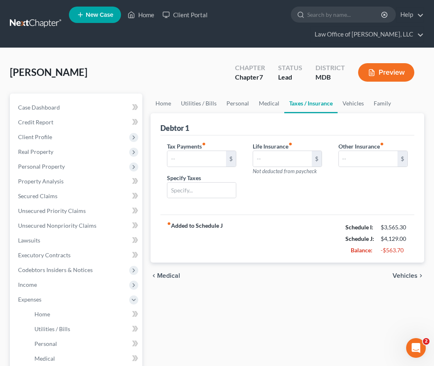
click at [281, 273] on span "Vehicles" at bounding box center [404, 275] width 25 height 7
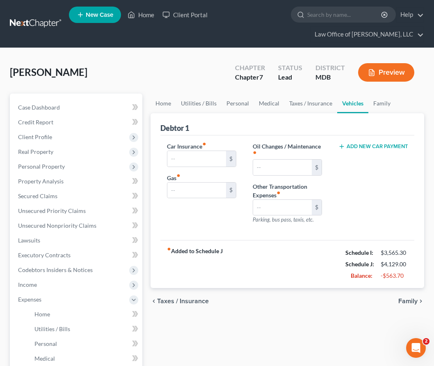
click at [281, 267] on div "fiber_manual_record Added to Schedule J Schedule I: $3,565.30 Schedule J: $4,12…" at bounding box center [287, 264] width 254 height 48
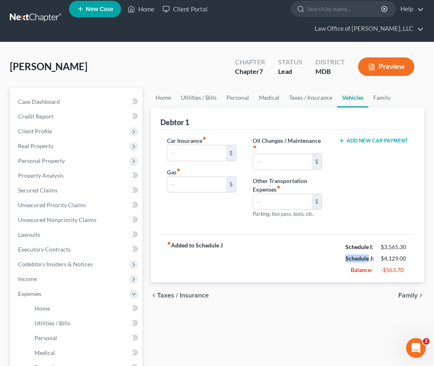
click at [18, 17] on link at bounding box center [36, 18] width 52 height 15
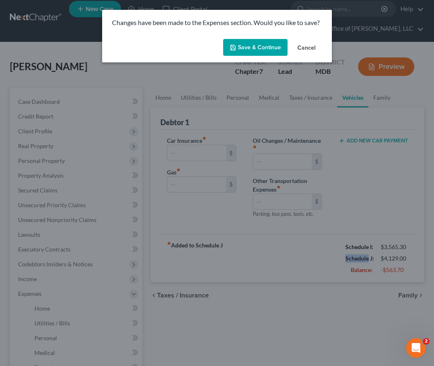
click at [248, 48] on button "Save & Continue" at bounding box center [255, 47] width 64 height 17
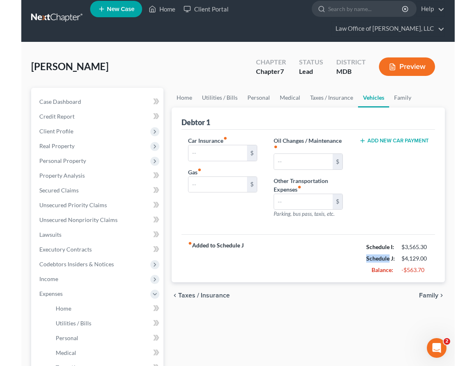
scroll to position [0, 0]
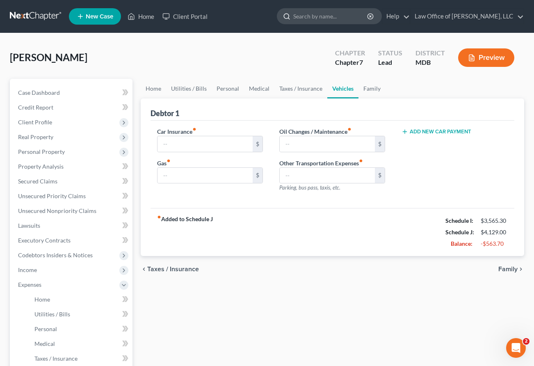
click at [281, 15] on input "search" at bounding box center [330, 16] width 75 height 15
type input "[PERSON_NAME]"
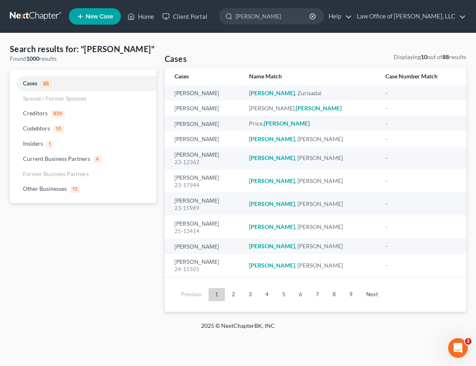
drag, startPoint x: 289, startPoint y: 14, endPoint x: 198, endPoint y: 9, distance: 90.3
click at [198, 9] on ul "New Case Home Client Portal - No Result - See all results Or Press Enter... [PE…" at bounding box center [268, 16] width 398 height 21
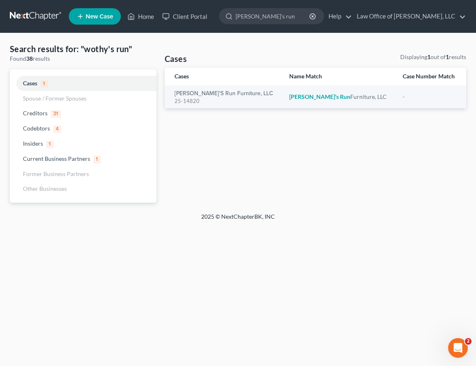
type input "[PERSON_NAME]'s run"
click at [41, 13] on link at bounding box center [36, 16] width 52 height 15
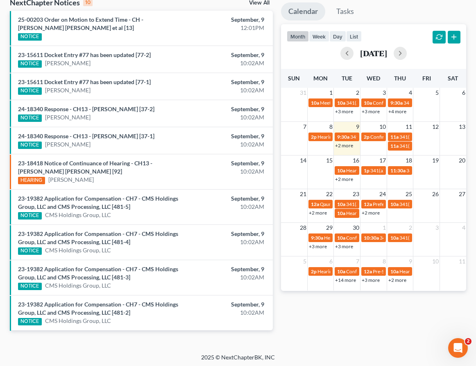
click at [342, 146] on link "+2 more" at bounding box center [344, 145] width 18 height 6
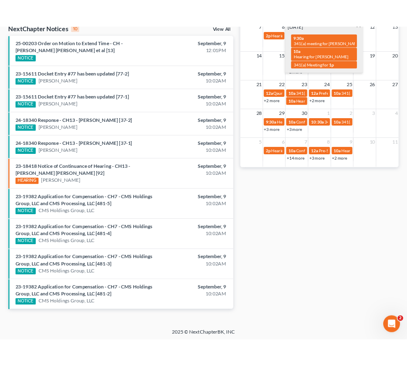
scroll to position [286, 0]
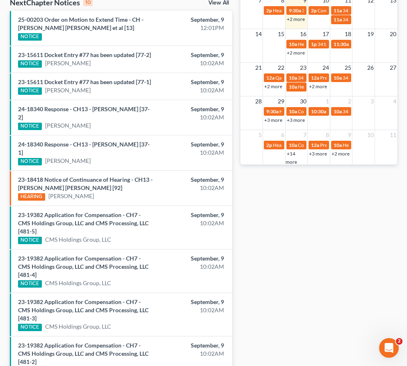
click at [296, 19] on link "+2 more" at bounding box center [296, 19] width 18 height 6
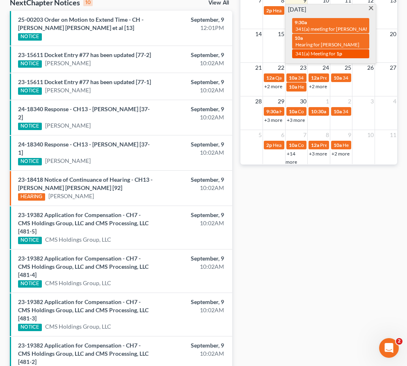
click at [312, 50] on span "341(a) Meeting for" at bounding box center [315, 53] width 40 height 6
select select "Days"
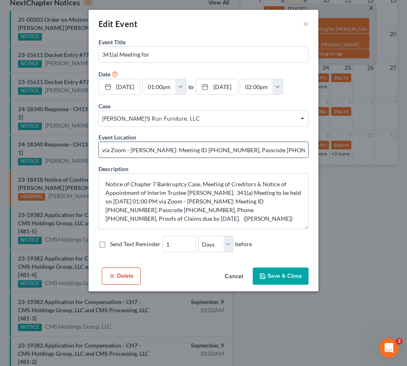
drag, startPoint x: 190, startPoint y: 149, endPoint x: 212, endPoint y: 150, distance: 22.6
click at [212, 150] on input "via Zoom - [PERSON_NAME]: Meeting ID [PHONE_NUMBER], Passcode [PHONE_NUMBER], P…" at bounding box center [203, 150] width 209 height 16
drag, startPoint x: 241, startPoint y: 150, endPoint x: 272, endPoint y: 149, distance: 31.2
click at [272, 149] on input "via Zoom - [PERSON_NAME]: Meeting ID [PHONE_NUMBER], Passcode [PHONE_NUMBER], P…" at bounding box center [203, 150] width 209 height 16
click at [233, 274] on button "Cancel" at bounding box center [233, 276] width 31 height 16
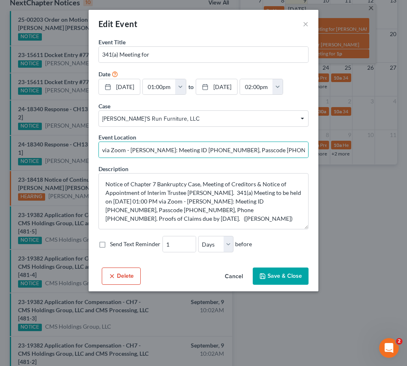
click at [233, 274] on button "Cancel" at bounding box center [233, 276] width 31 height 16
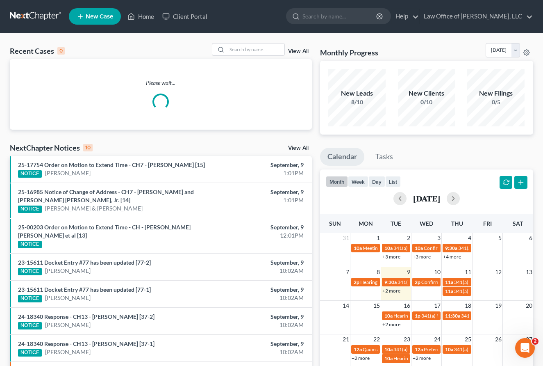
click at [390, 292] on link "+2 more" at bounding box center [392, 290] width 18 height 6
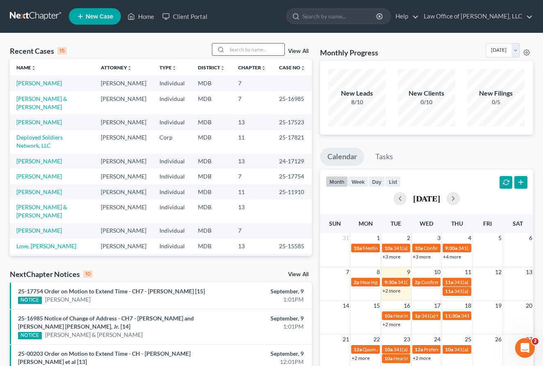
click at [246, 45] on input "search" at bounding box center [255, 49] width 57 height 12
type input "worthy's run"
click at [269, 48] on input "worthy's run" at bounding box center [255, 49] width 57 height 12
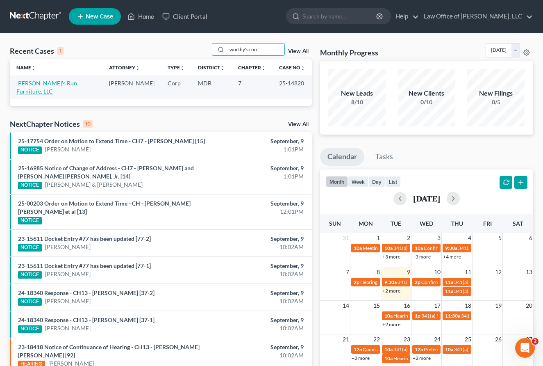
click at [23, 84] on link "[PERSON_NAME]'s Run Furniture, LLC" at bounding box center [46, 87] width 61 height 15
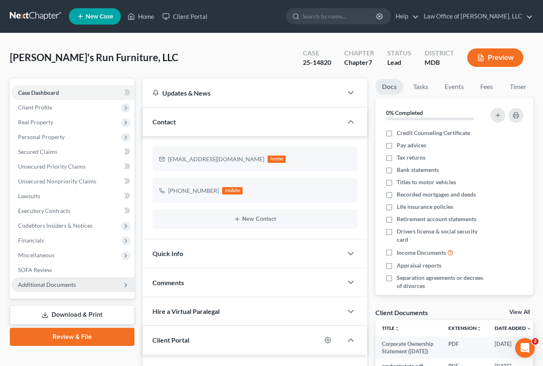
click at [40, 284] on span "Additional Documents" at bounding box center [47, 284] width 58 height 7
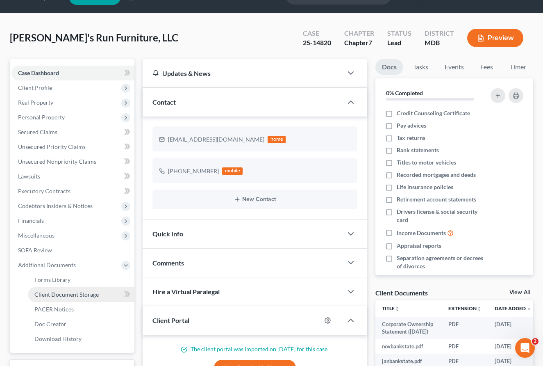
scroll to position [25, 0]
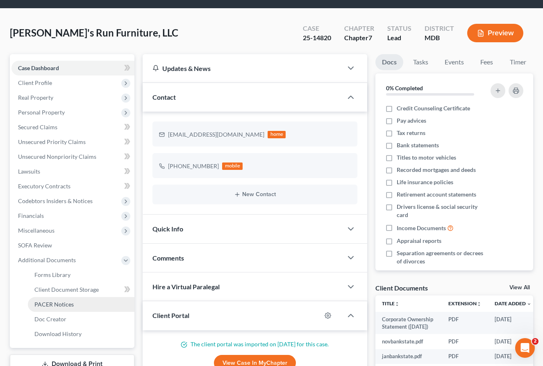
click at [41, 301] on span "PACER Notices" at bounding box center [53, 304] width 39 height 7
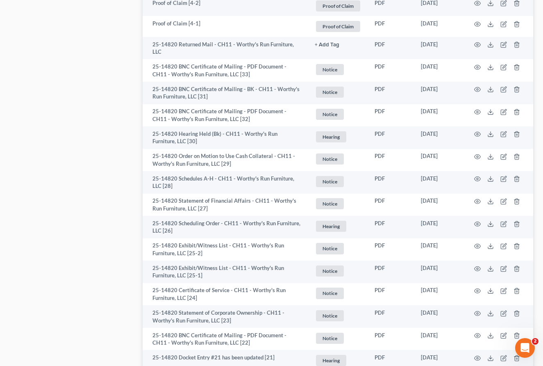
scroll to position [1540, 0]
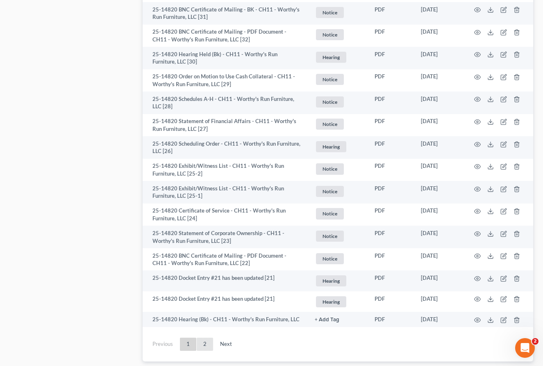
click at [204, 337] on link "2" at bounding box center [205, 343] width 16 height 13
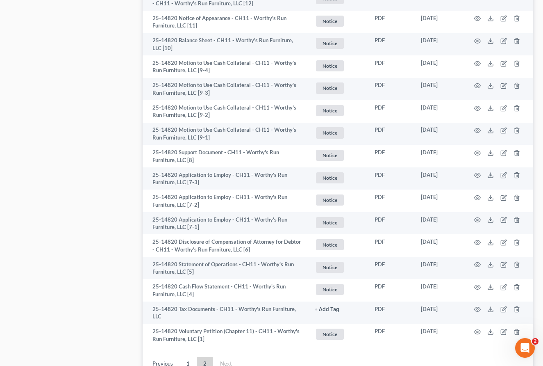
scroll to position [680, 0]
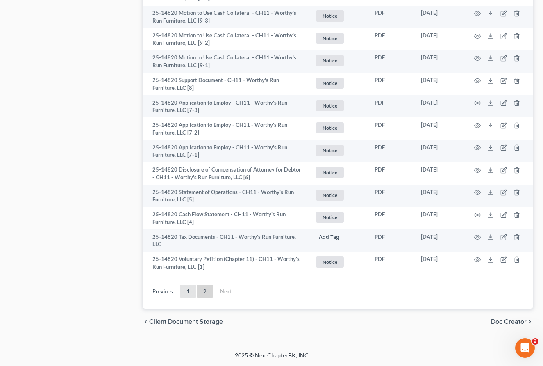
click at [189, 292] on link "1" at bounding box center [188, 291] width 16 height 13
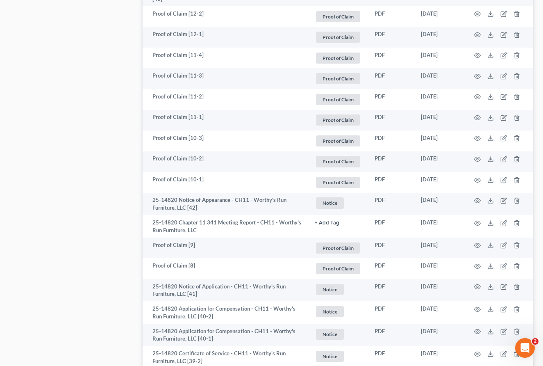
scroll to position [1404, 0]
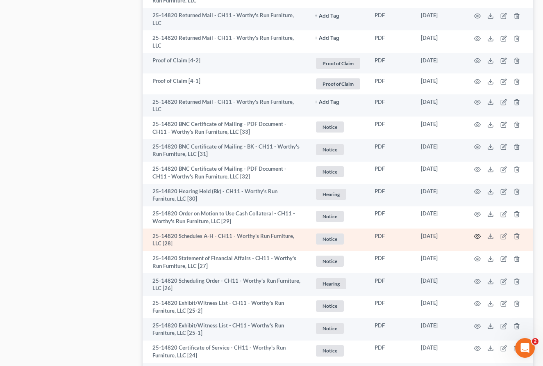
click at [476, 233] on icon "button" at bounding box center [477, 236] width 7 height 7
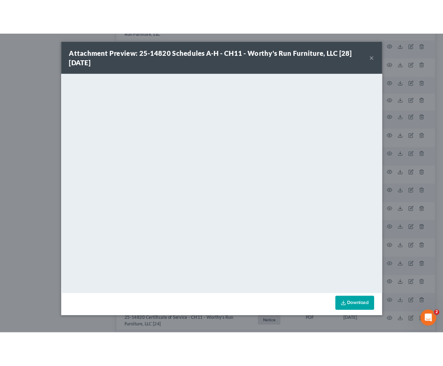
scroll to position [1441, 0]
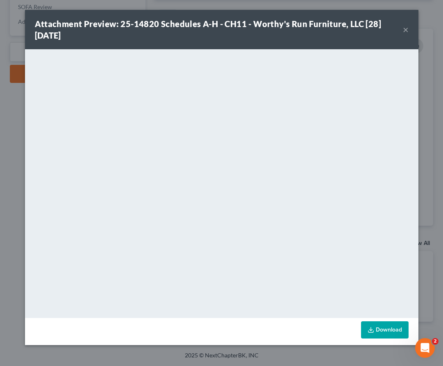
scroll to position [25, 0]
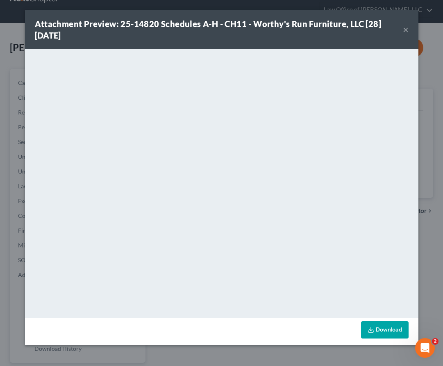
scroll to position [25, 0]
click at [405, 28] on button "×" at bounding box center [406, 30] width 6 height 10
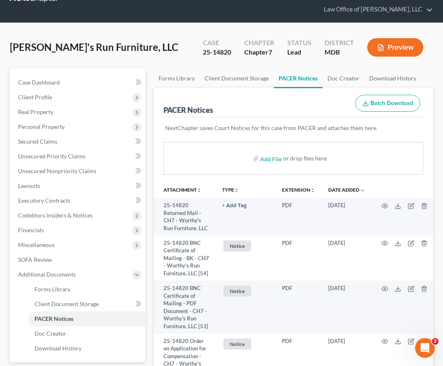
scroll to position [0, 0]
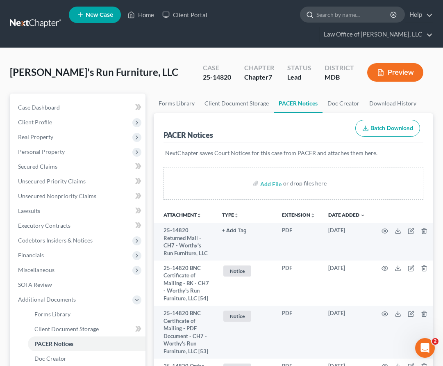
click at [328, 17] on input "search" at bounding box center [354, 14] width 75 height 15
type input "[PERSON_NAME]"
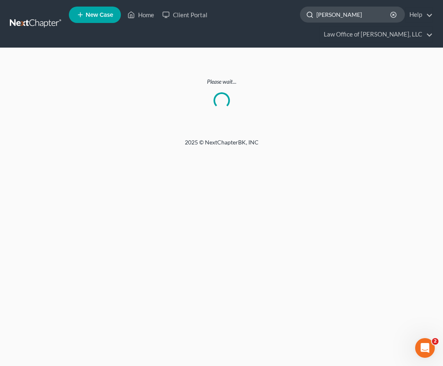
click at [336, 13] on input "[PERSON_NAME]" at bounding box center [354, 14] width 75 height 15
type input "[PERSON_NAME]"
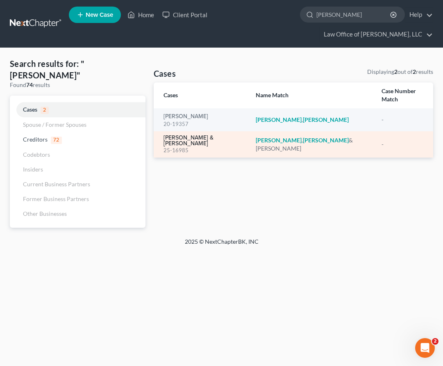
click at [184, 135] on link "[PERSON_NAME] & [PERSON_NAME]" at bounding box center [203, 140] width 79 height 11
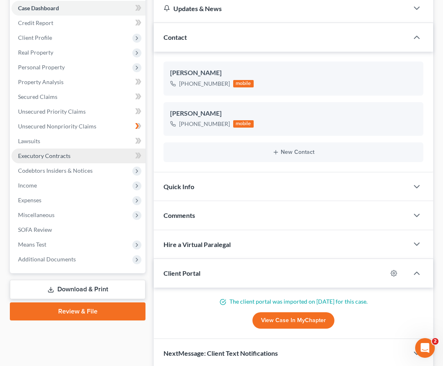
scroll to position [134, 0]
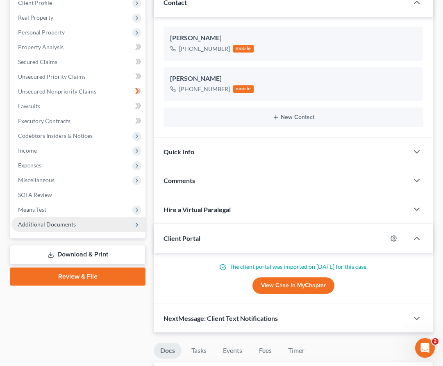
click at [63, 223] on span "Additional Documents" at bounding box center [47, 224] width 58 height 7
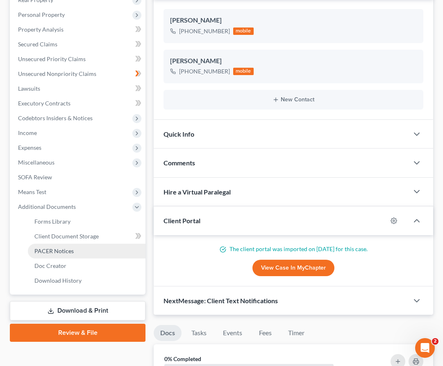
click at [63, 244] on link "PACER Notices" at bounding box center [87, 251] width 118 height 15
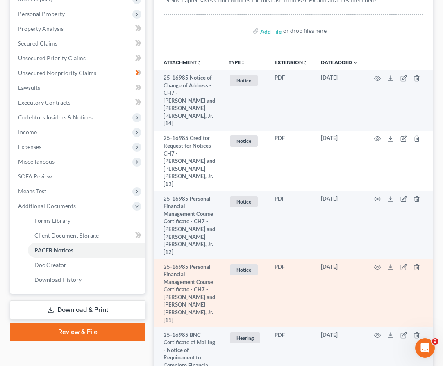
scroll to position [154, 0]
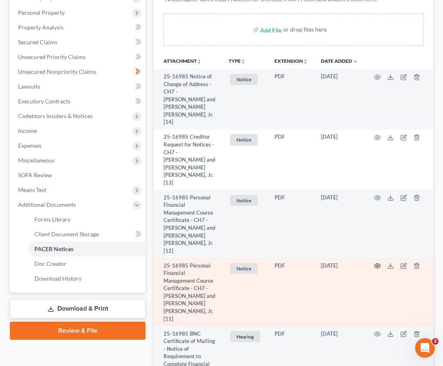
click at [380, 264] on icon "button" at bounding box center [378, 266] width 6 height 5
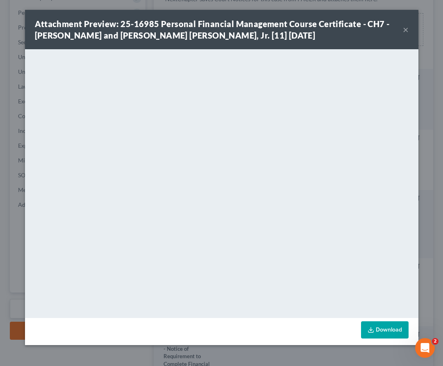
click at [403, 30] on button "×" at bounding box center [406, 30] width 6 height 10
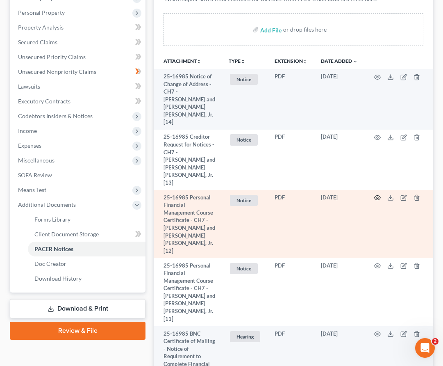
click at [376, 196] on icon "button" at bounding box center [378, 198] width 6 height 5
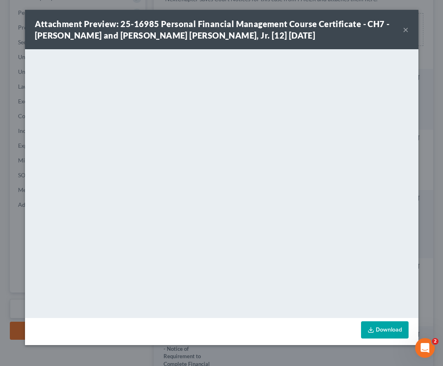
click at [405, 31] on button "×" at bounding box center [406, 30] width 6 height 10
